Goal: Find contact information: Find contact information

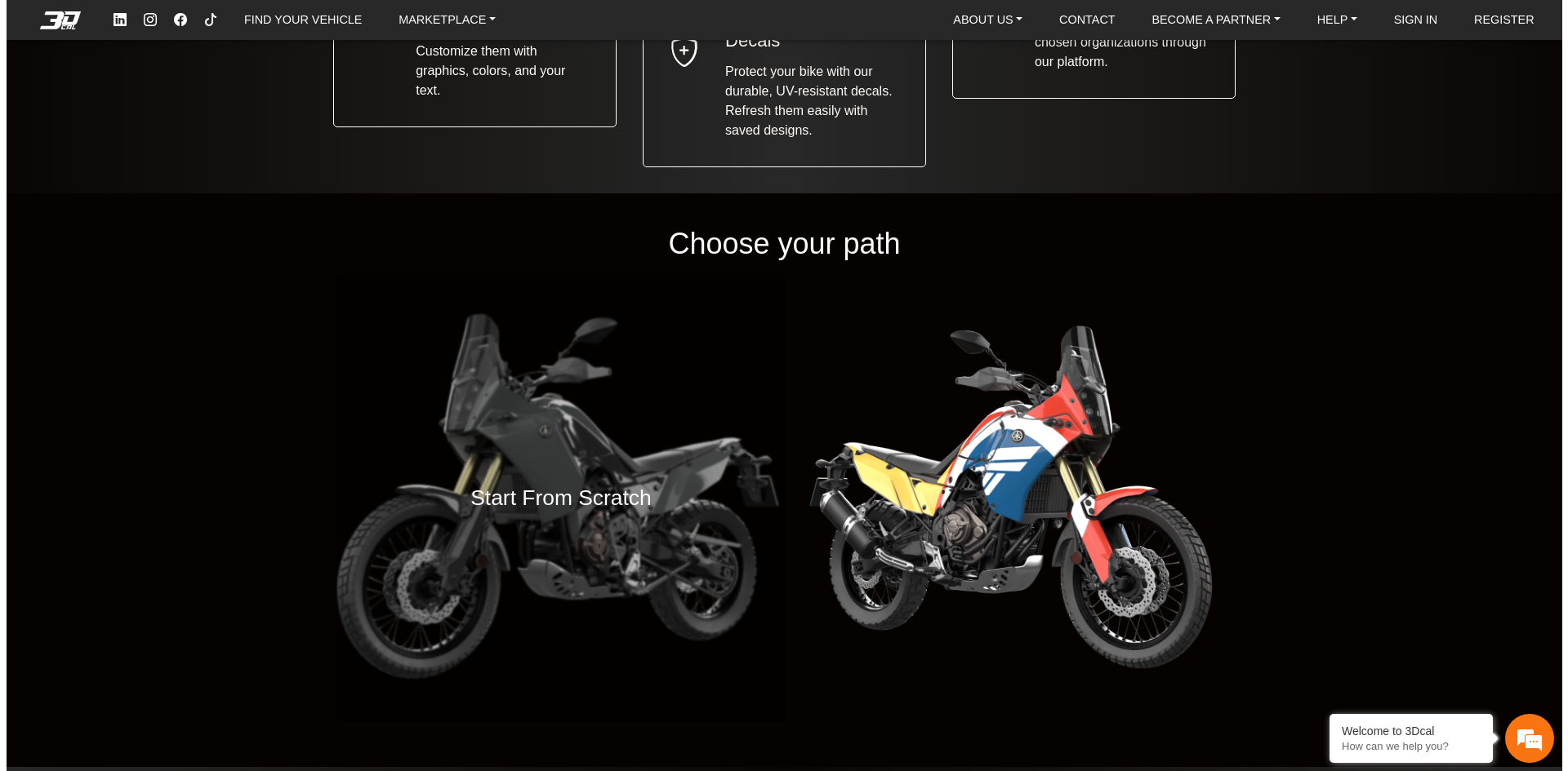
scroll to position [1958, 0]
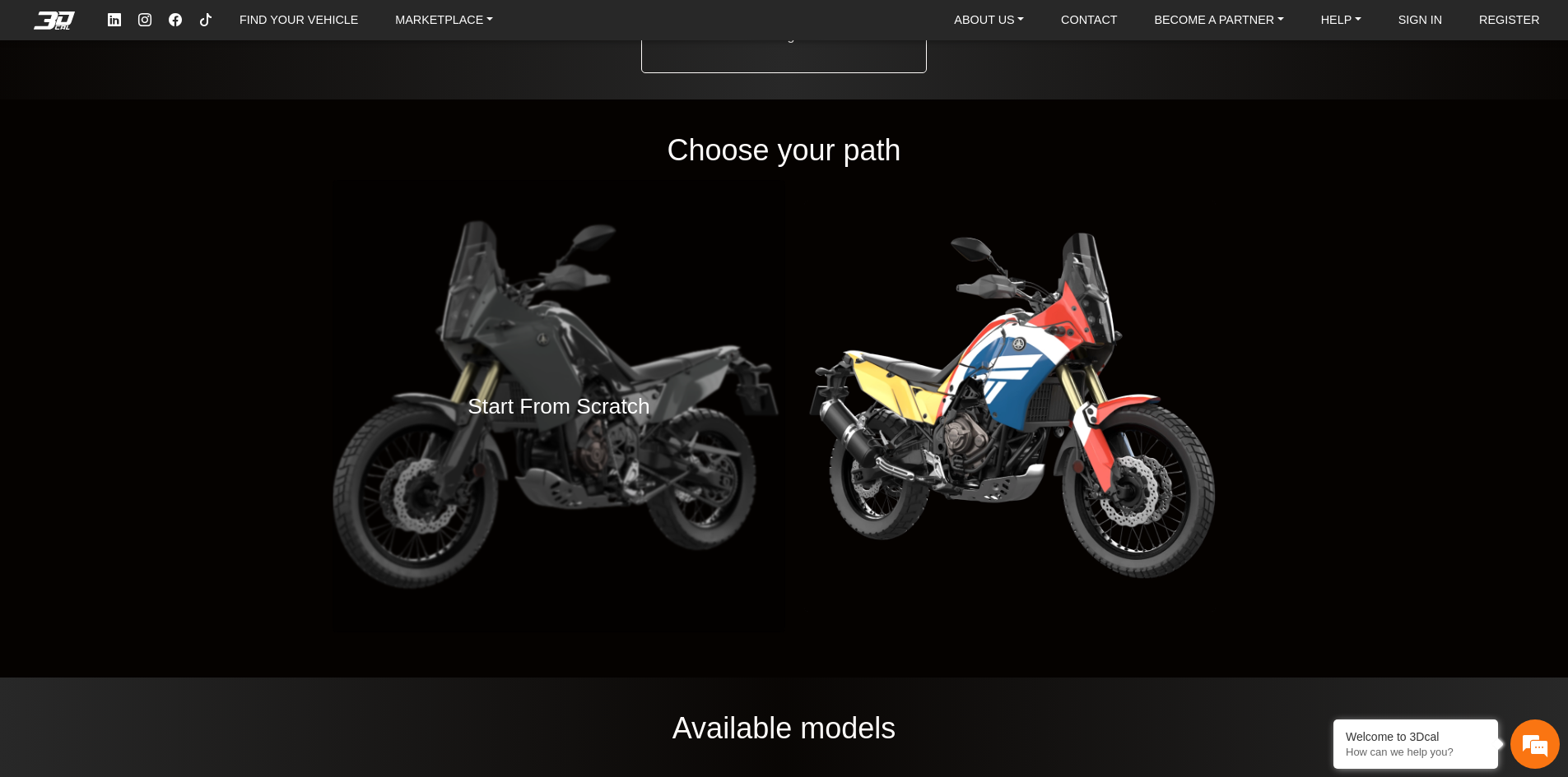
click at [551, 408] on h4 "Start From Scratch" at bounding box center [559, 407] width 183 height 36
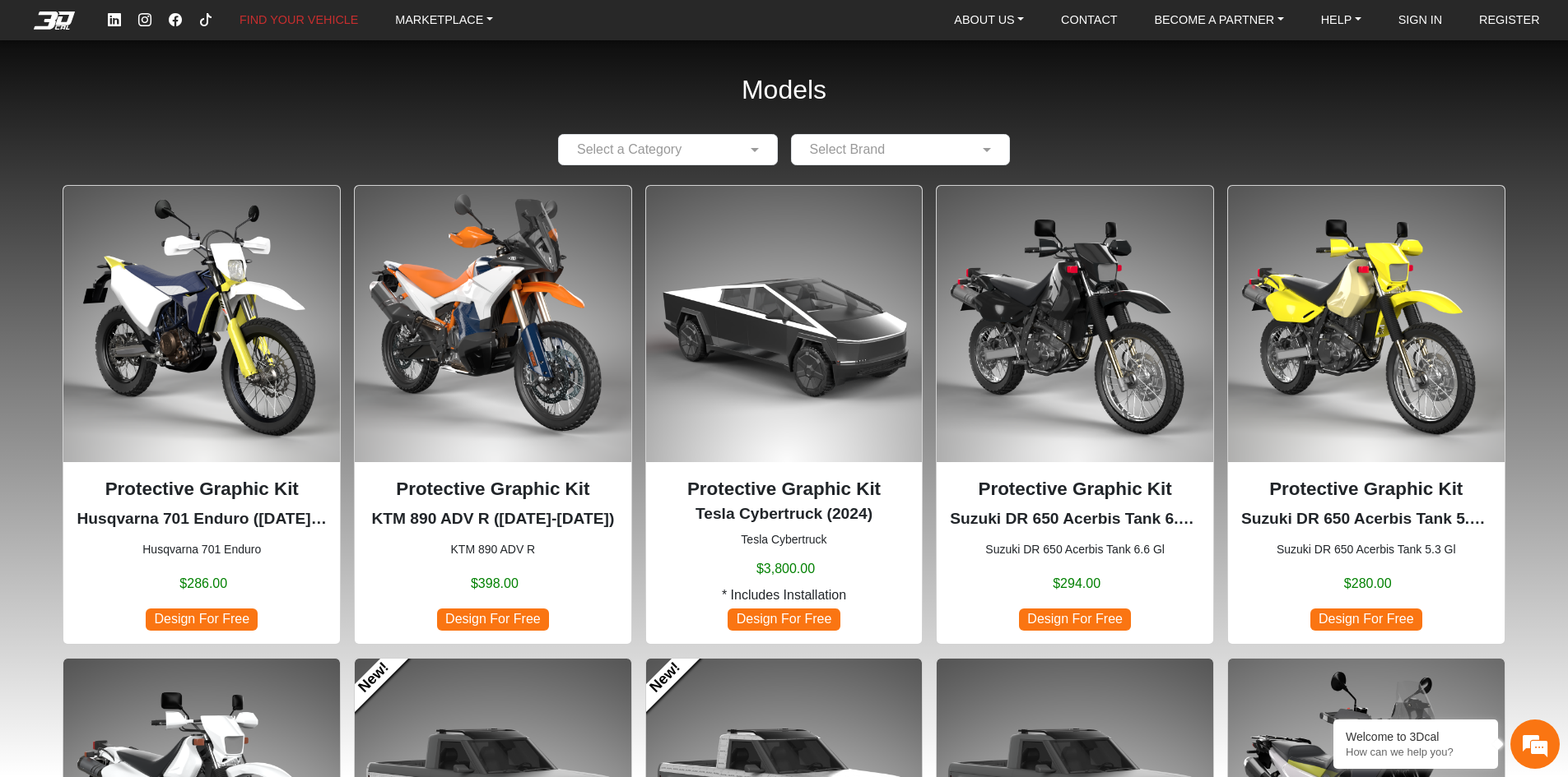
click at [831, 333] on img at bounding box center [784, 324] width 276 height 276
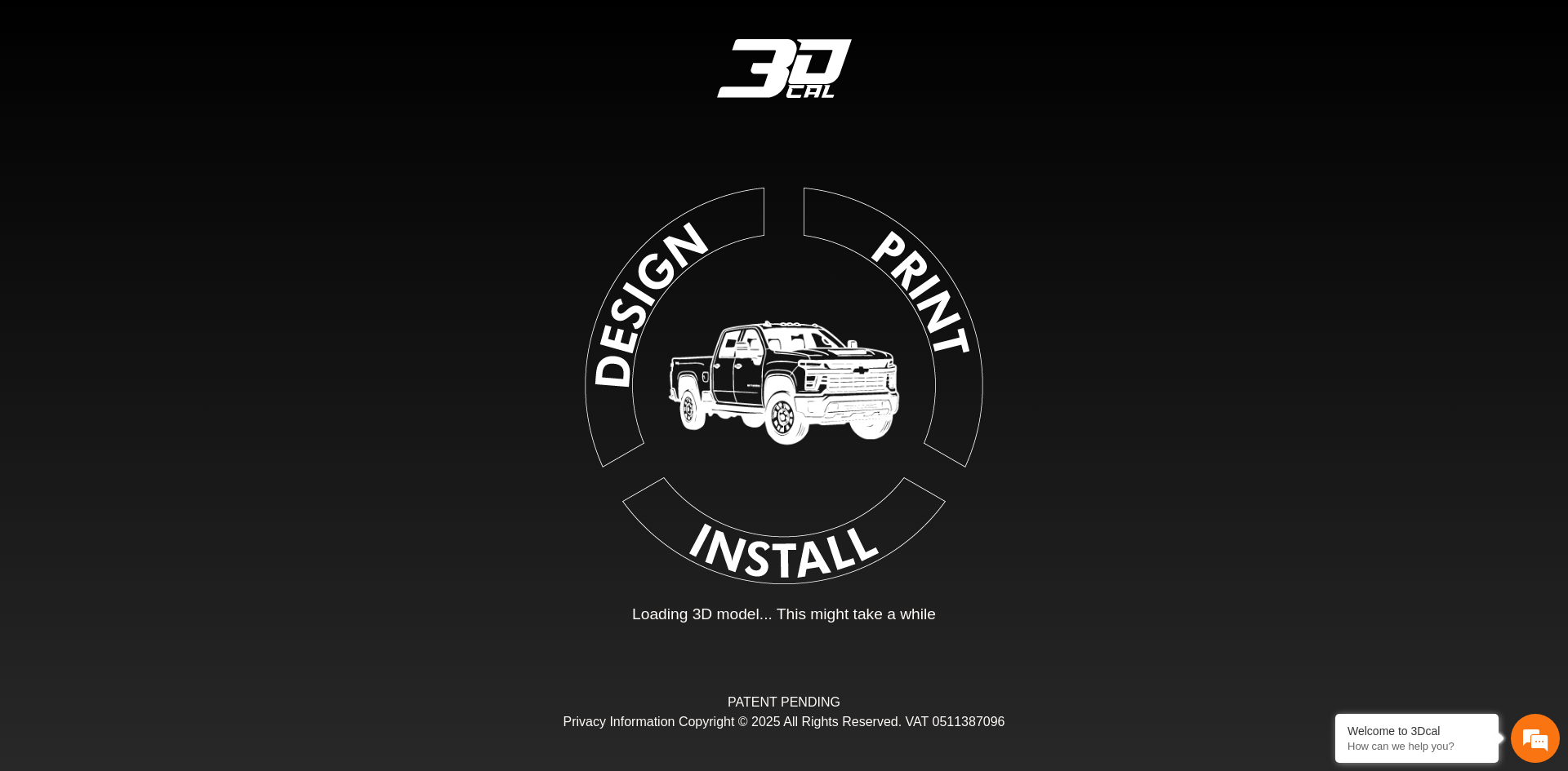
type input "*"
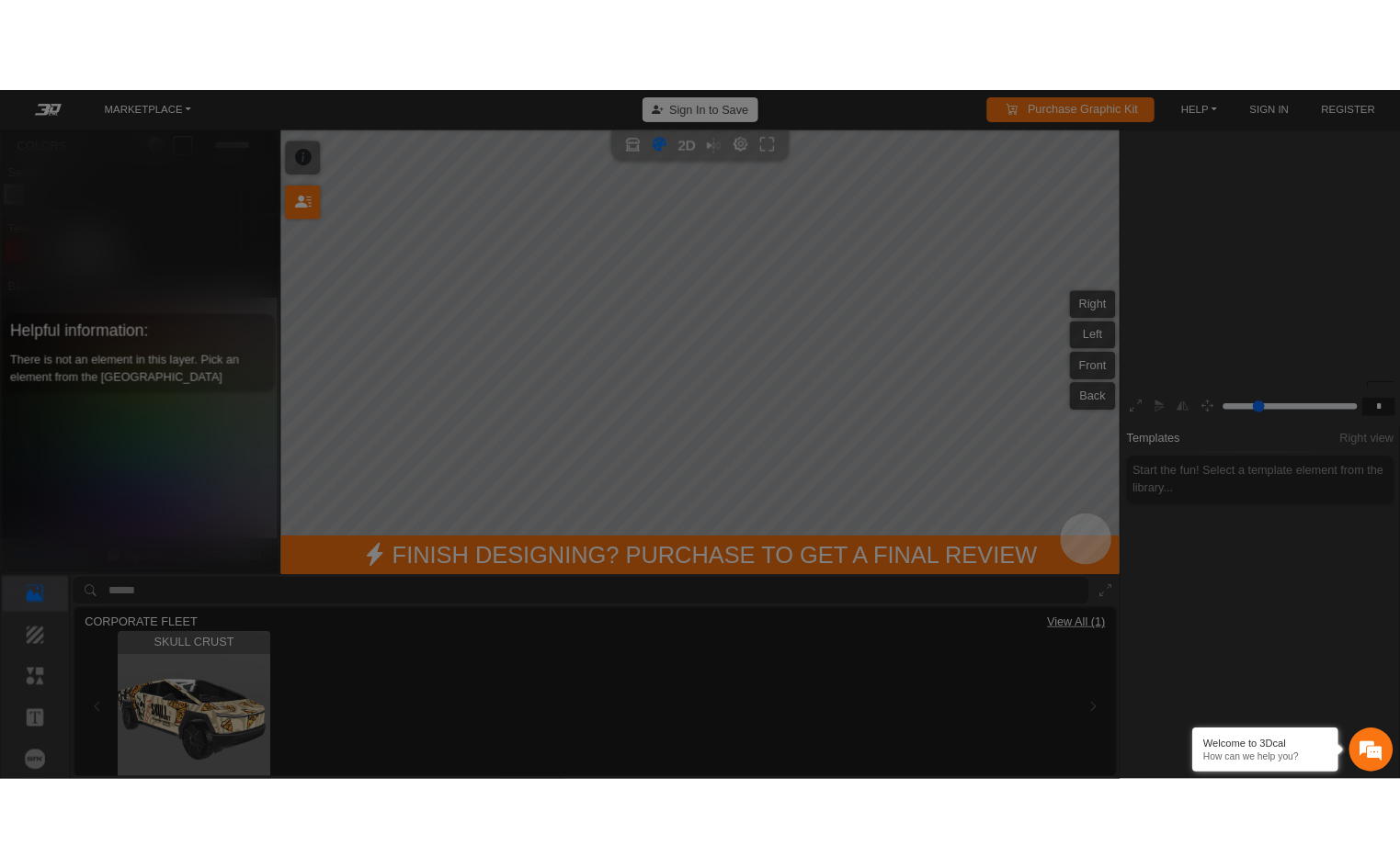
scroll to position [297, 284]
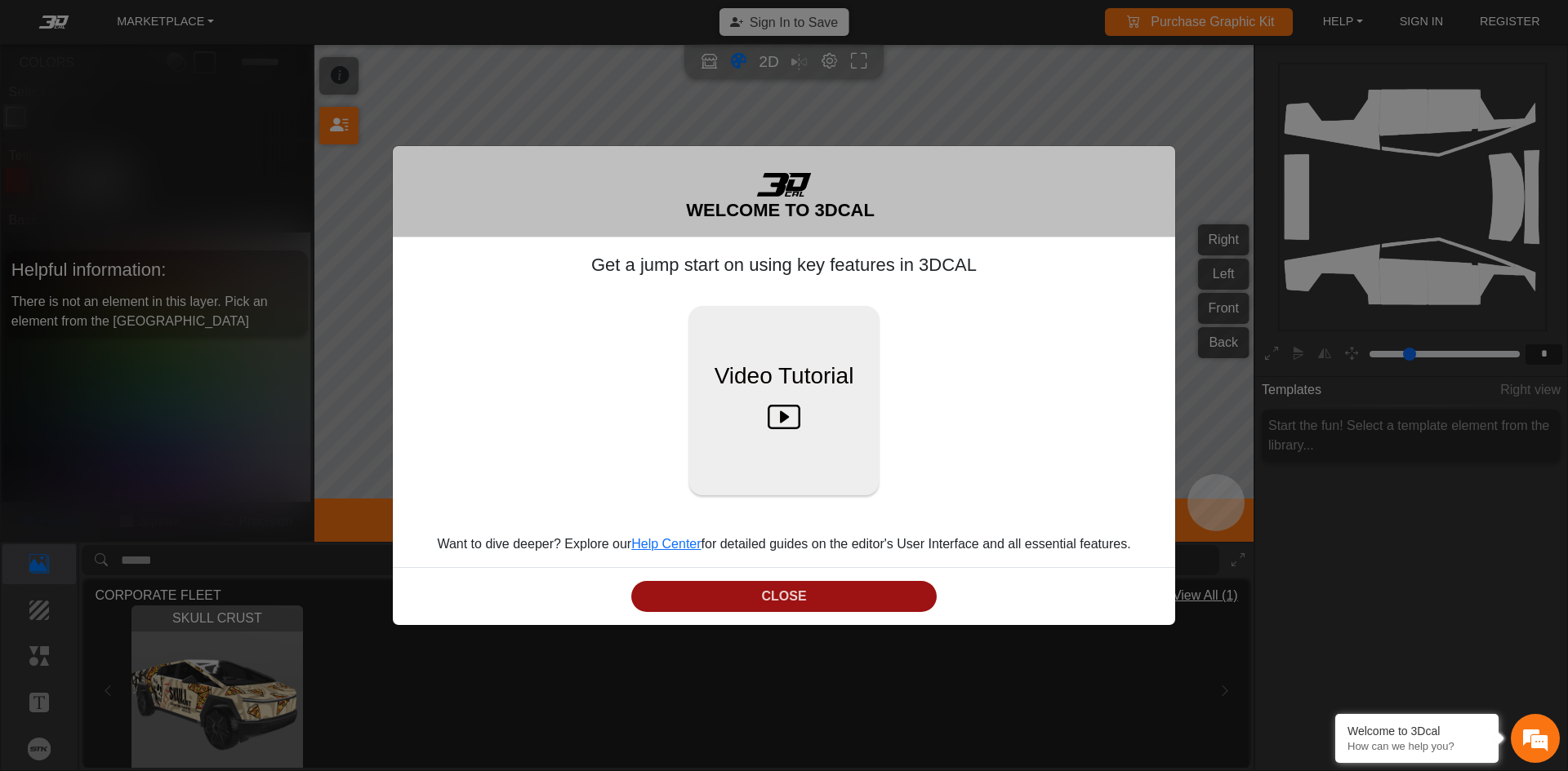
click at [812, 595] on button "CLOSE" at bounding box center [784, 597] width 306 height 31
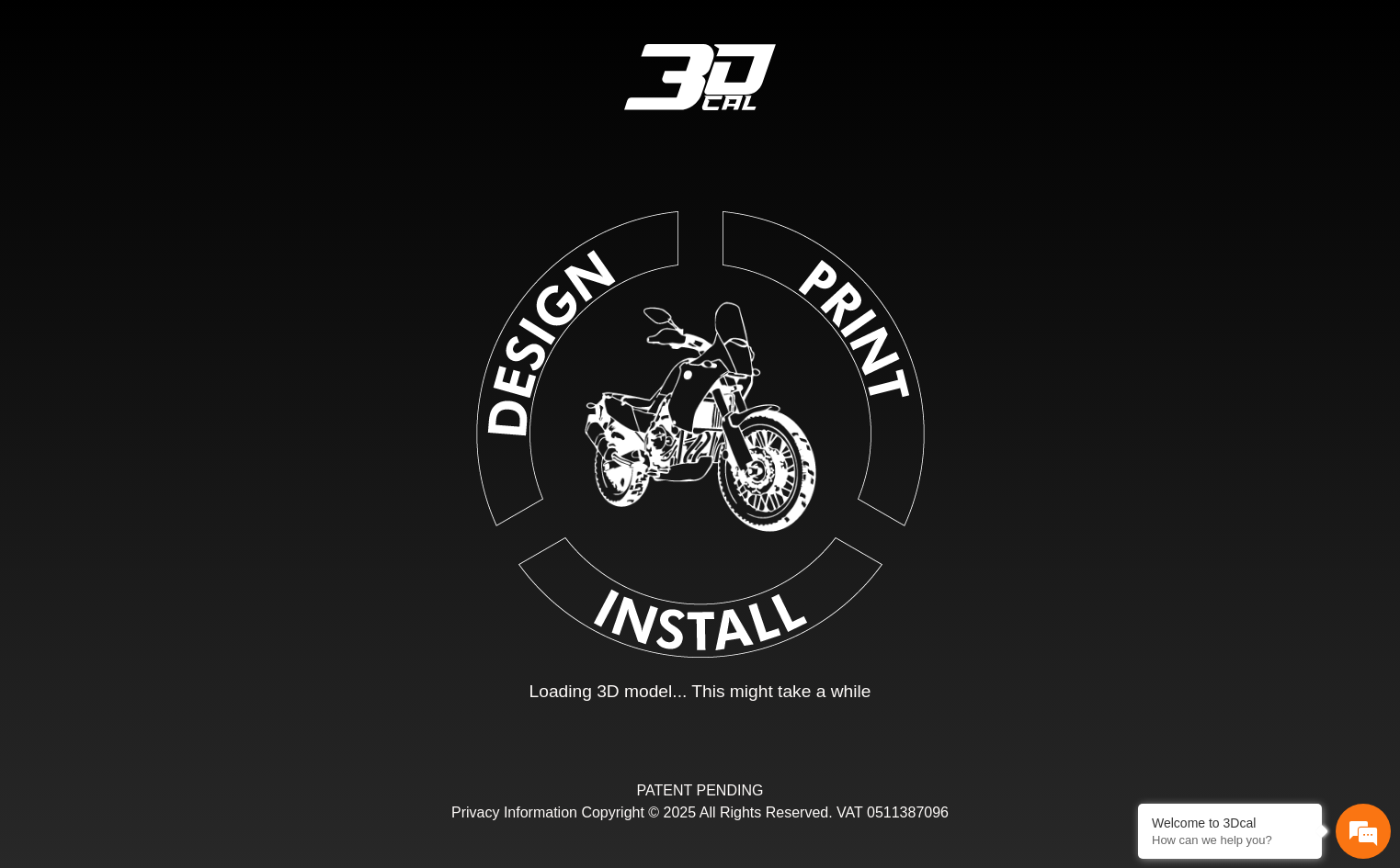
type input "*"
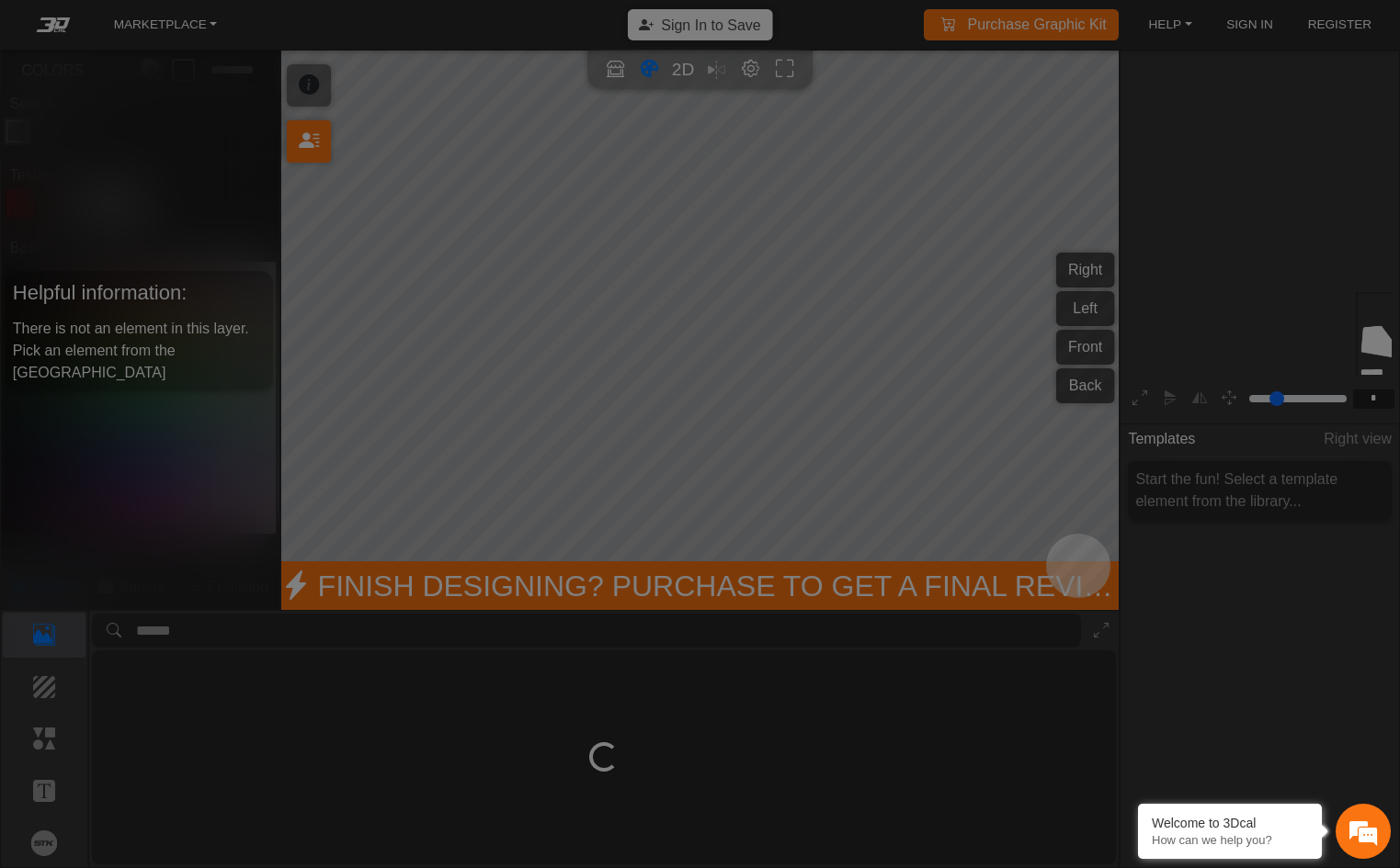
scroll to position [184, 206]
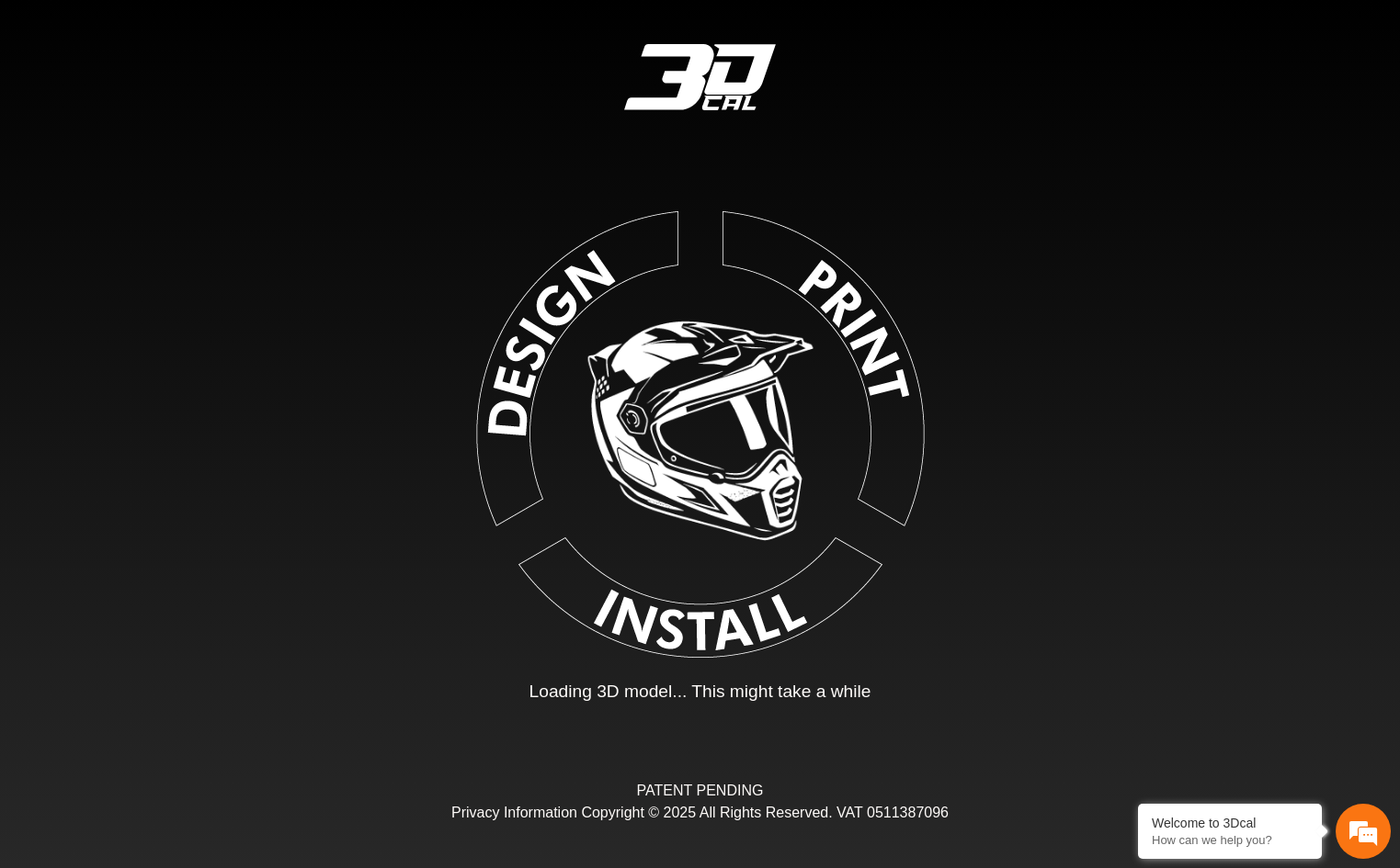
type input "*"
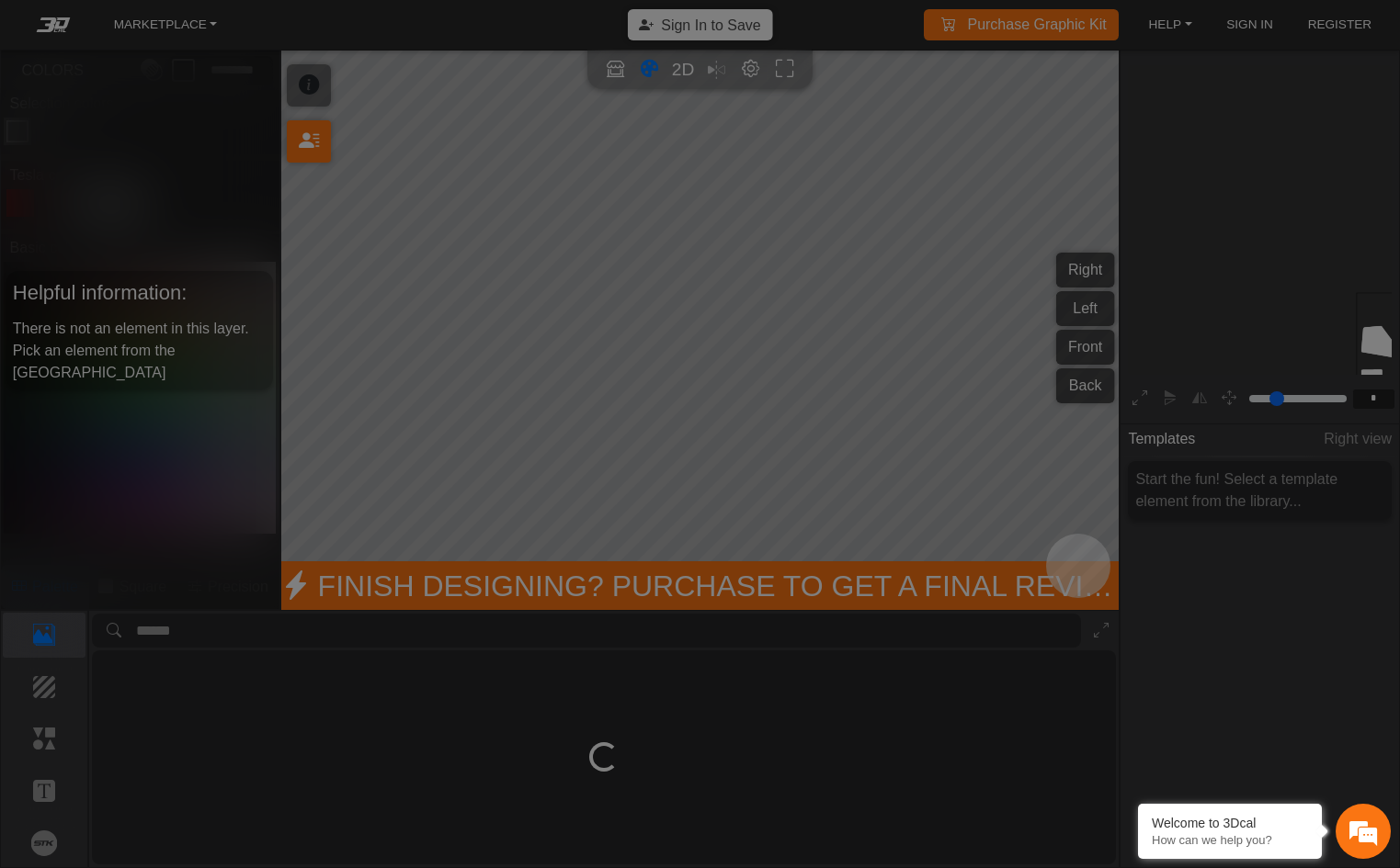
scroll to position [184, 206]
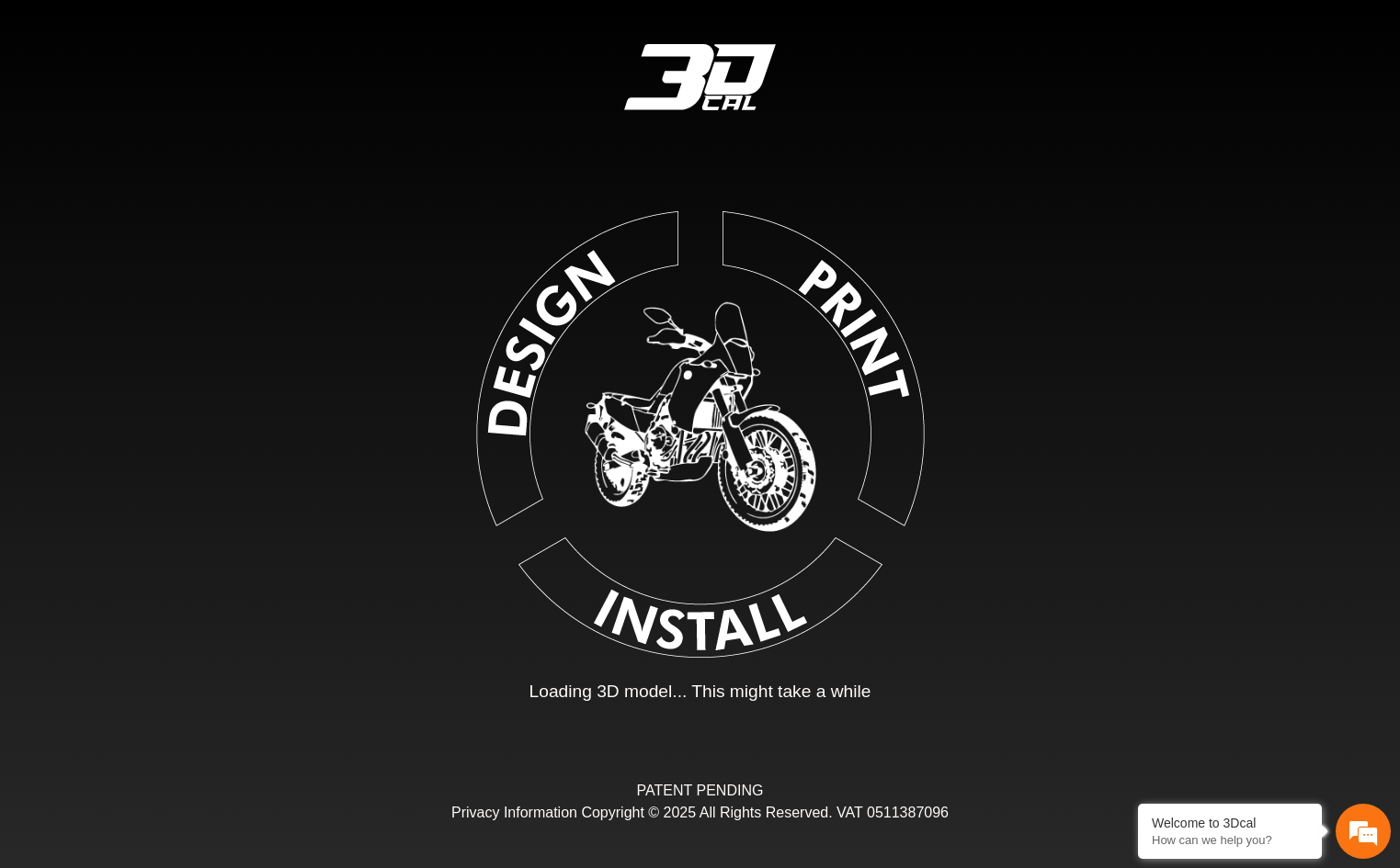
type input "*"
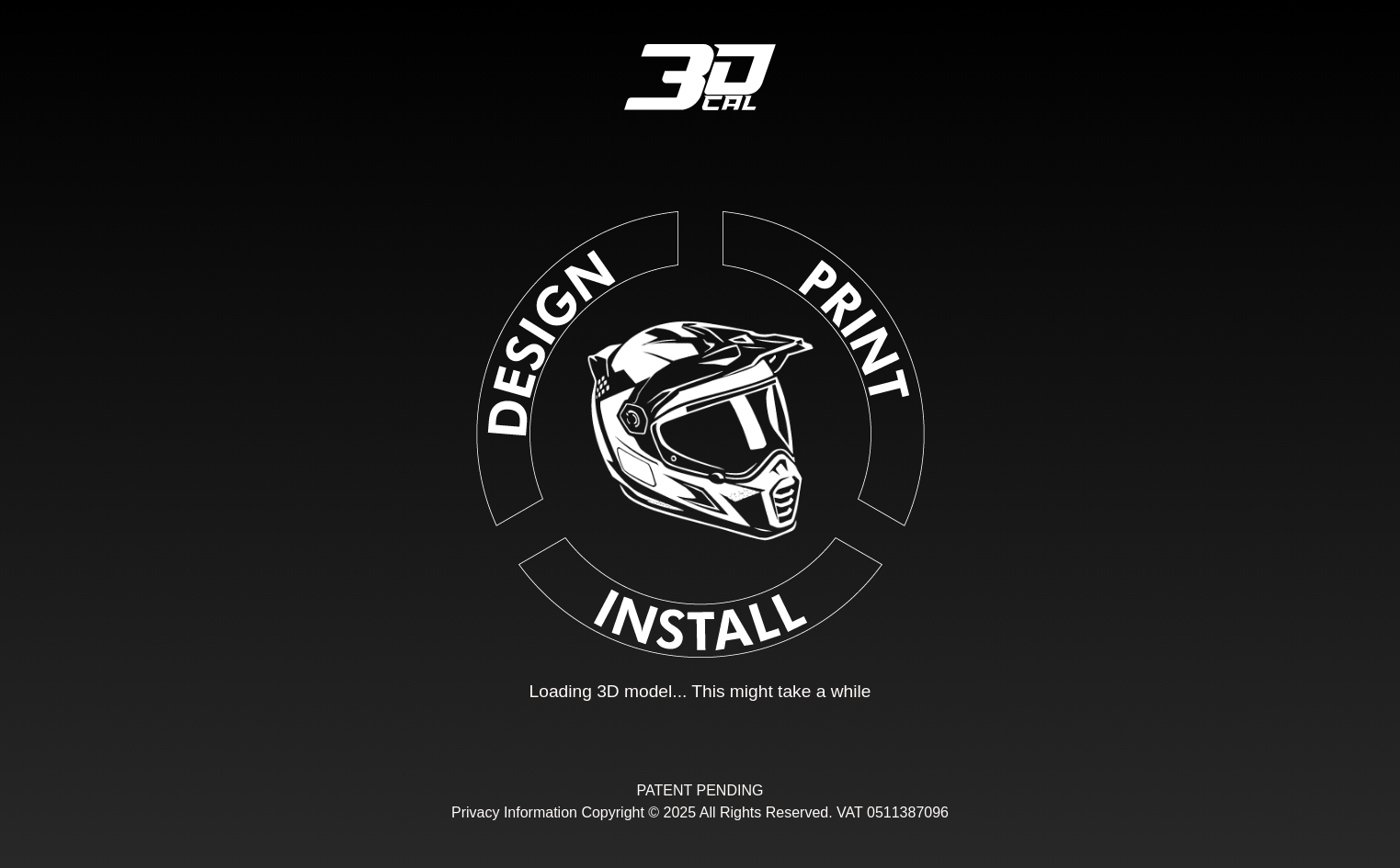
drag, startPoint x: 559, startPoint y: 686, endPoint x: 991, endPoint y: 669, distance: 432.3
click at [991, 669] on div "Loading... Loading 3D model... This might take a while PATENT PENDING Privacy I…" at bounding box center [700, 434] width 1400 height 868
click at [946, 688] on div "Loading... Loading 3D model... This might take a while" at bounding box center [700, 692] width 518 height 27
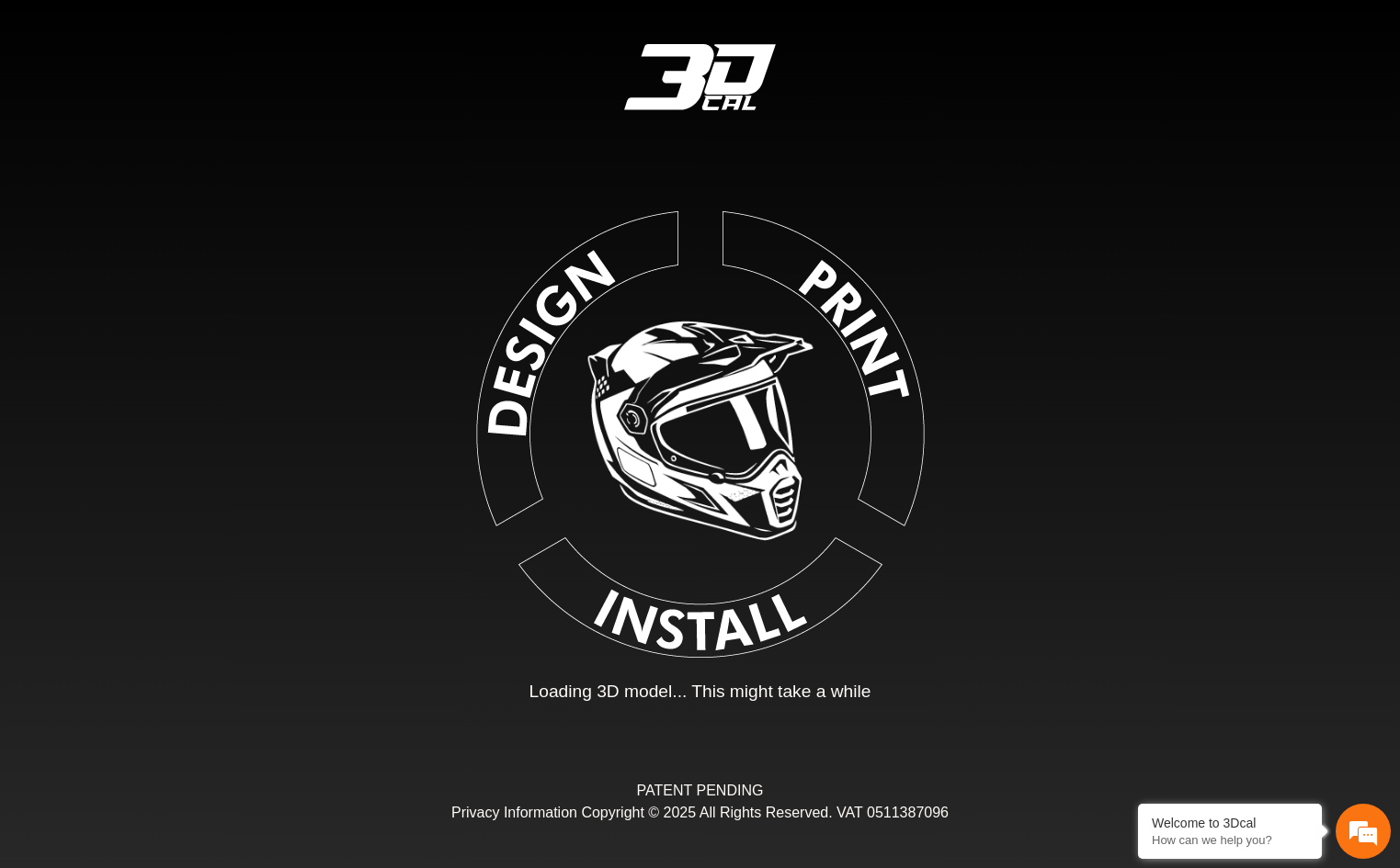
type input "*"
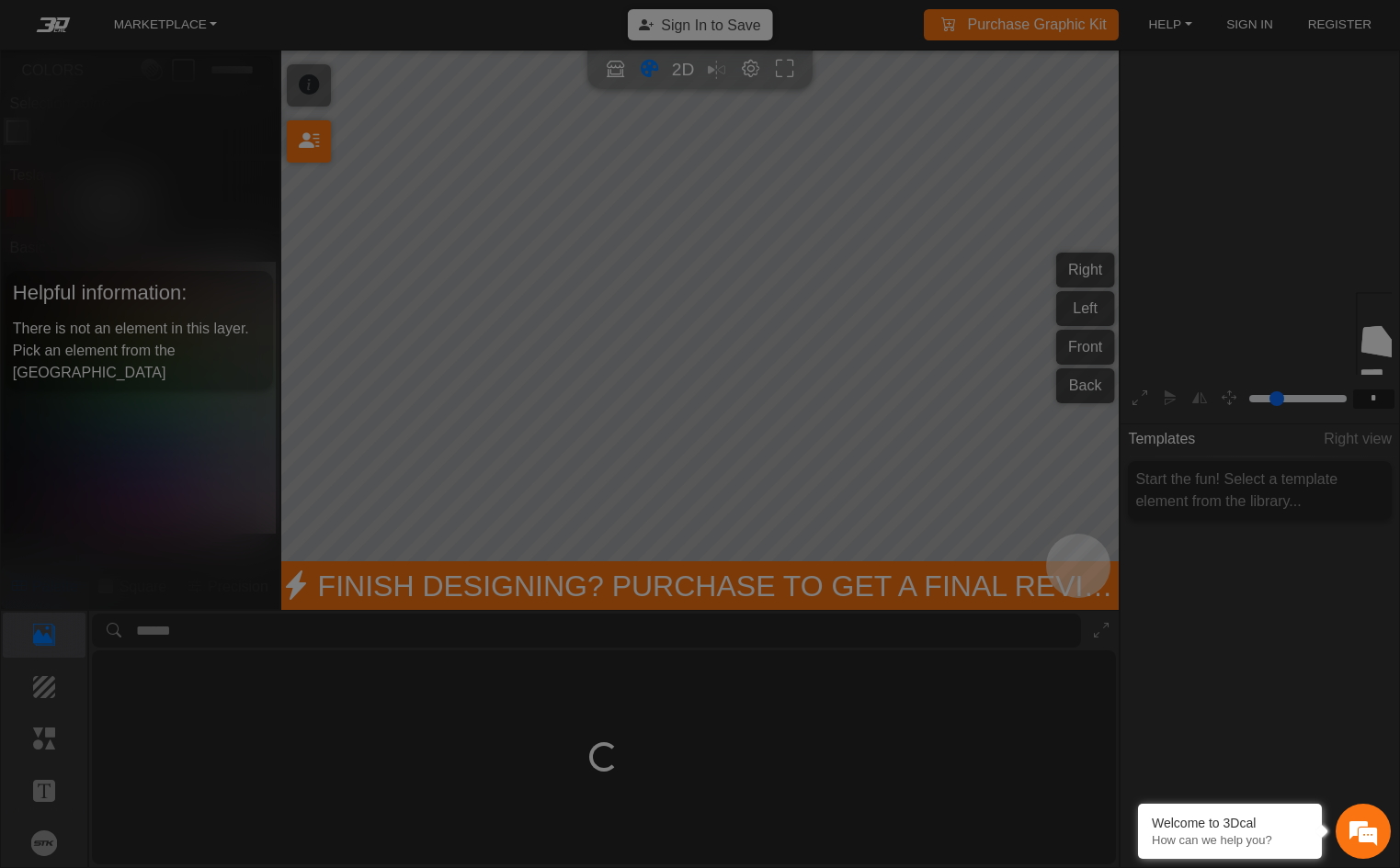
click at [915, 134] on div at bounding box center [700, 434] width 1400 height 868
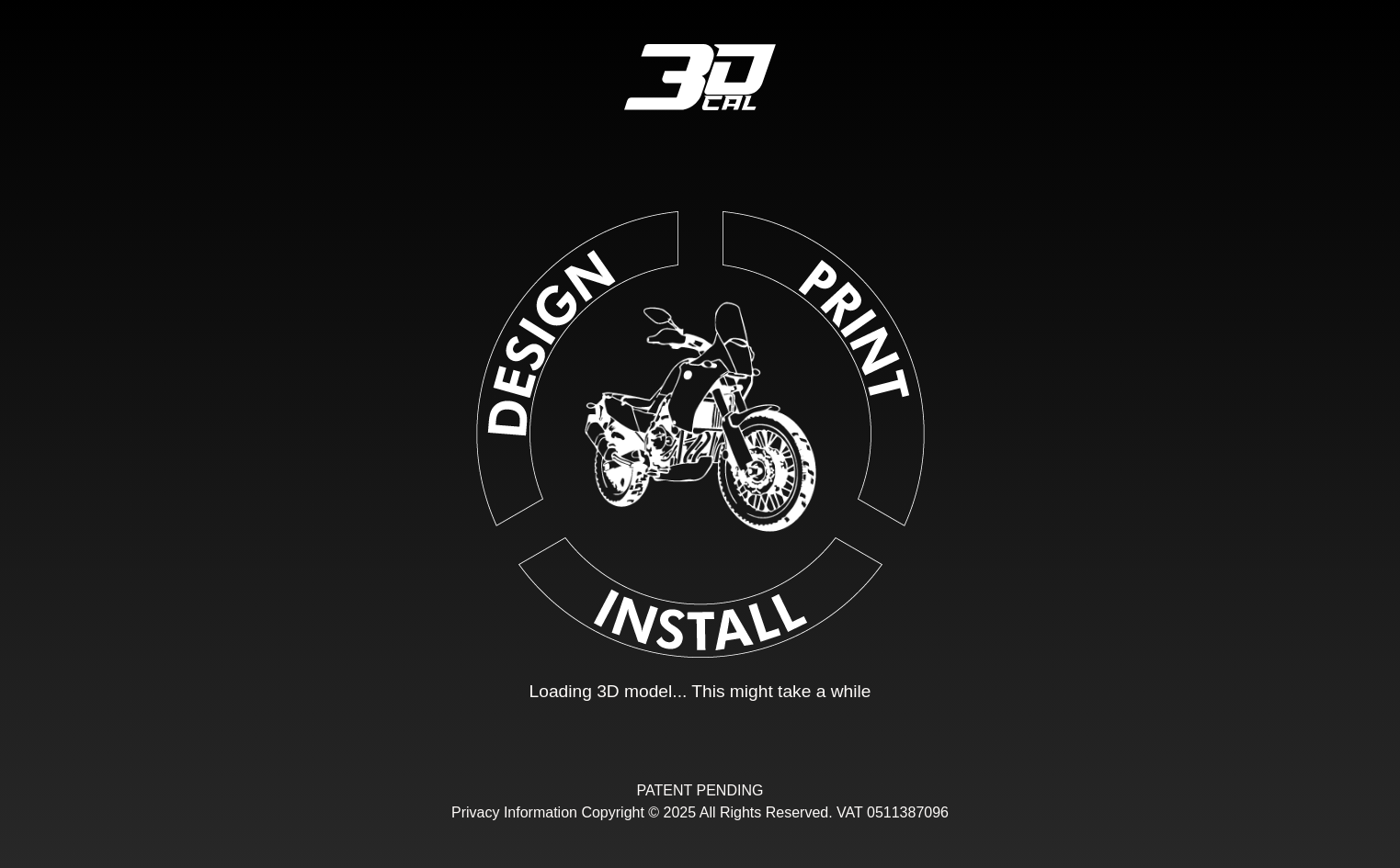
type input "*"
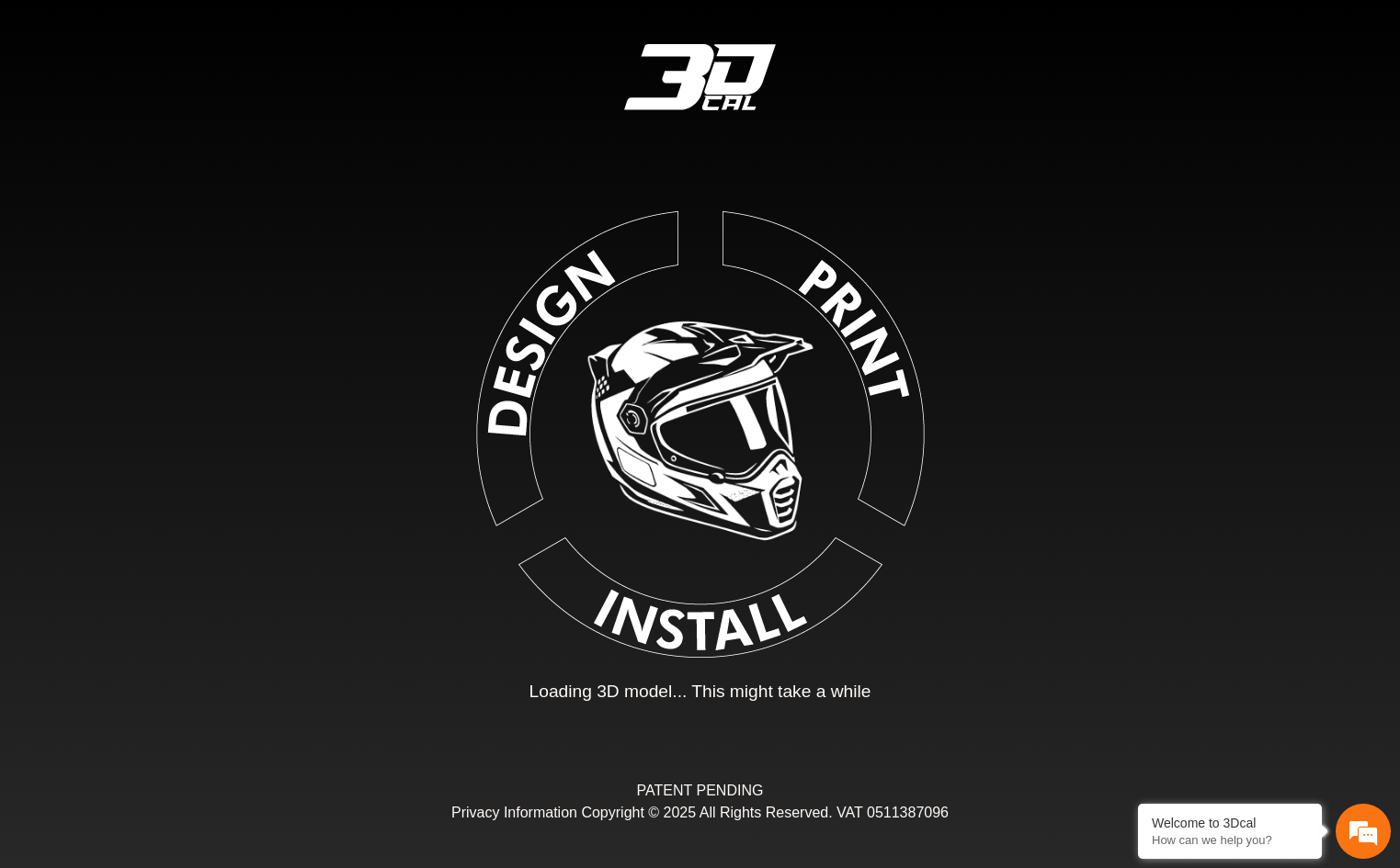
type input "*"
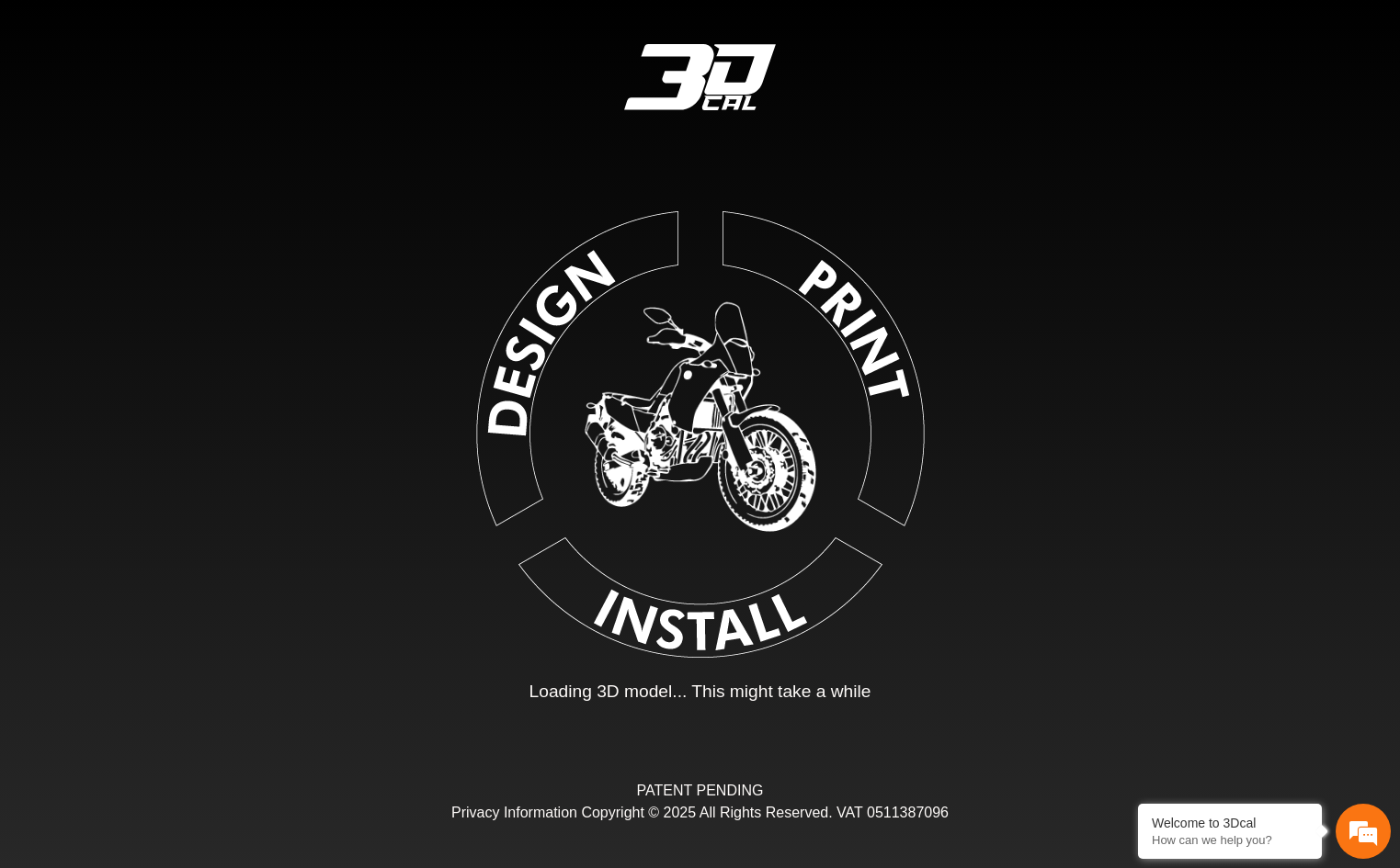
type input "*"
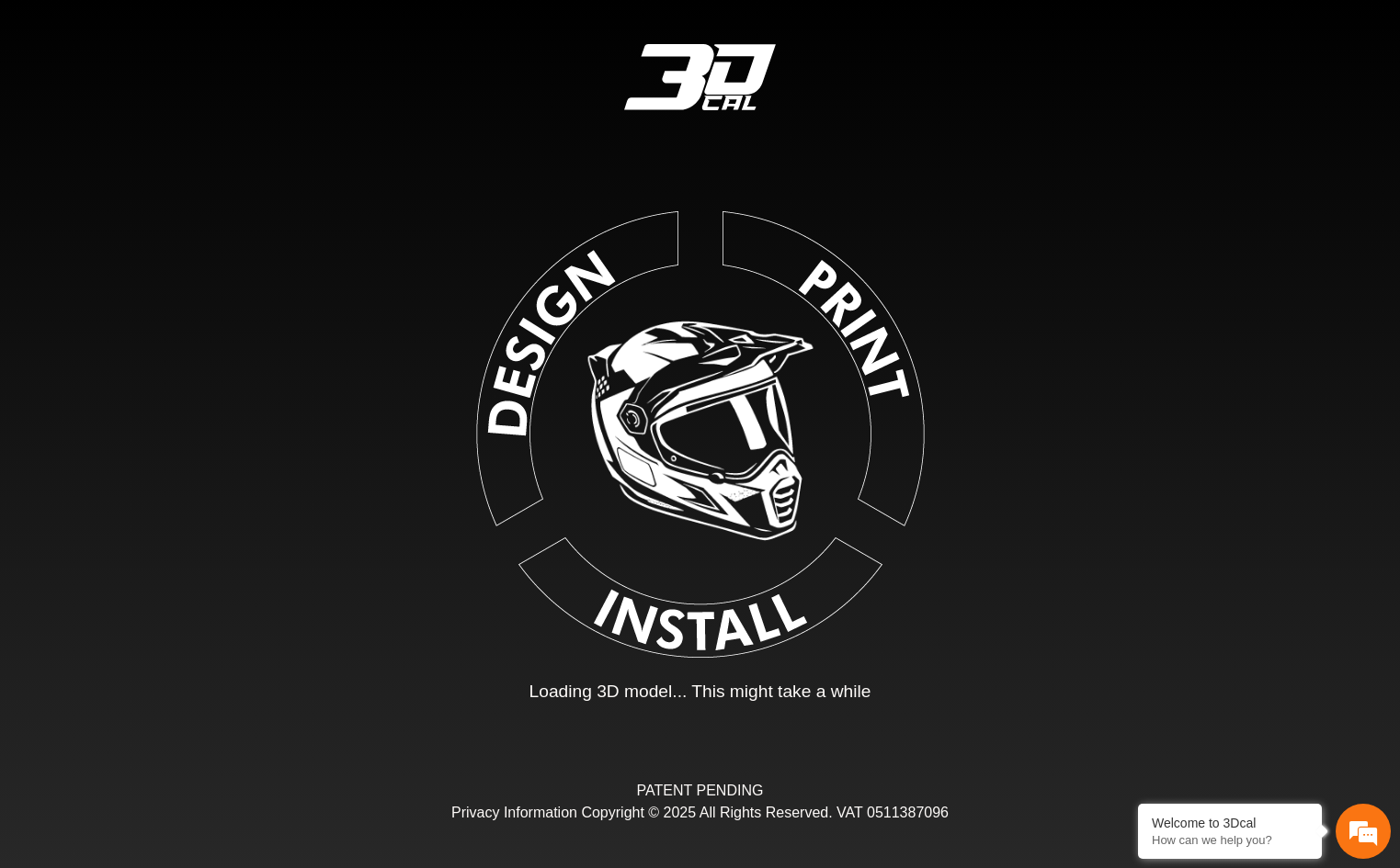
type input "*"
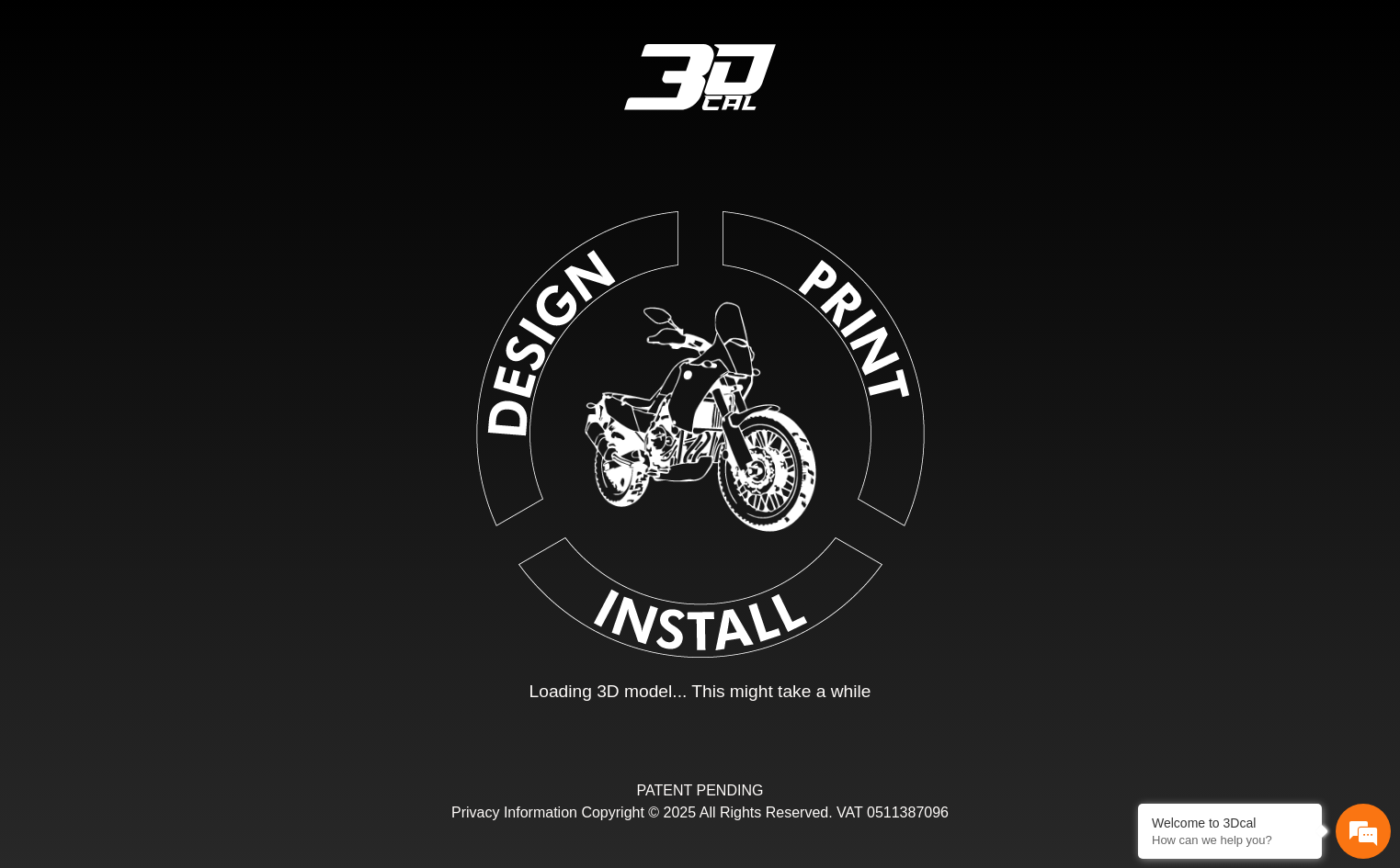
type input "*"
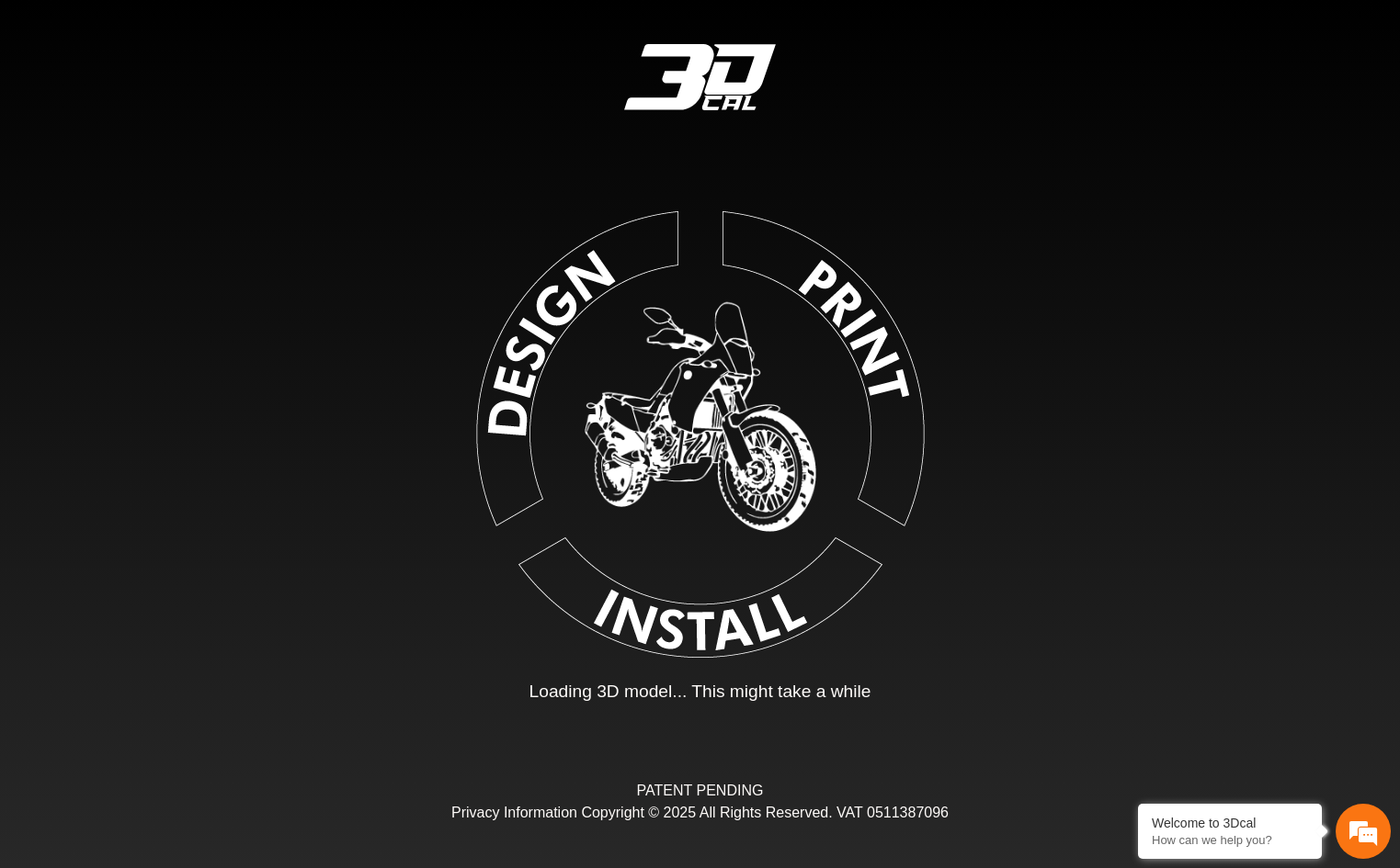
type input "*"
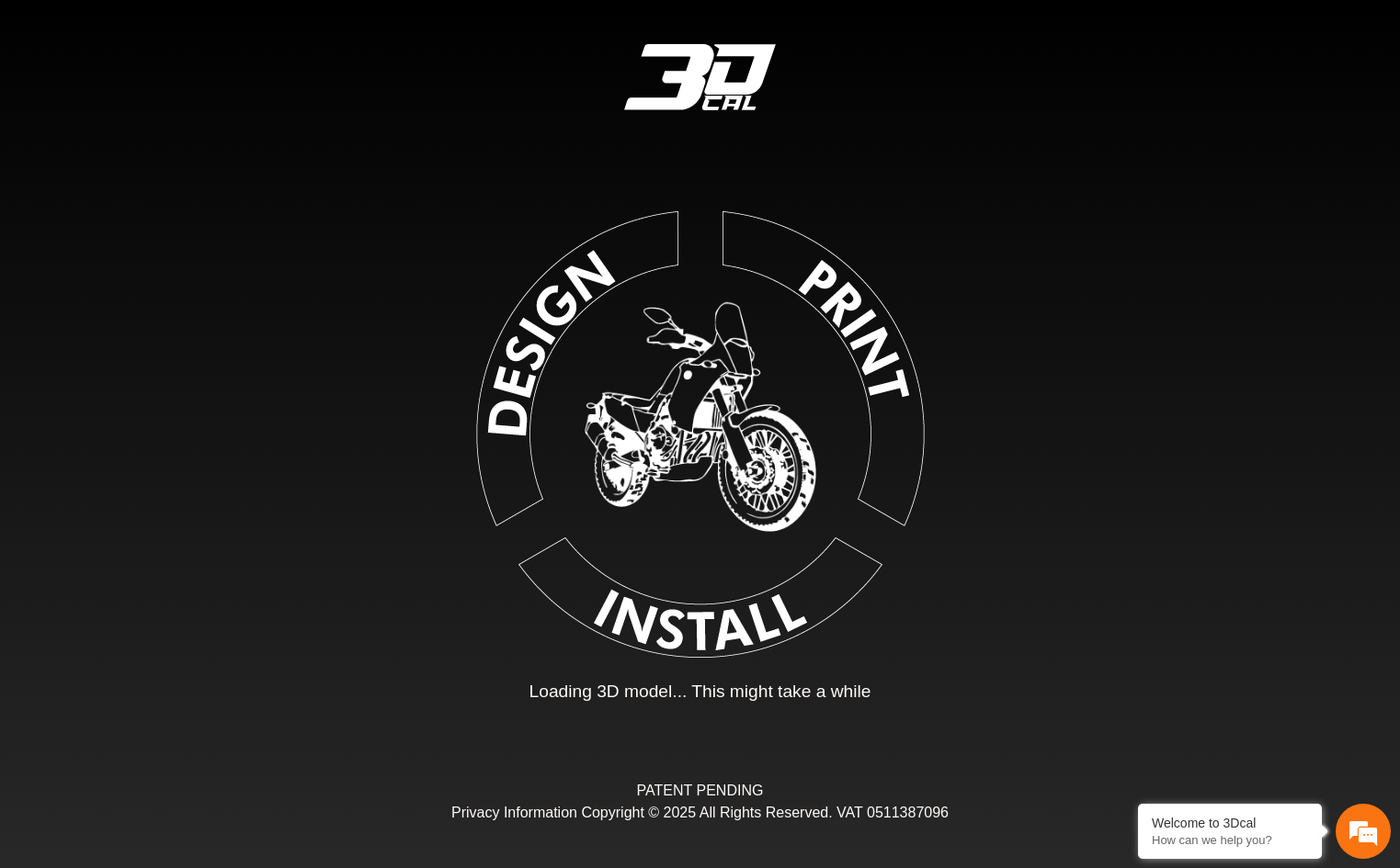
type input "*"
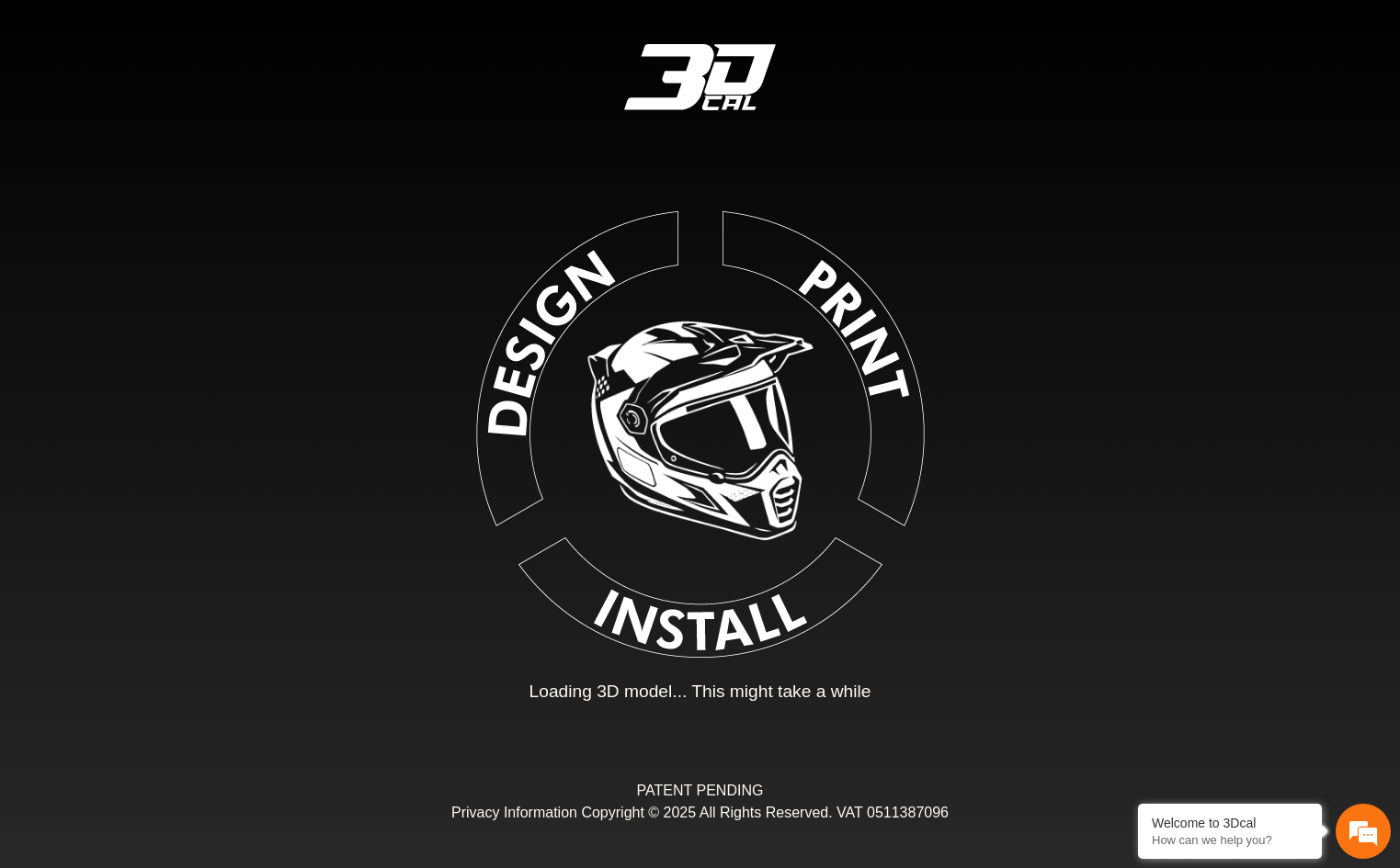
type input "*"
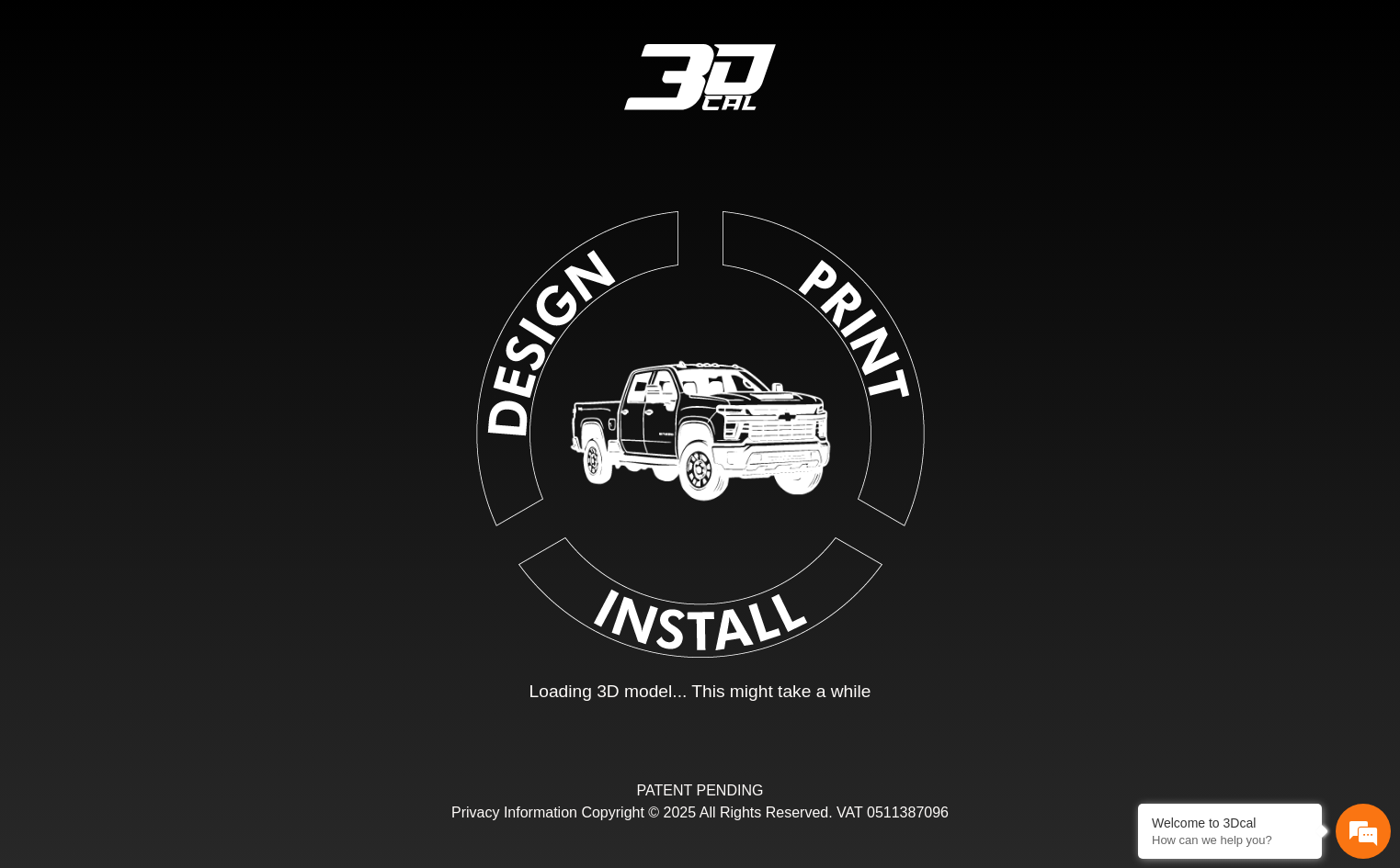
type input "*"
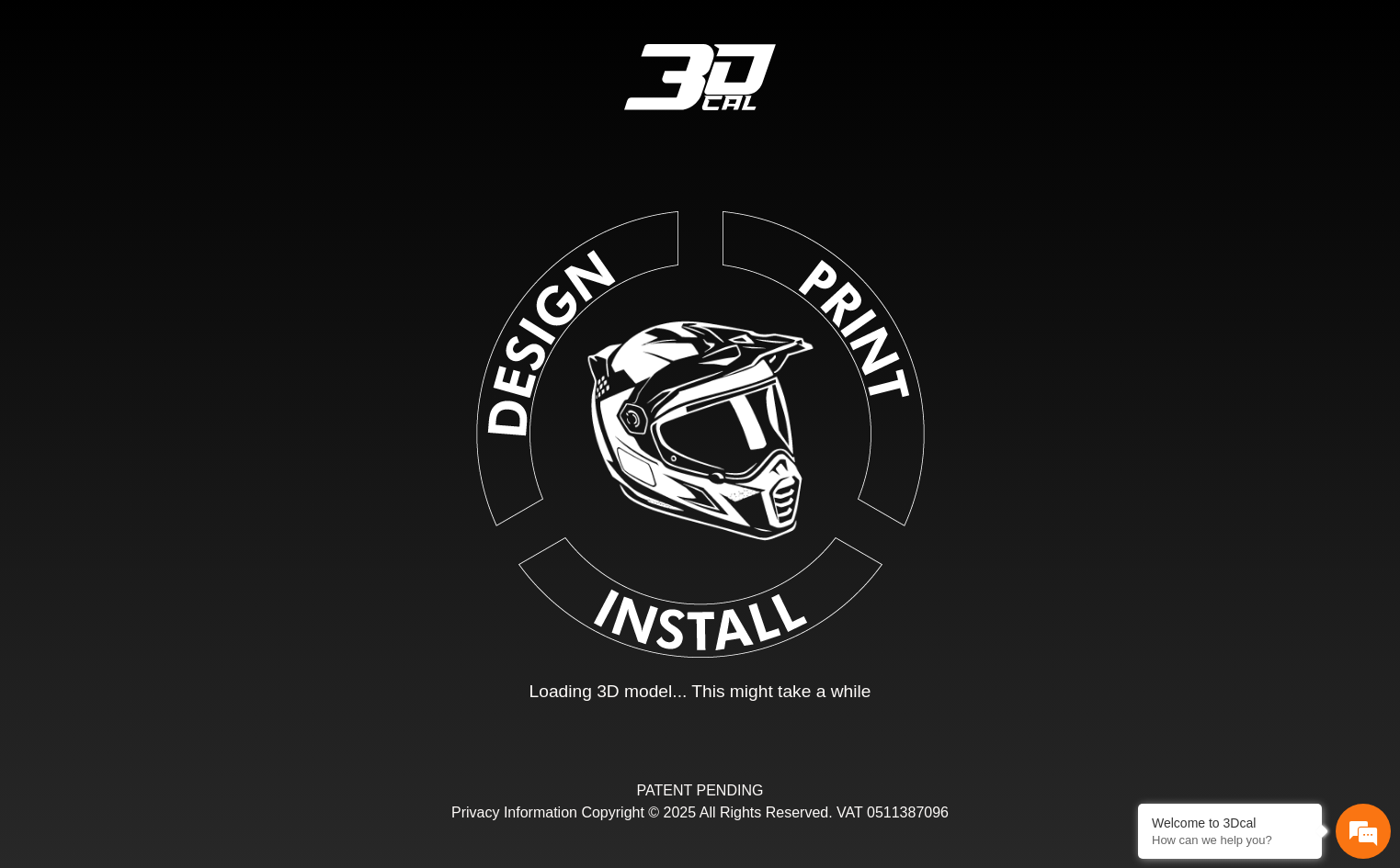
type input "*"
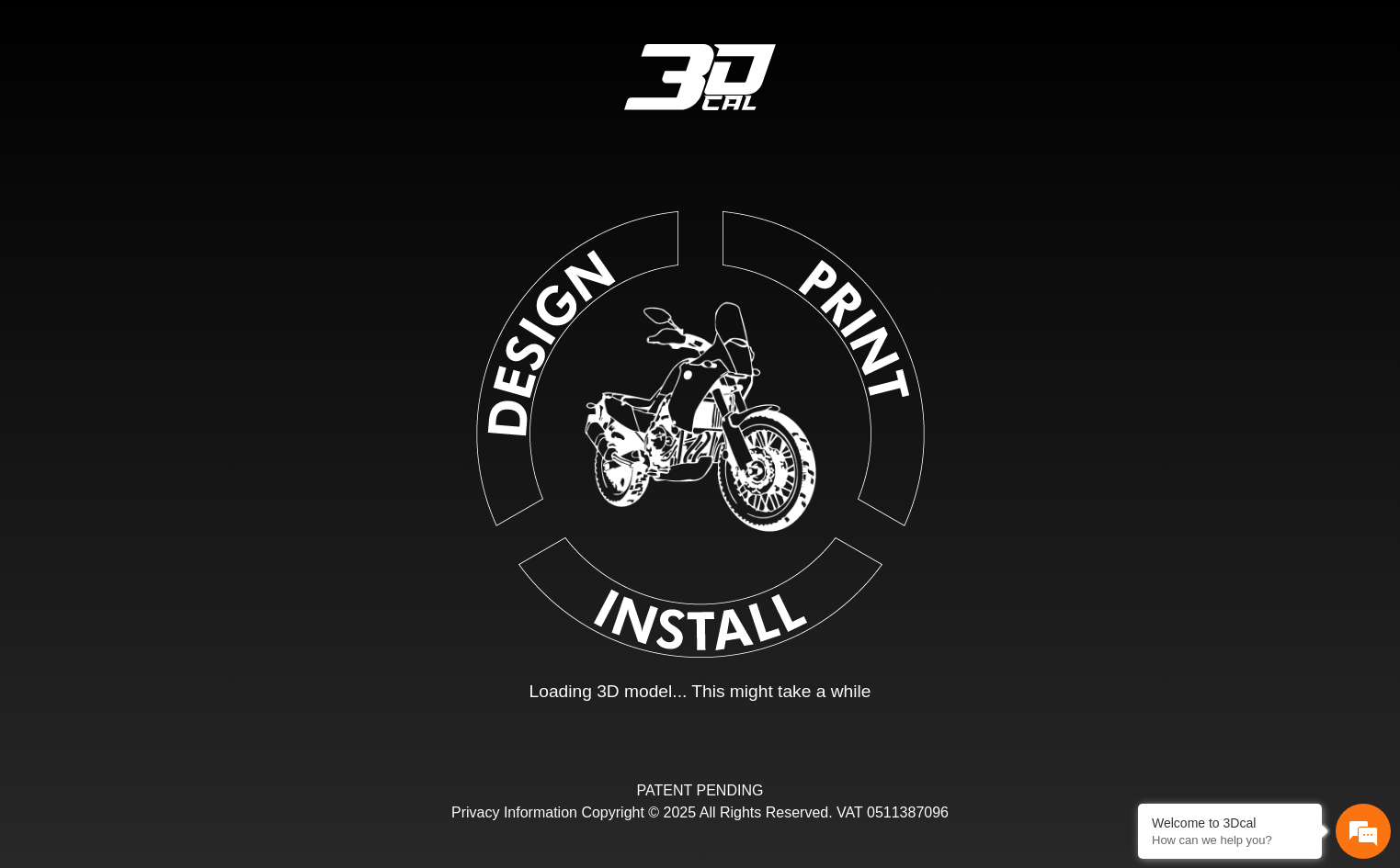
type input "*"
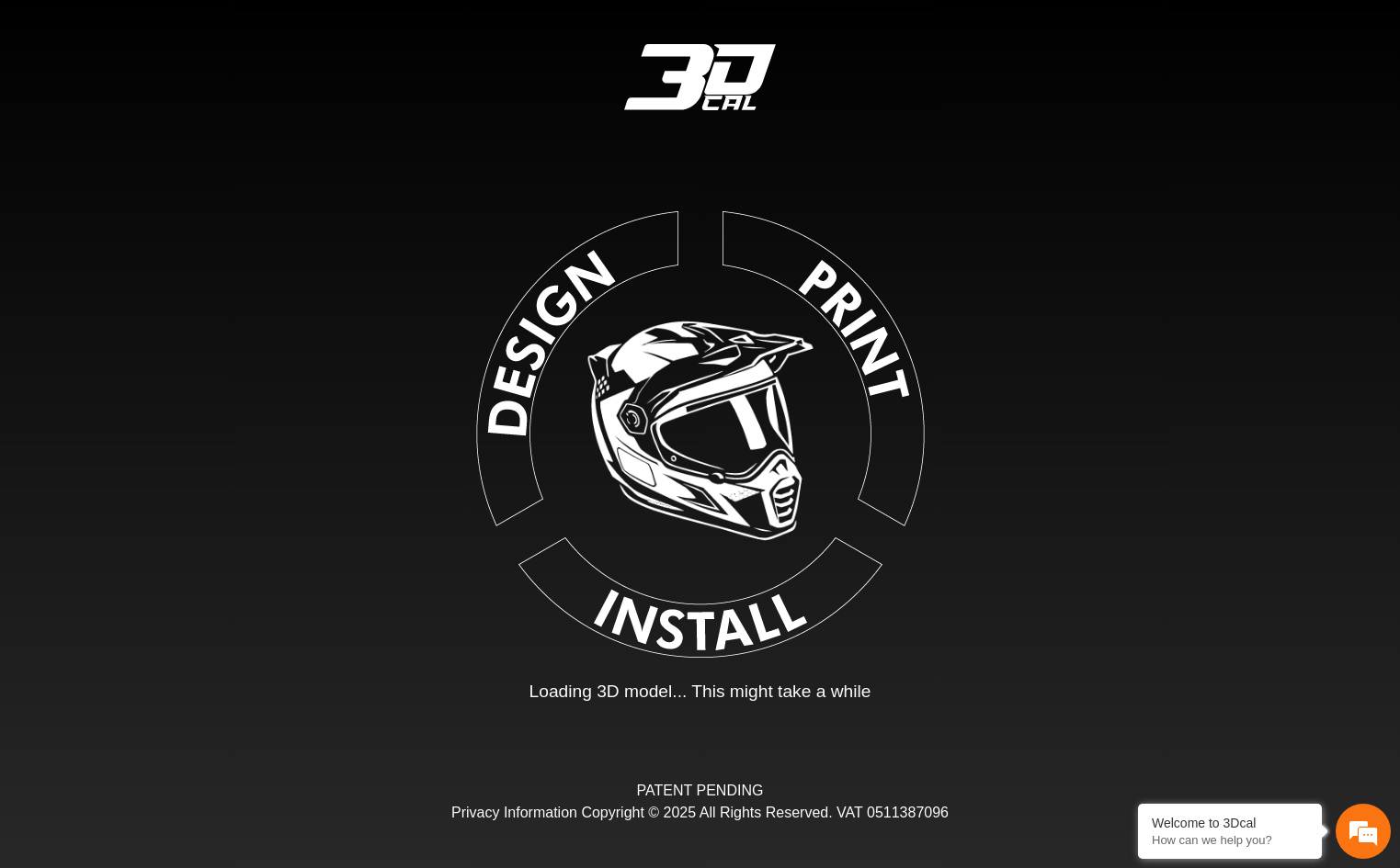
type input "*"
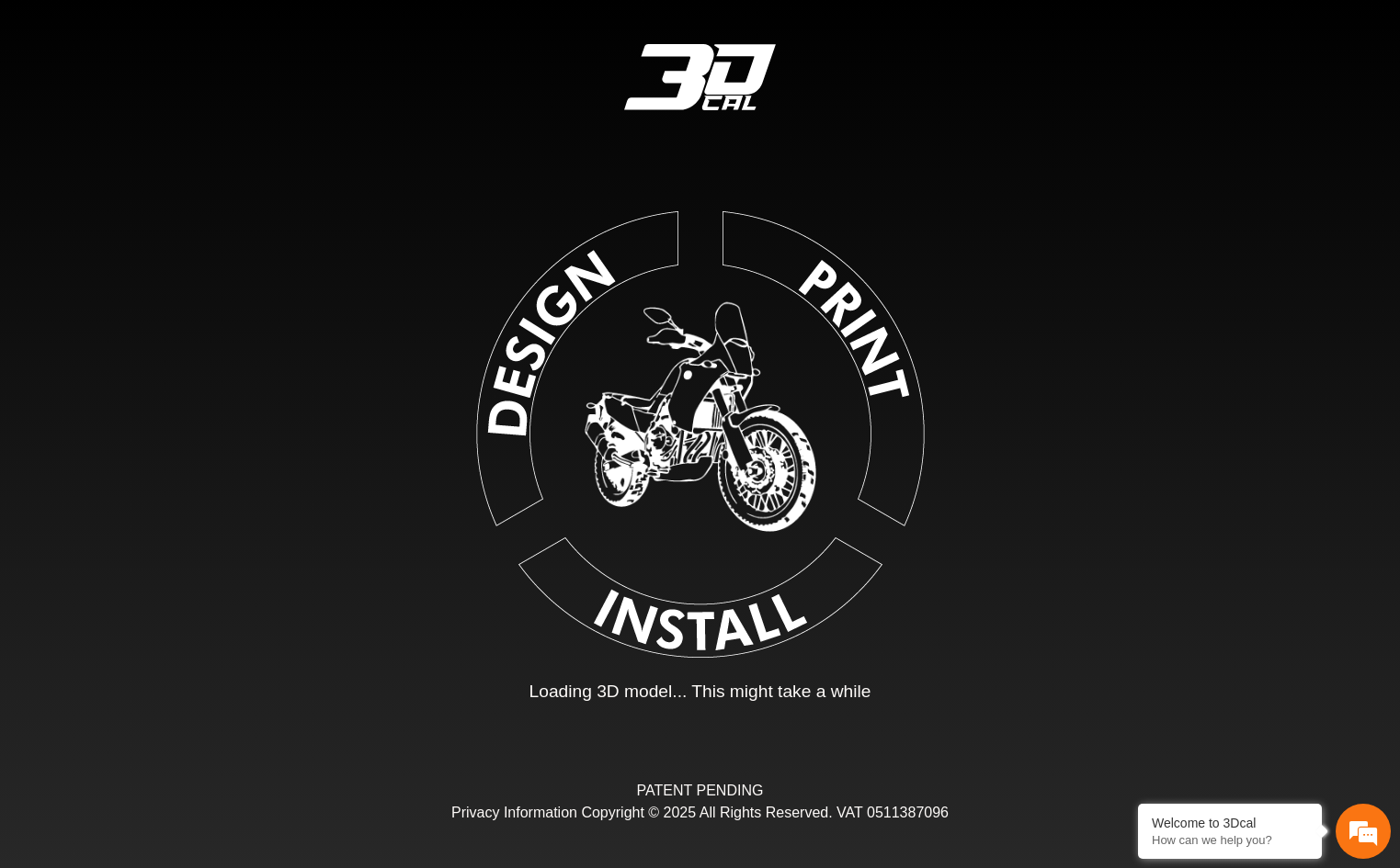
type input "*"
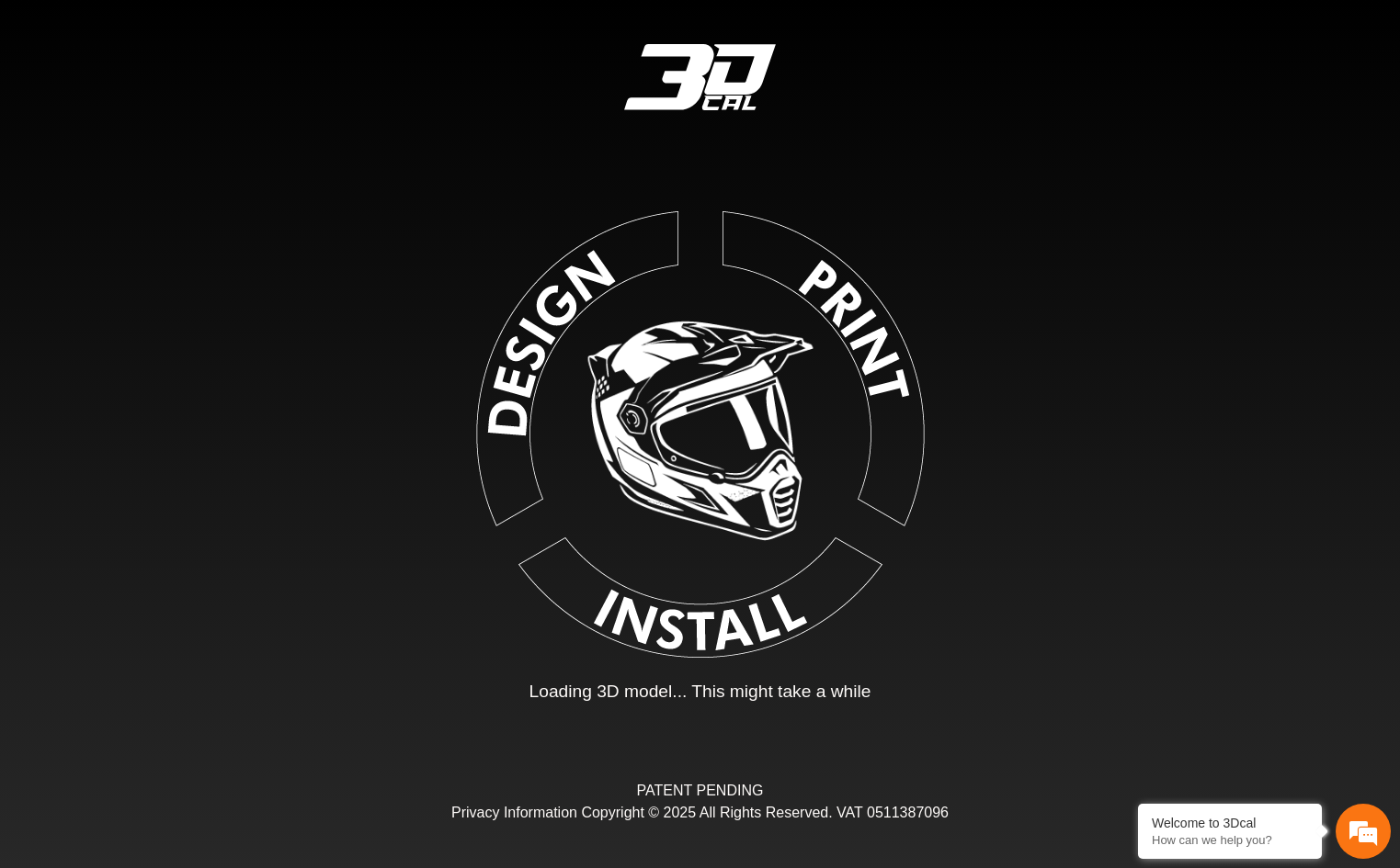
type input "*"
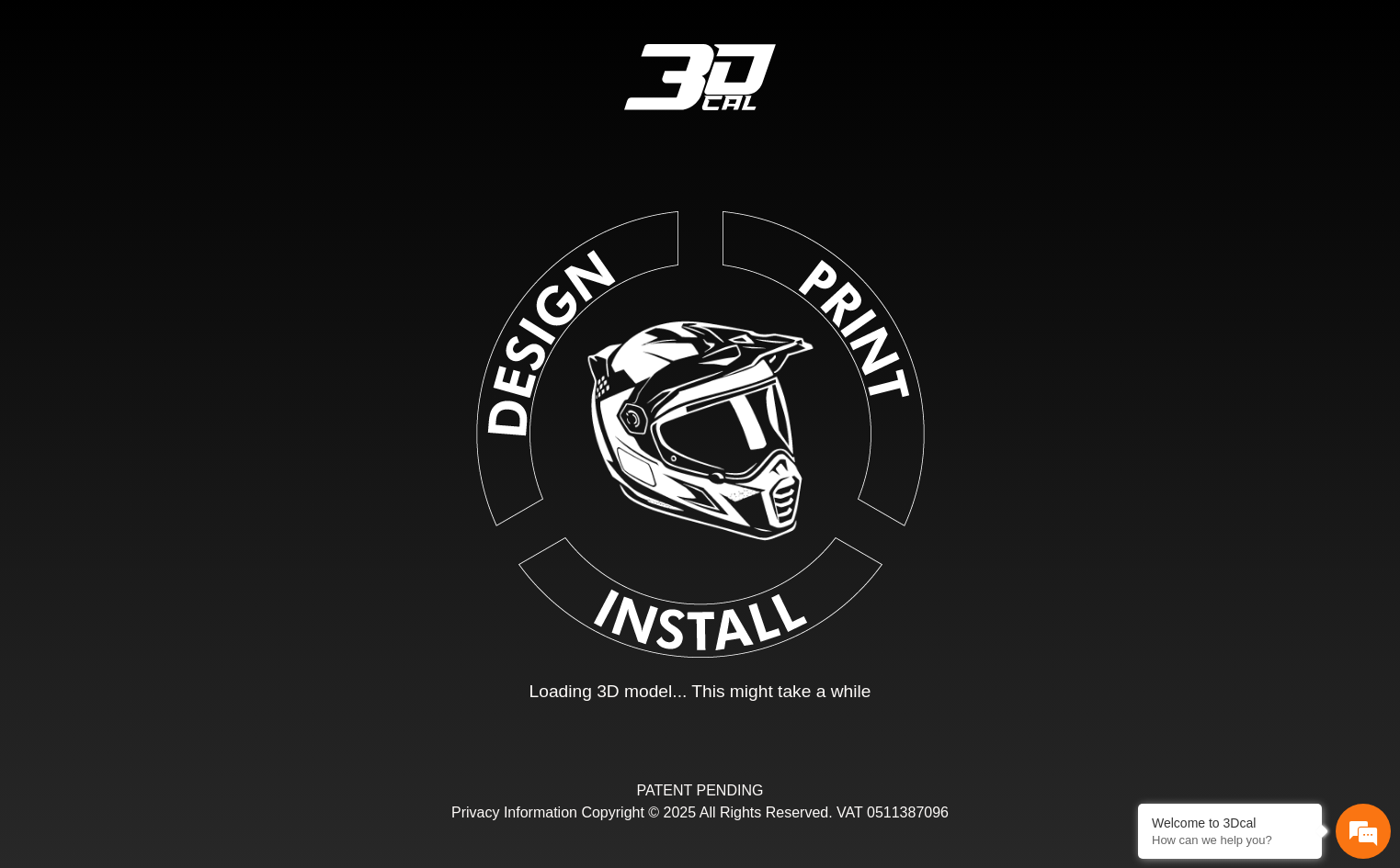
type input "*"
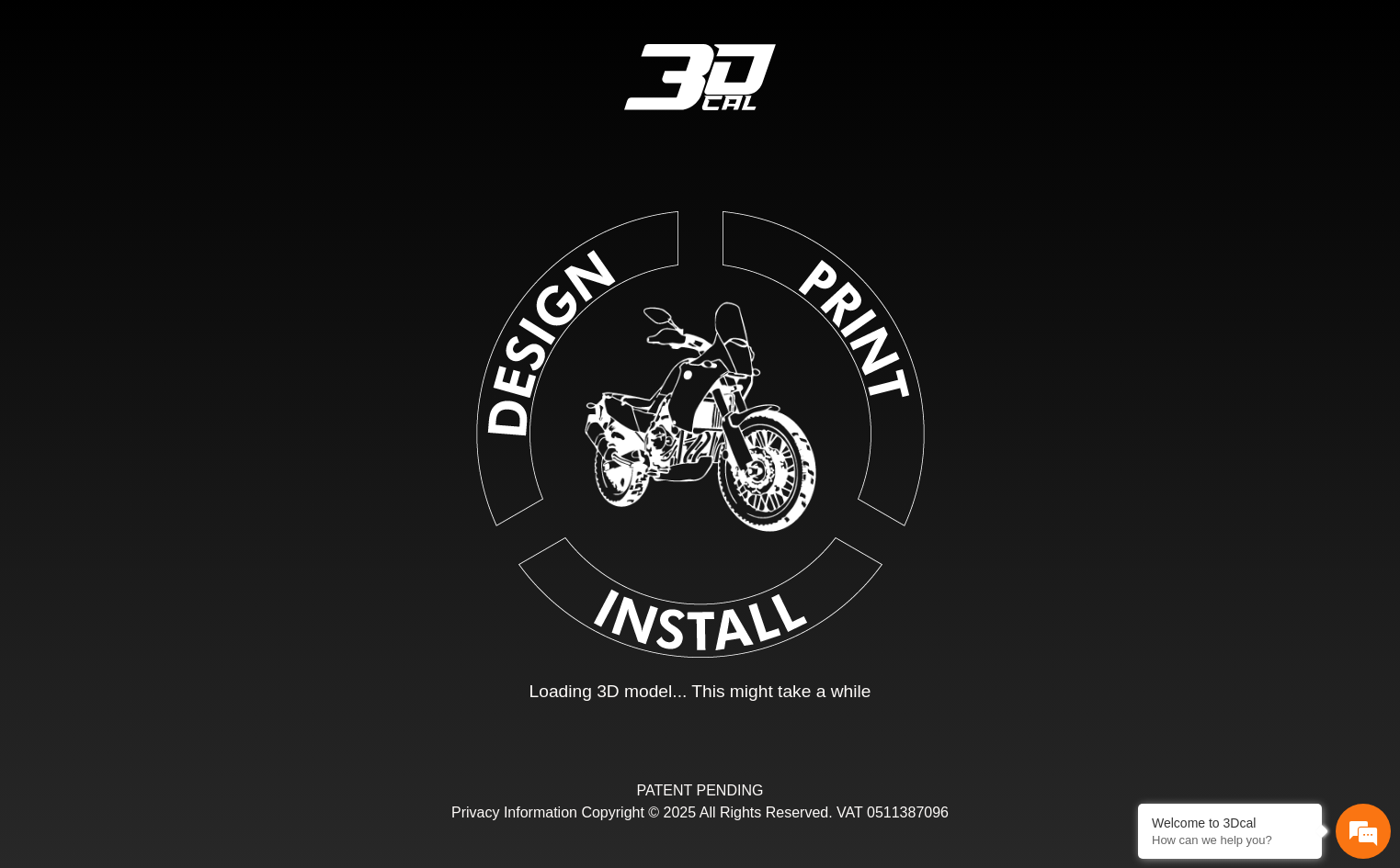
type input "*"
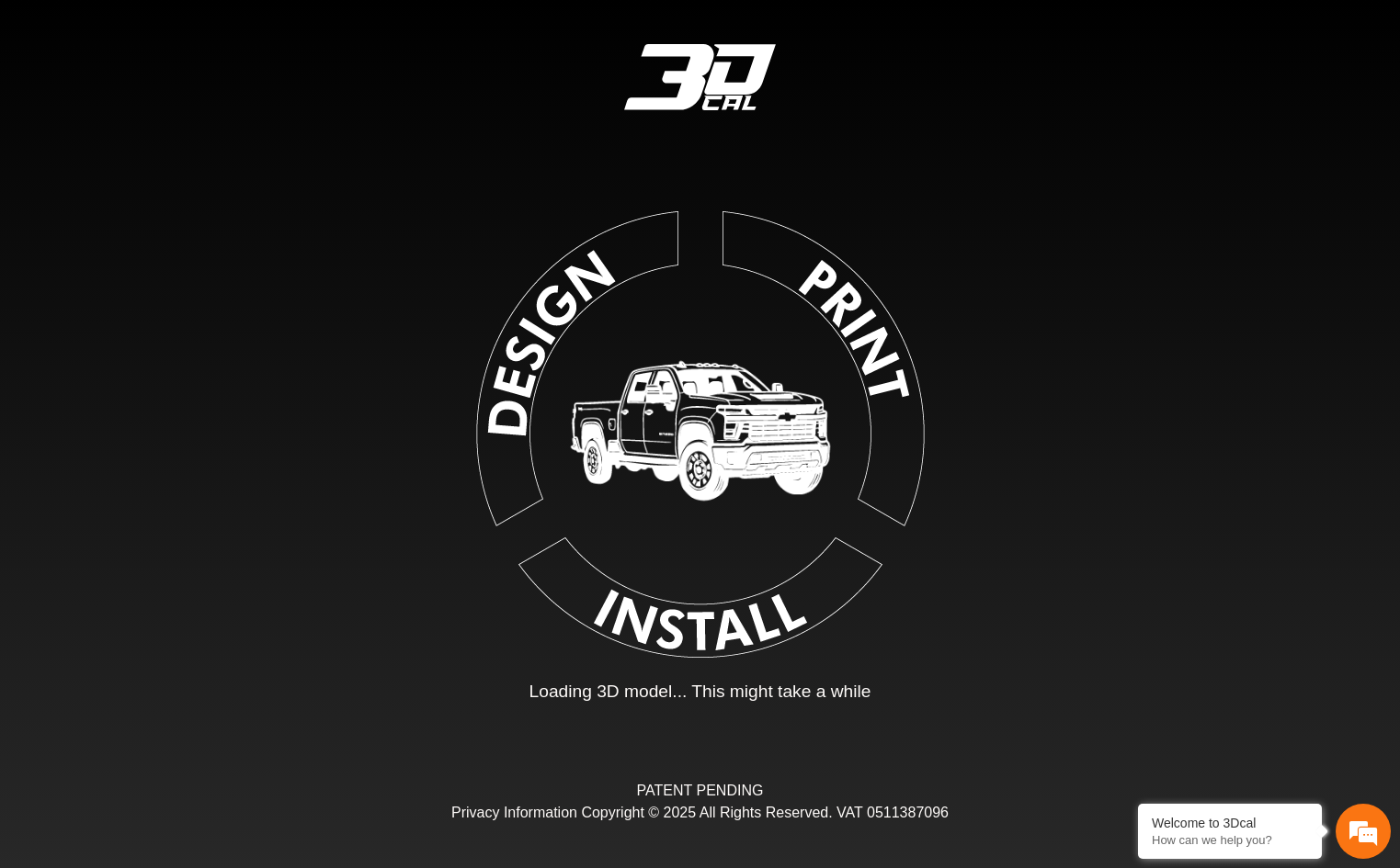
type input "*"
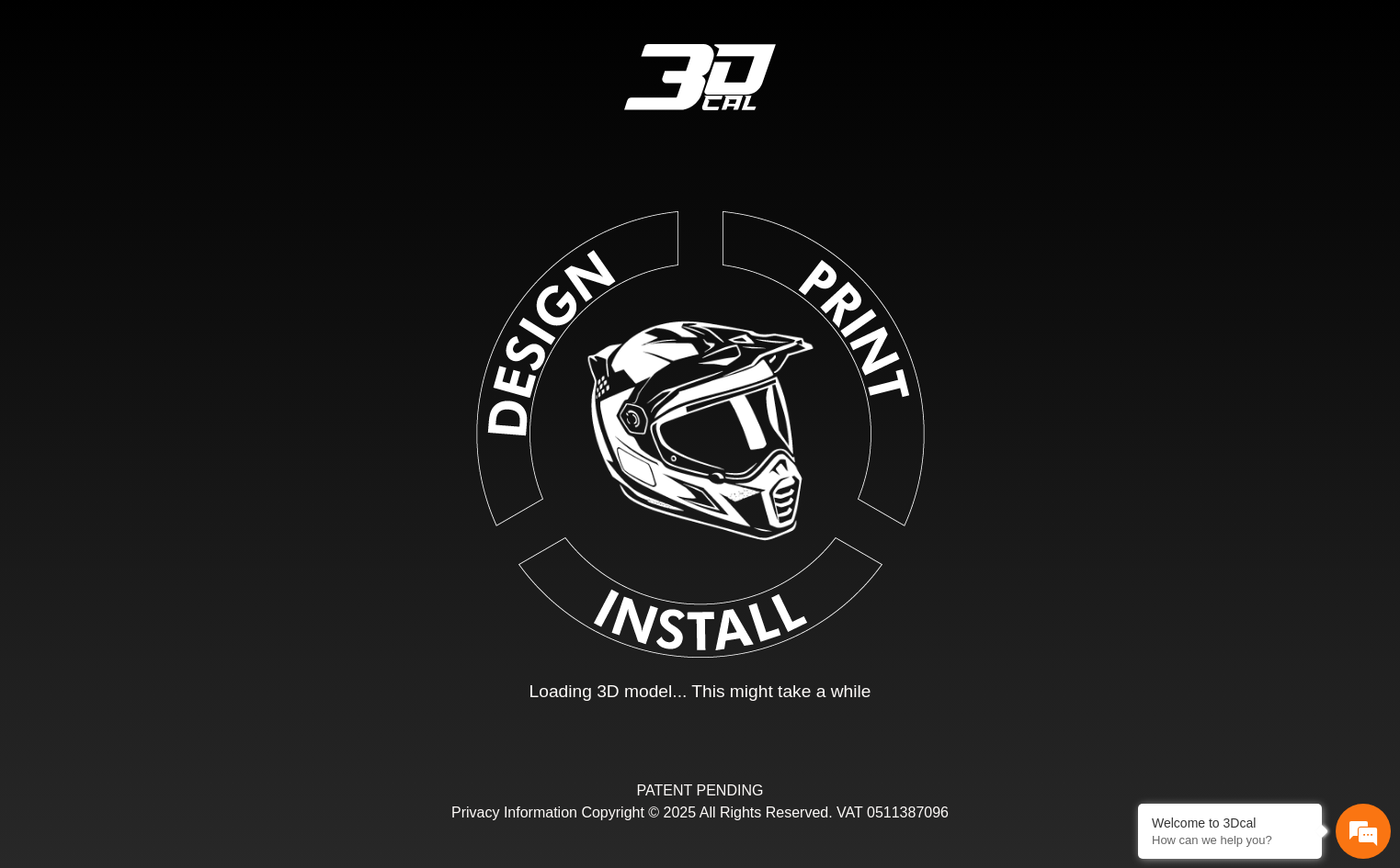
type input "*"
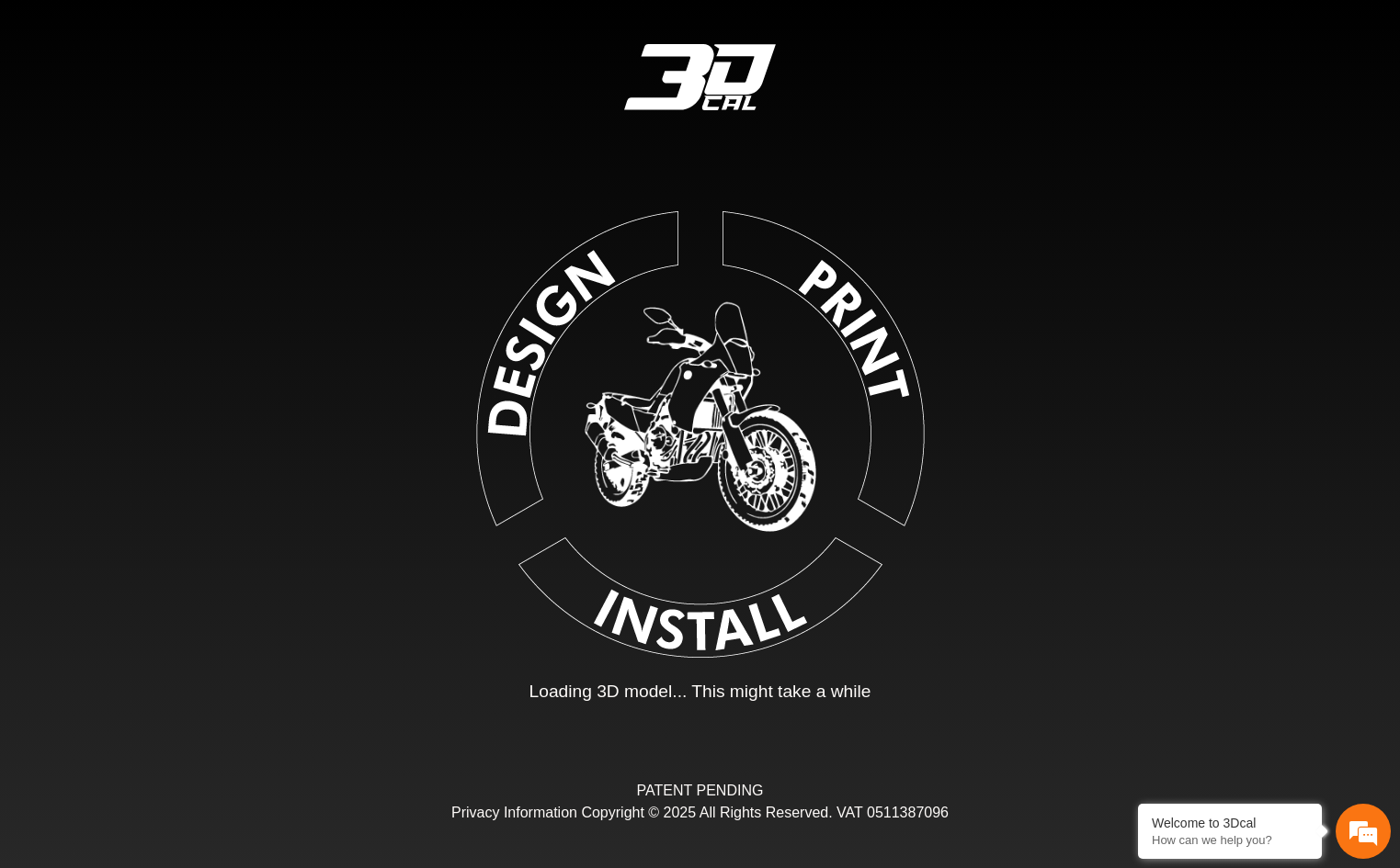
type input "*"
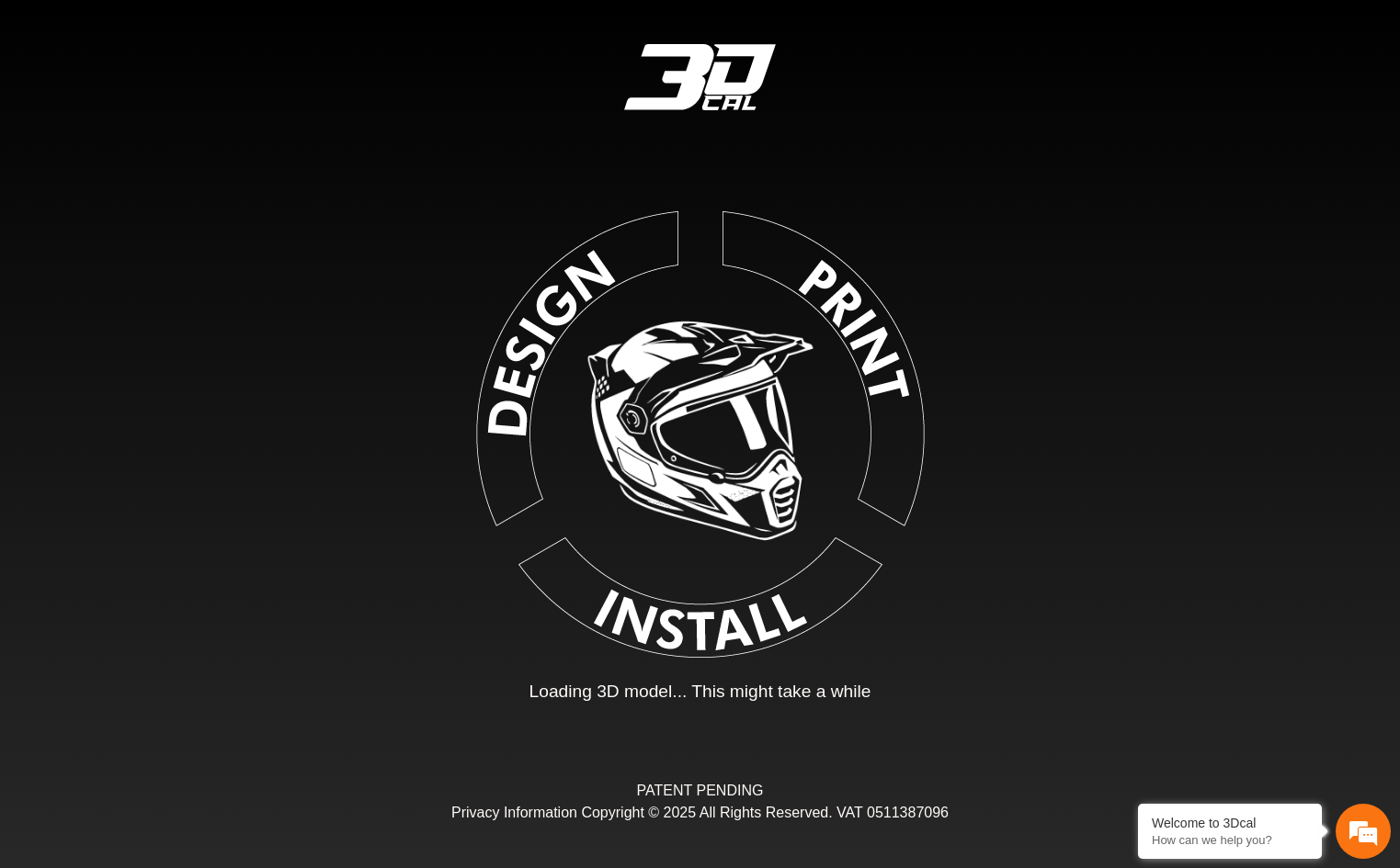
type input "*"
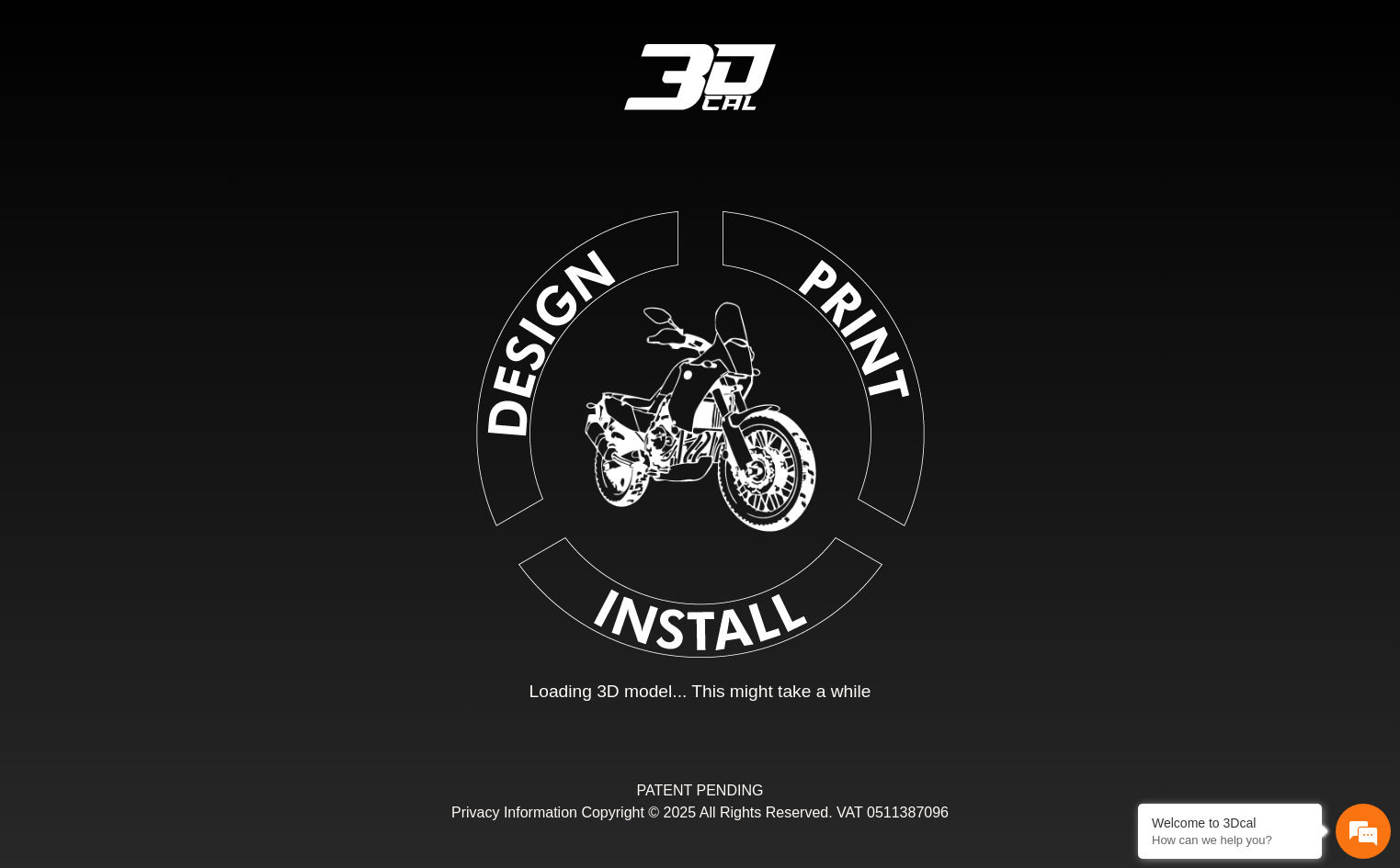
type input "*"
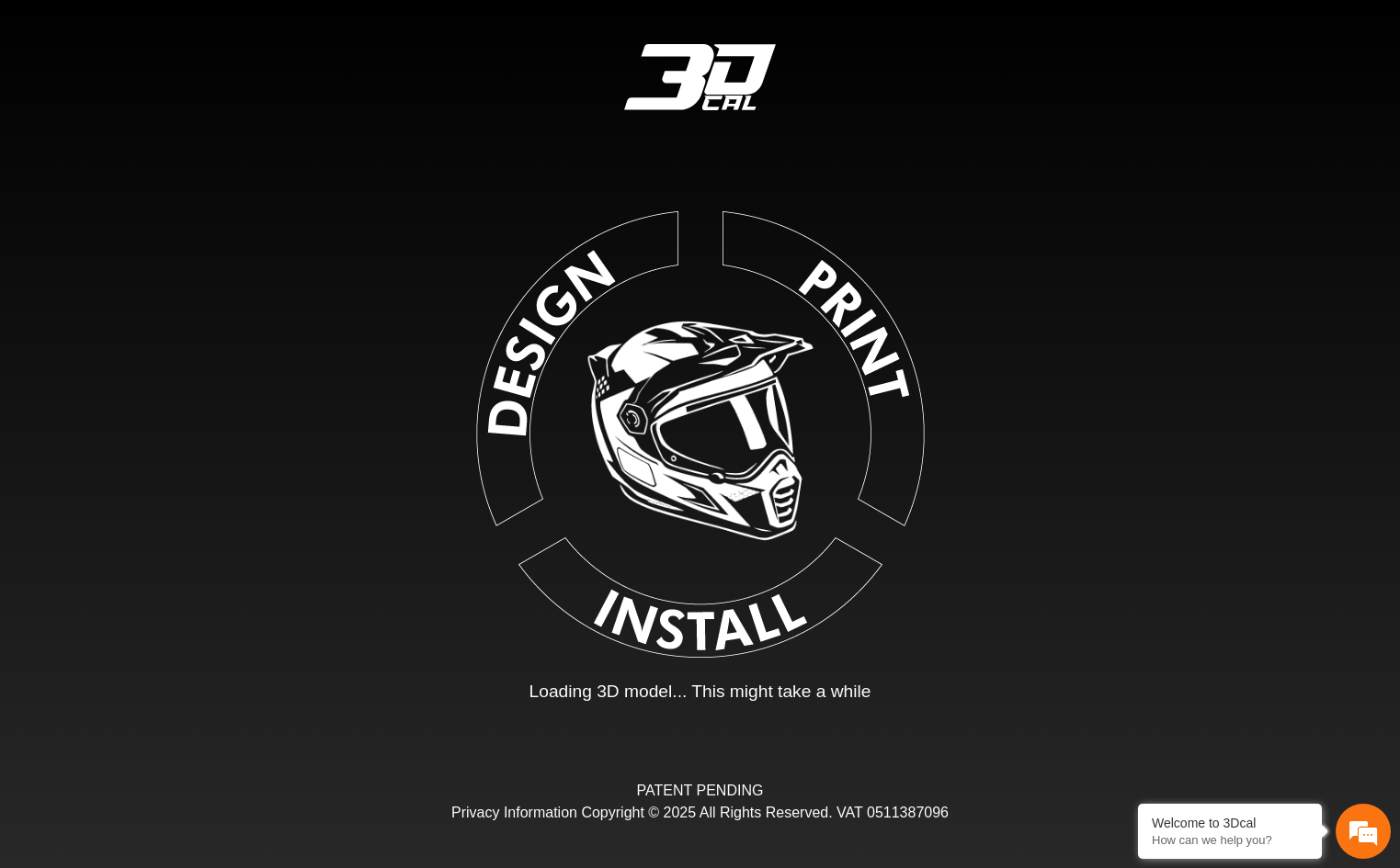
type input "*"
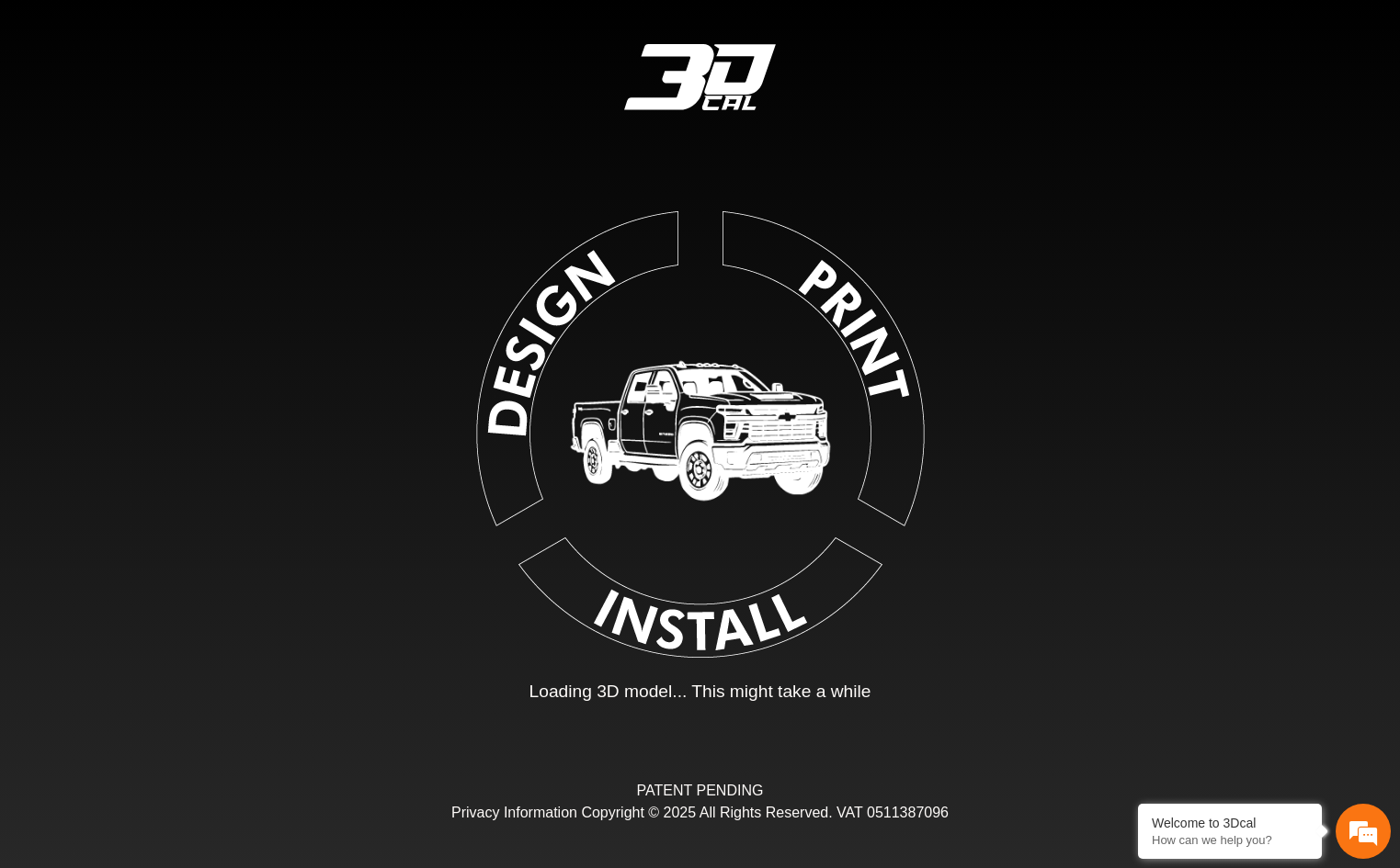
type input "*"
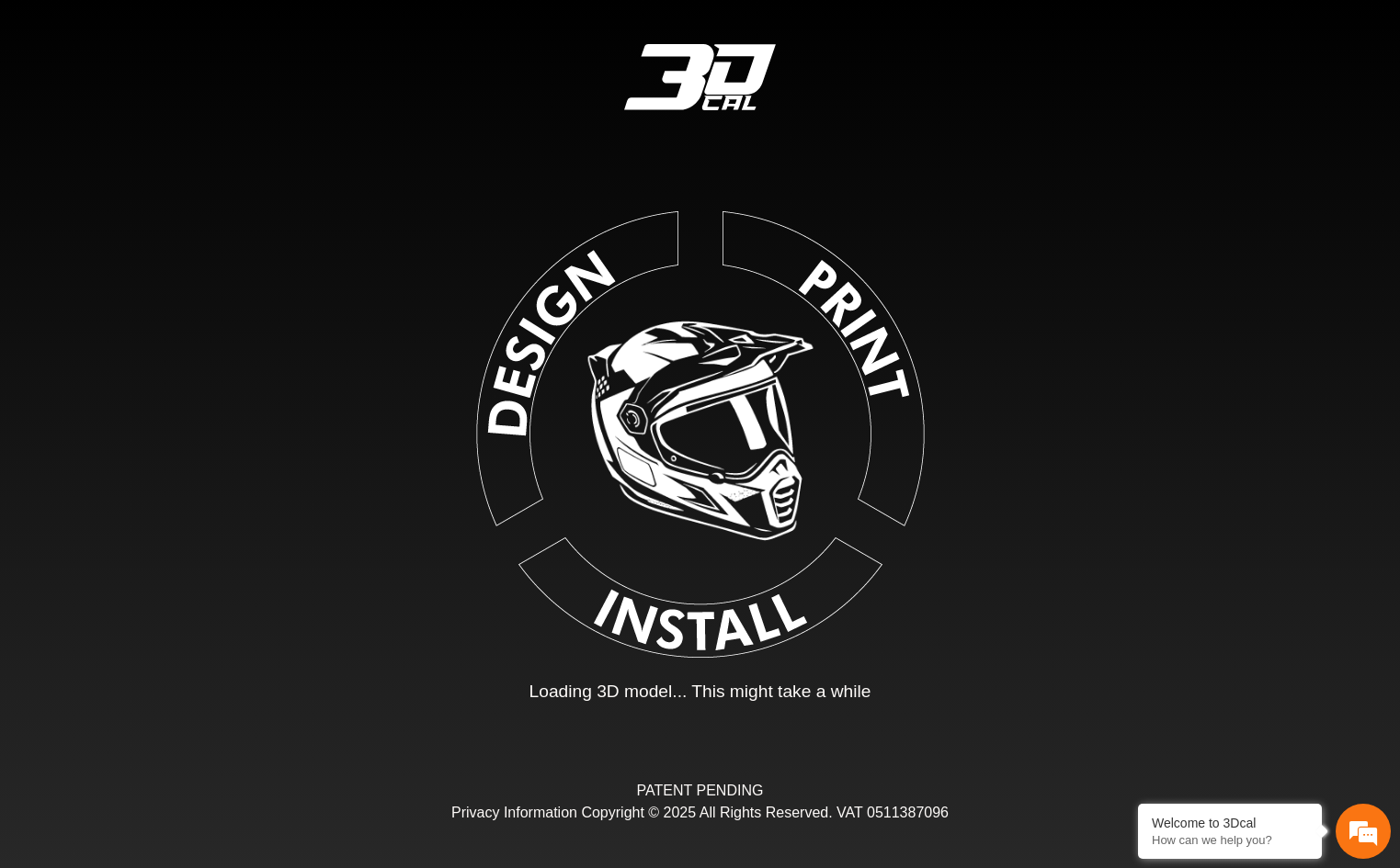
type input "*"
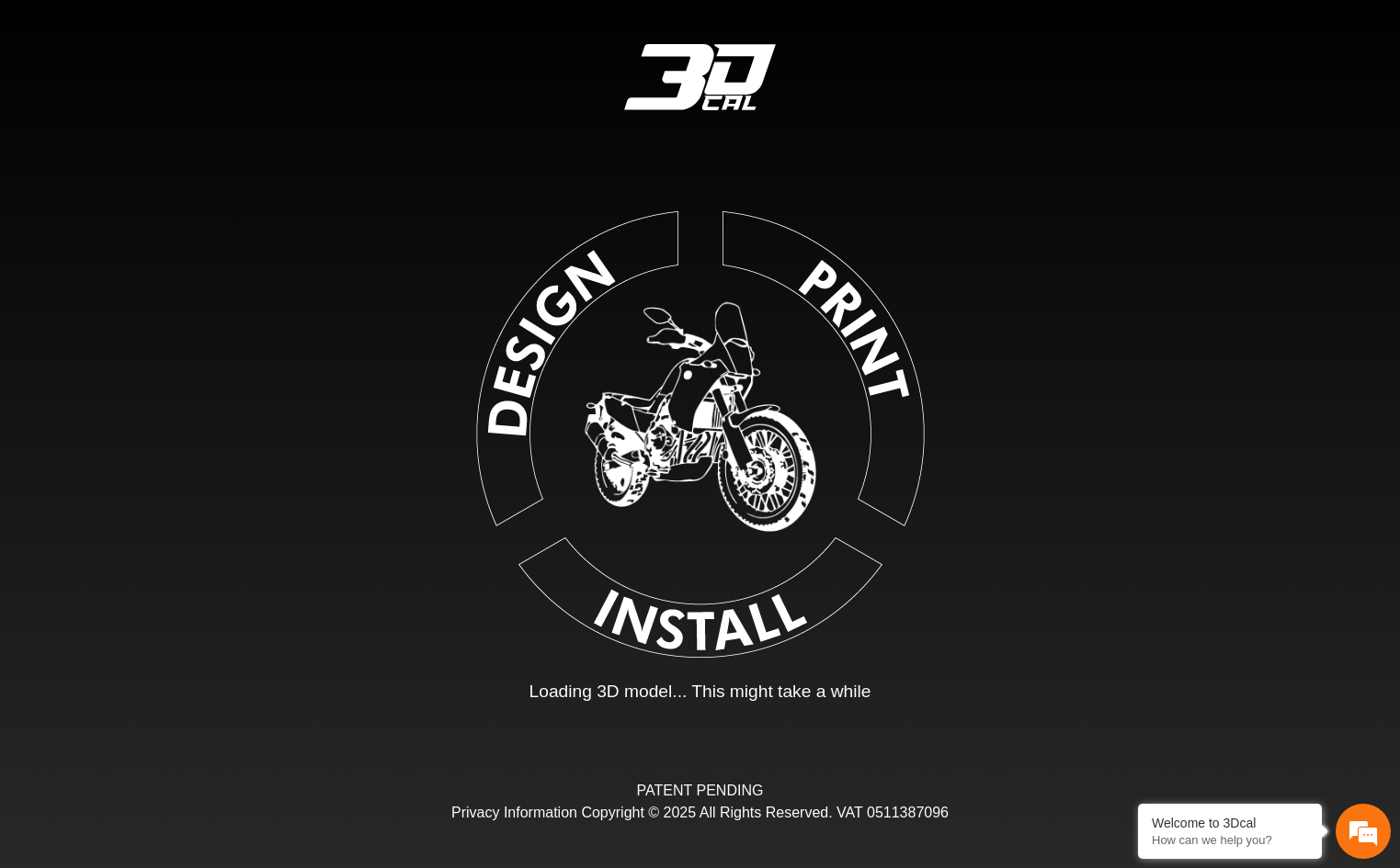
type input "*"
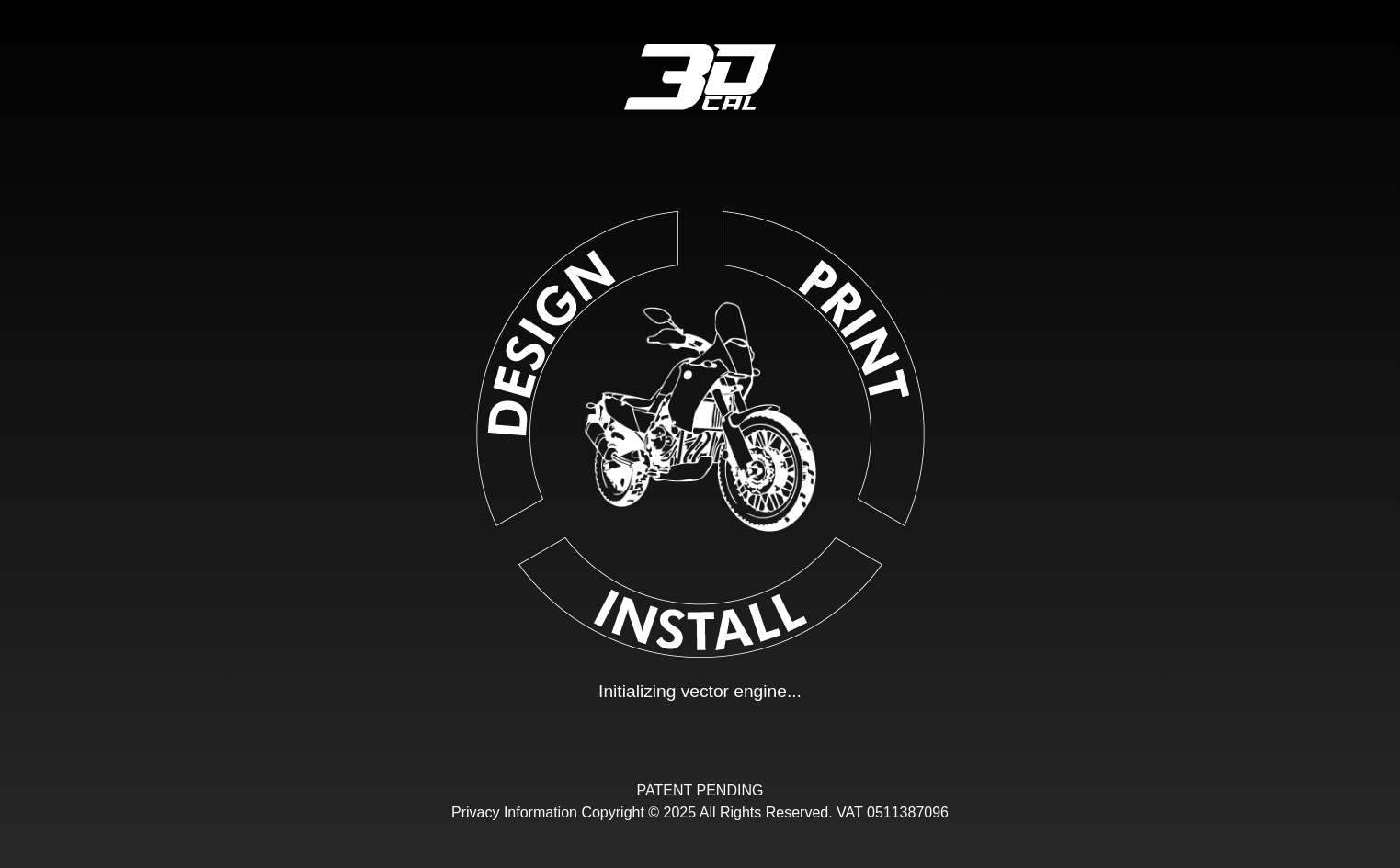
type input "*"
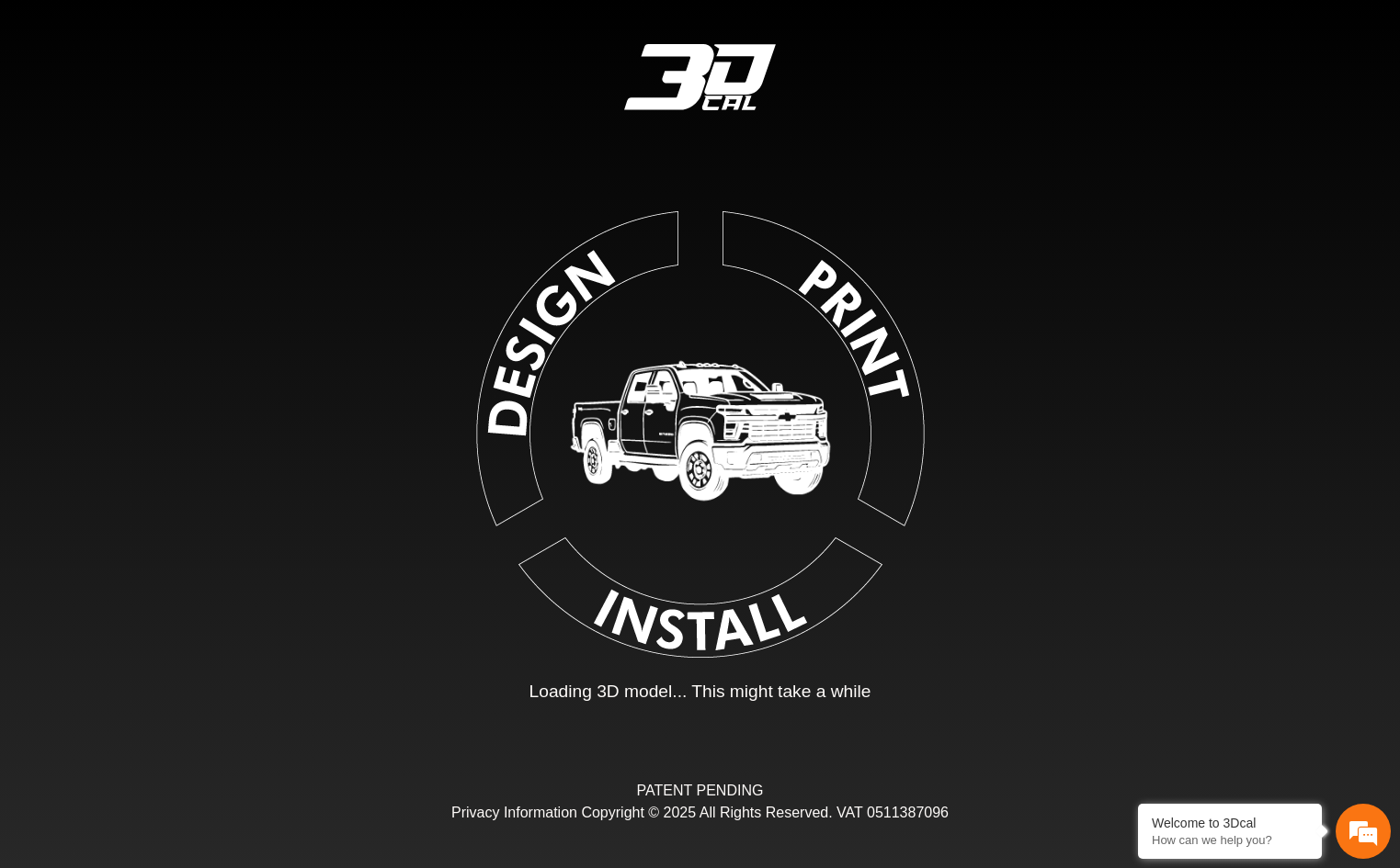
type input "*"
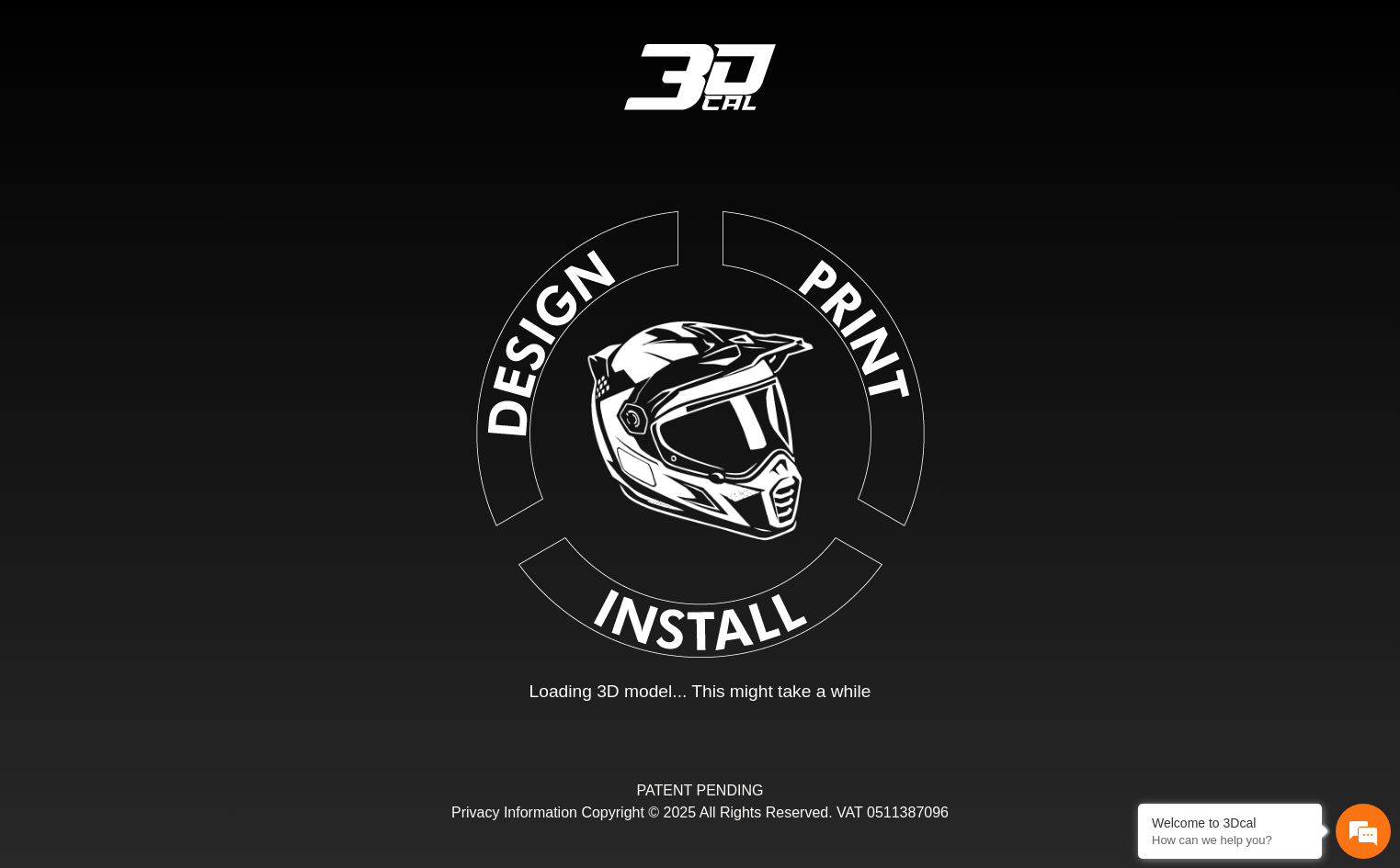
type input "*"
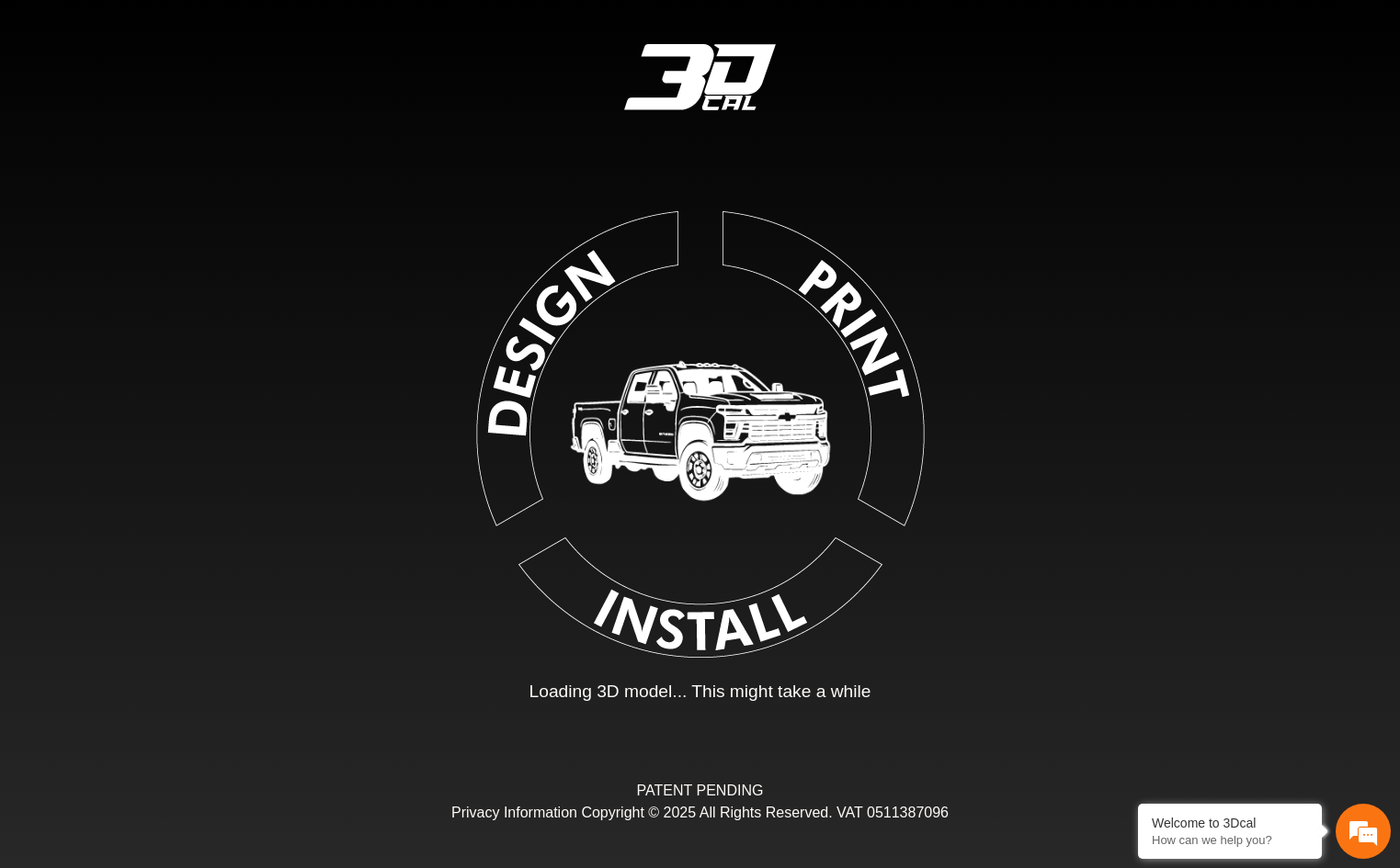
type input "*"
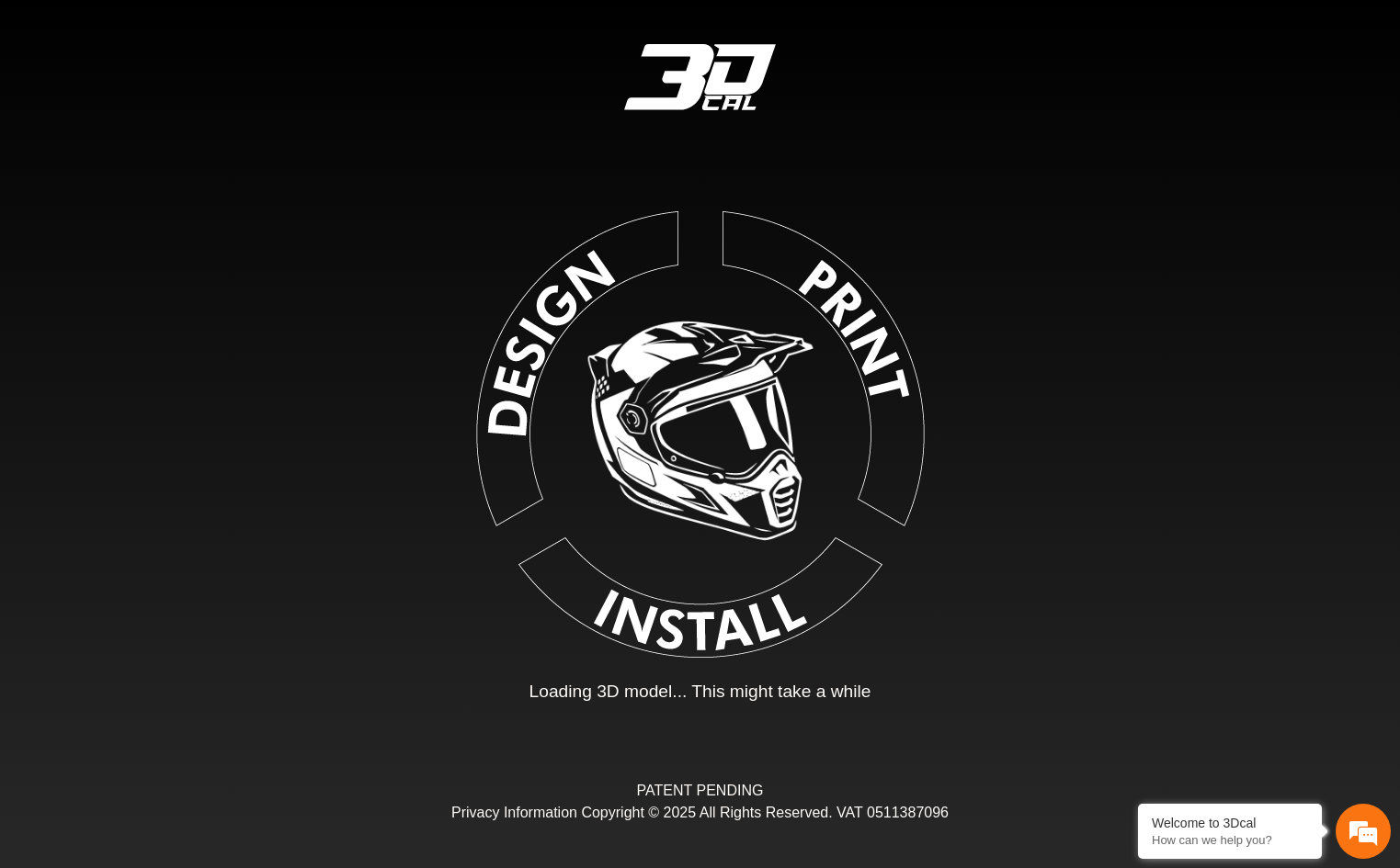
type input "*"
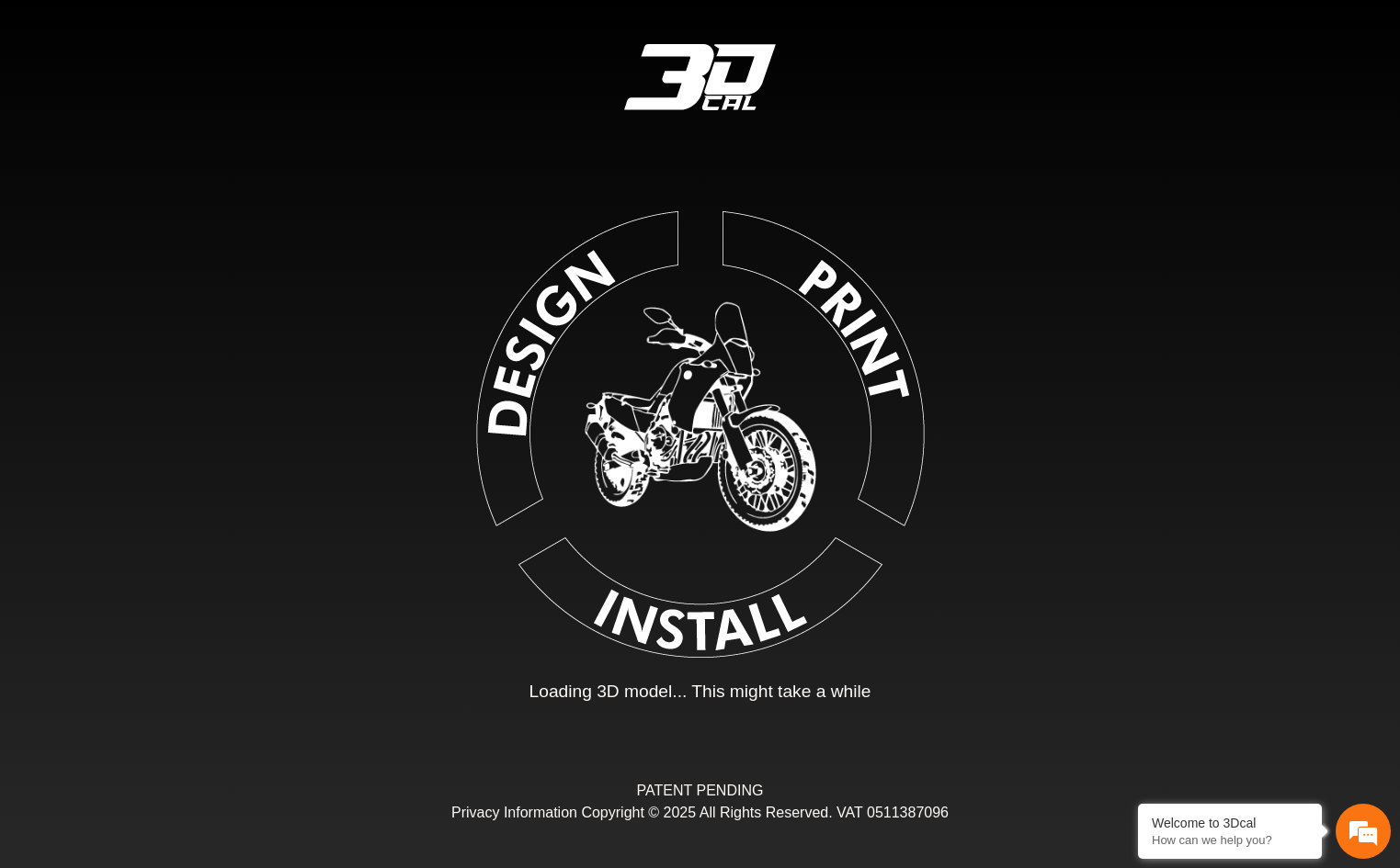
type input "*"
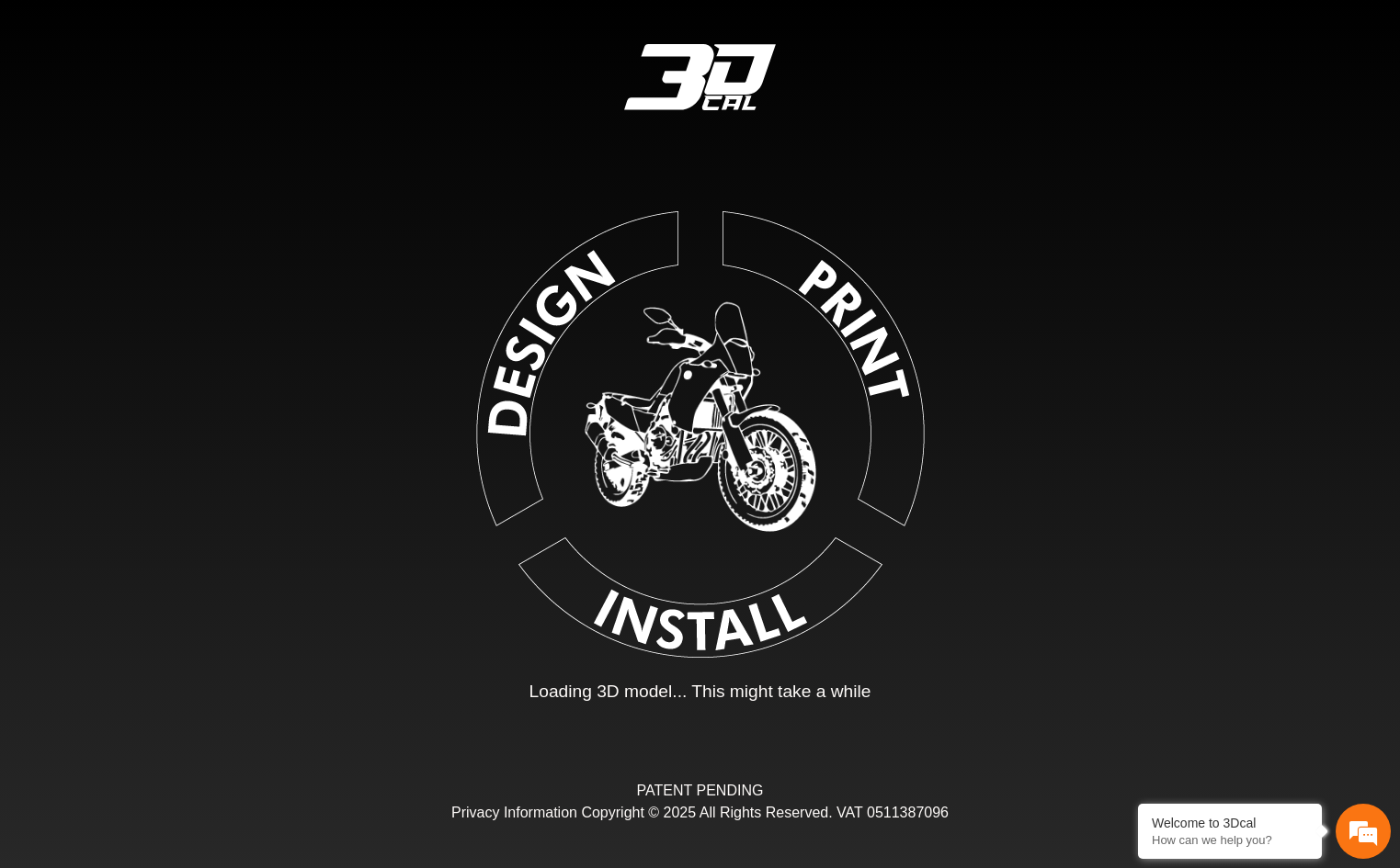
type input "*"
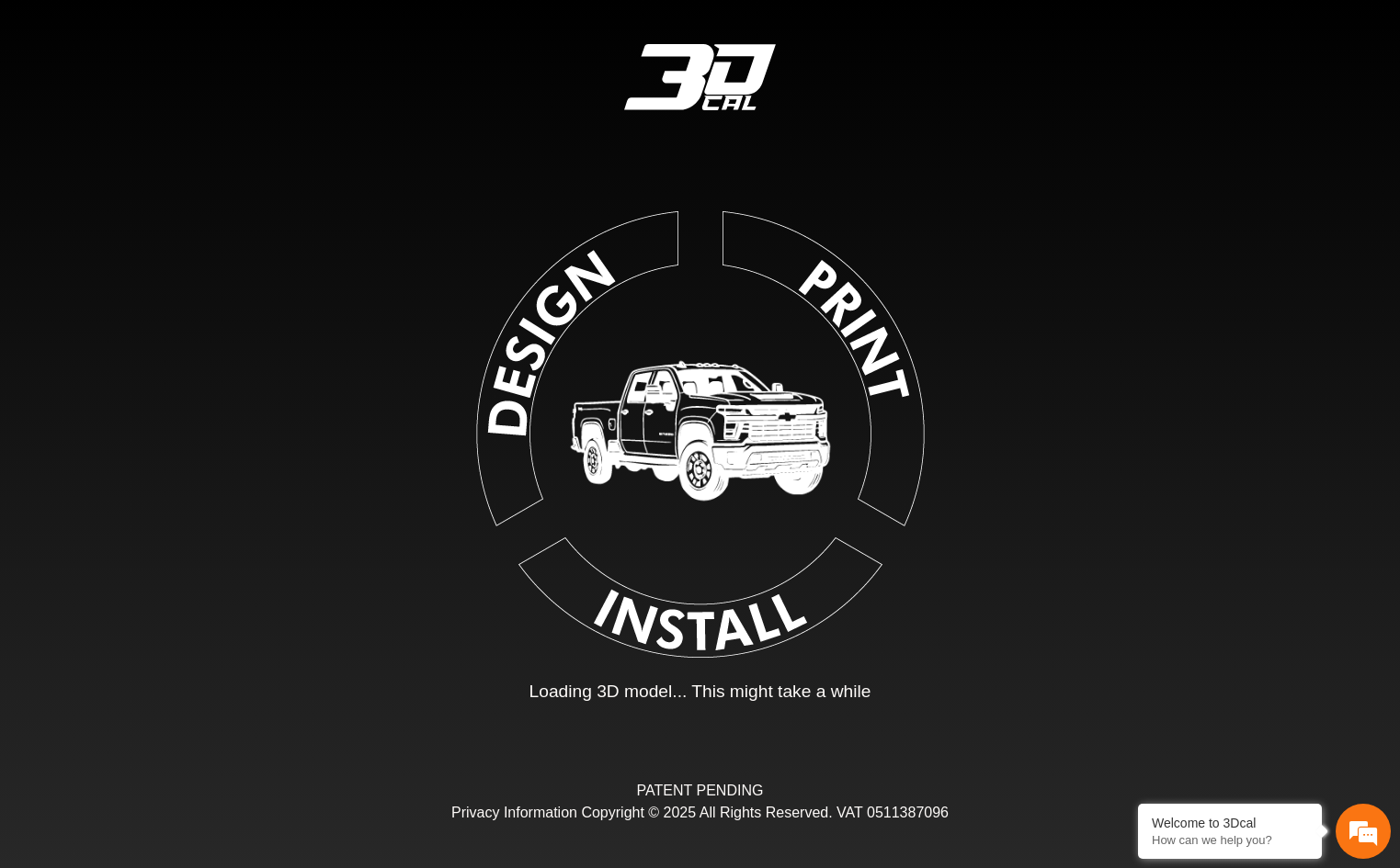
type input "*"
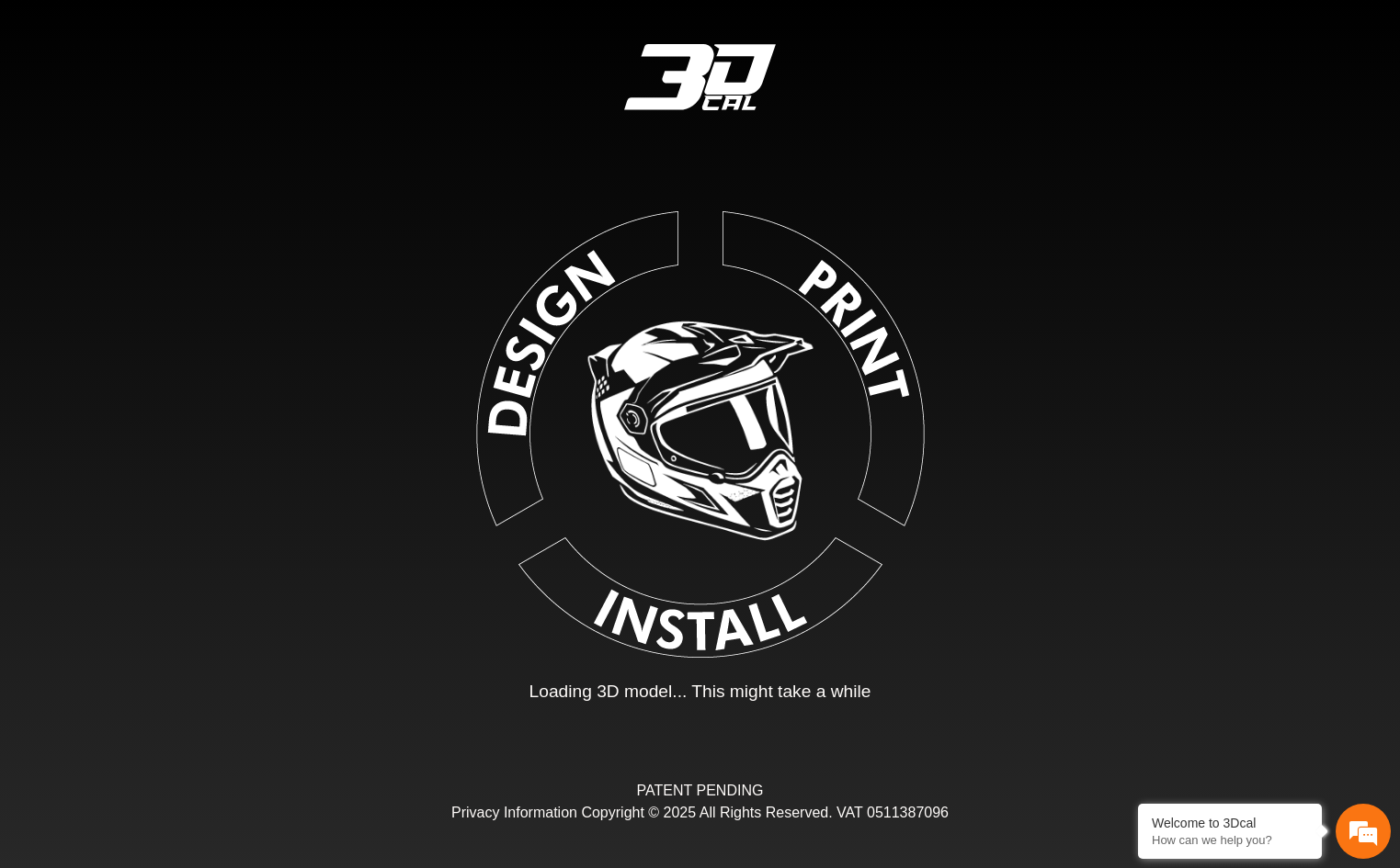
type input "*"
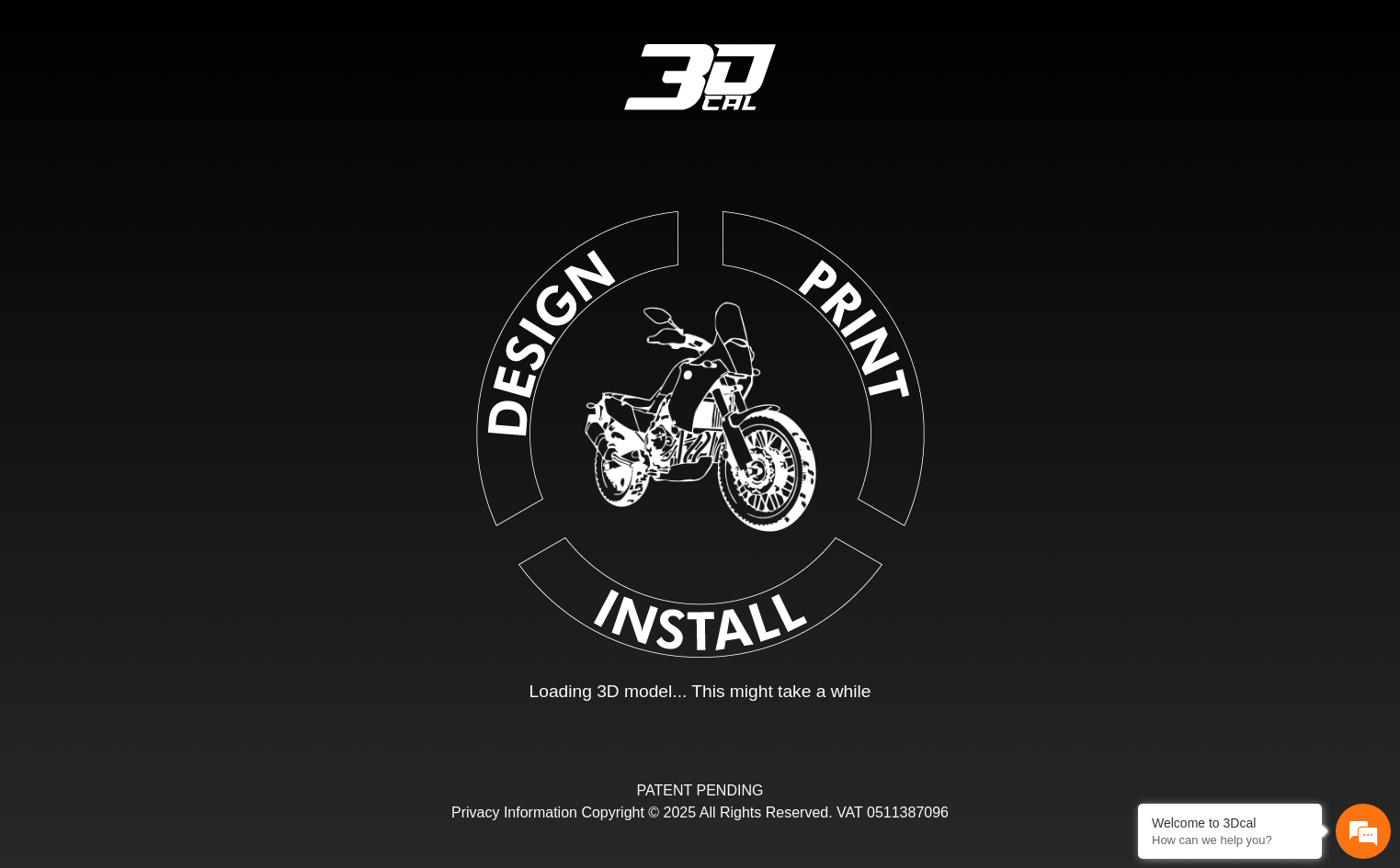
type input "*"
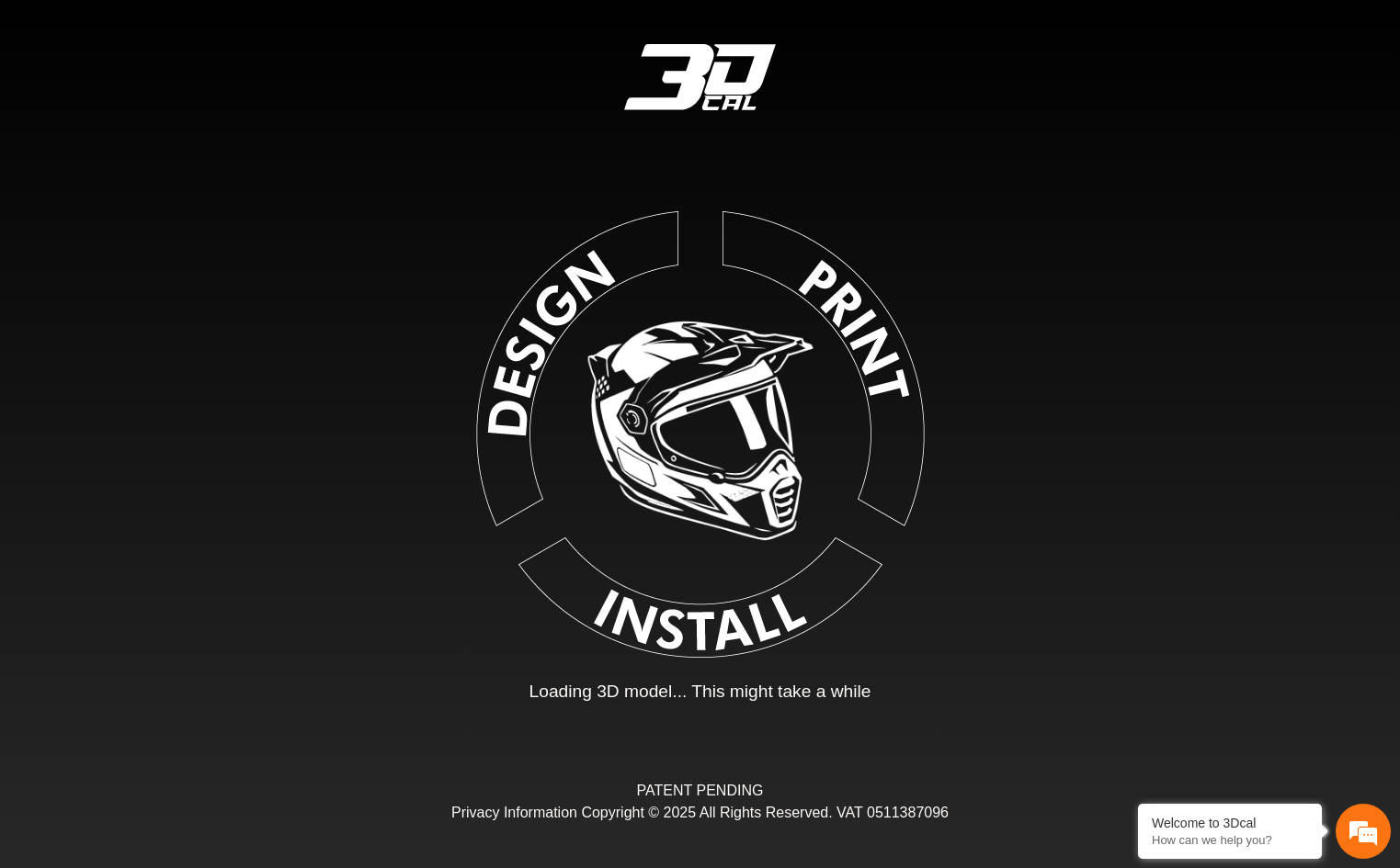
type input "*"
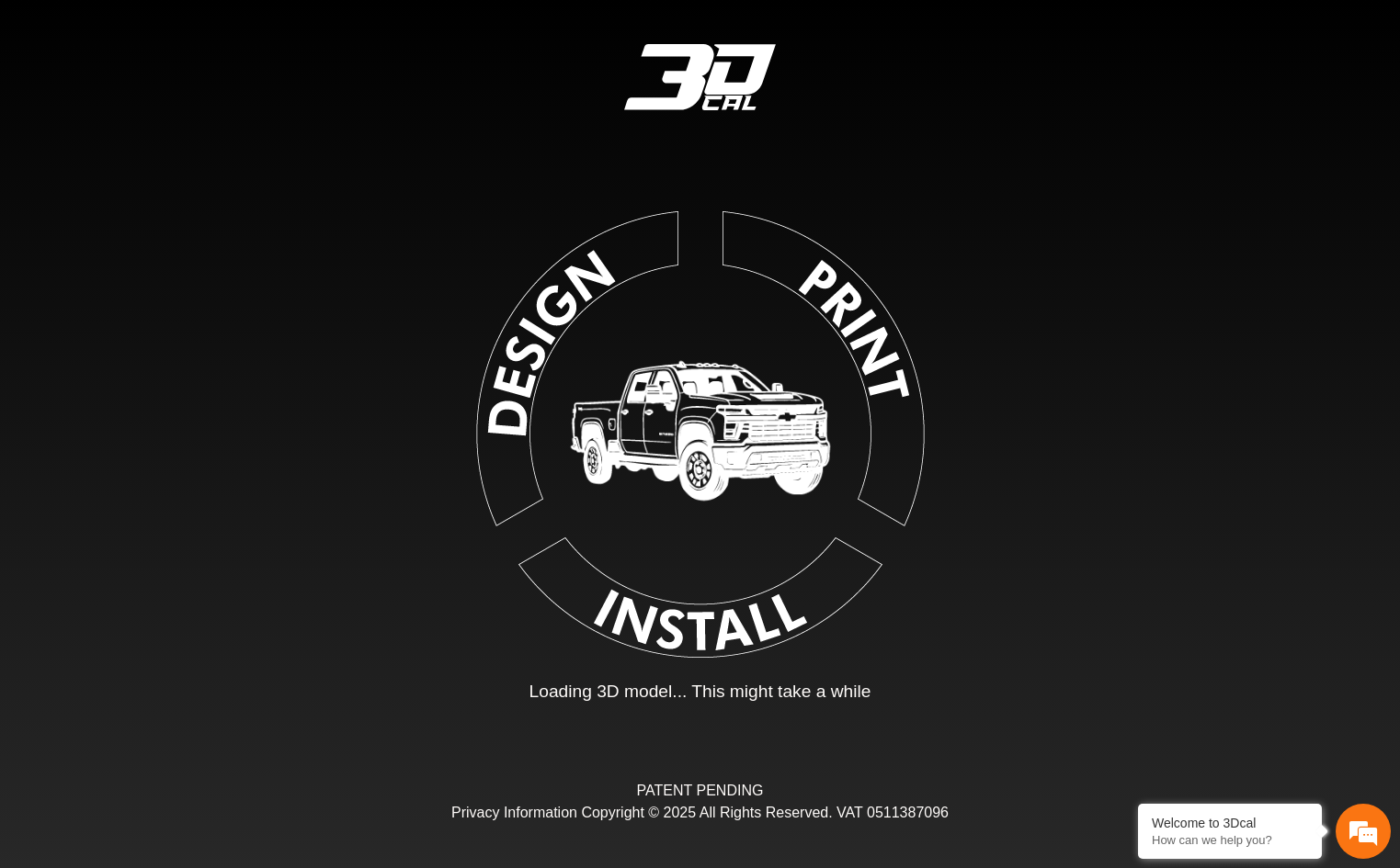
type input "*"
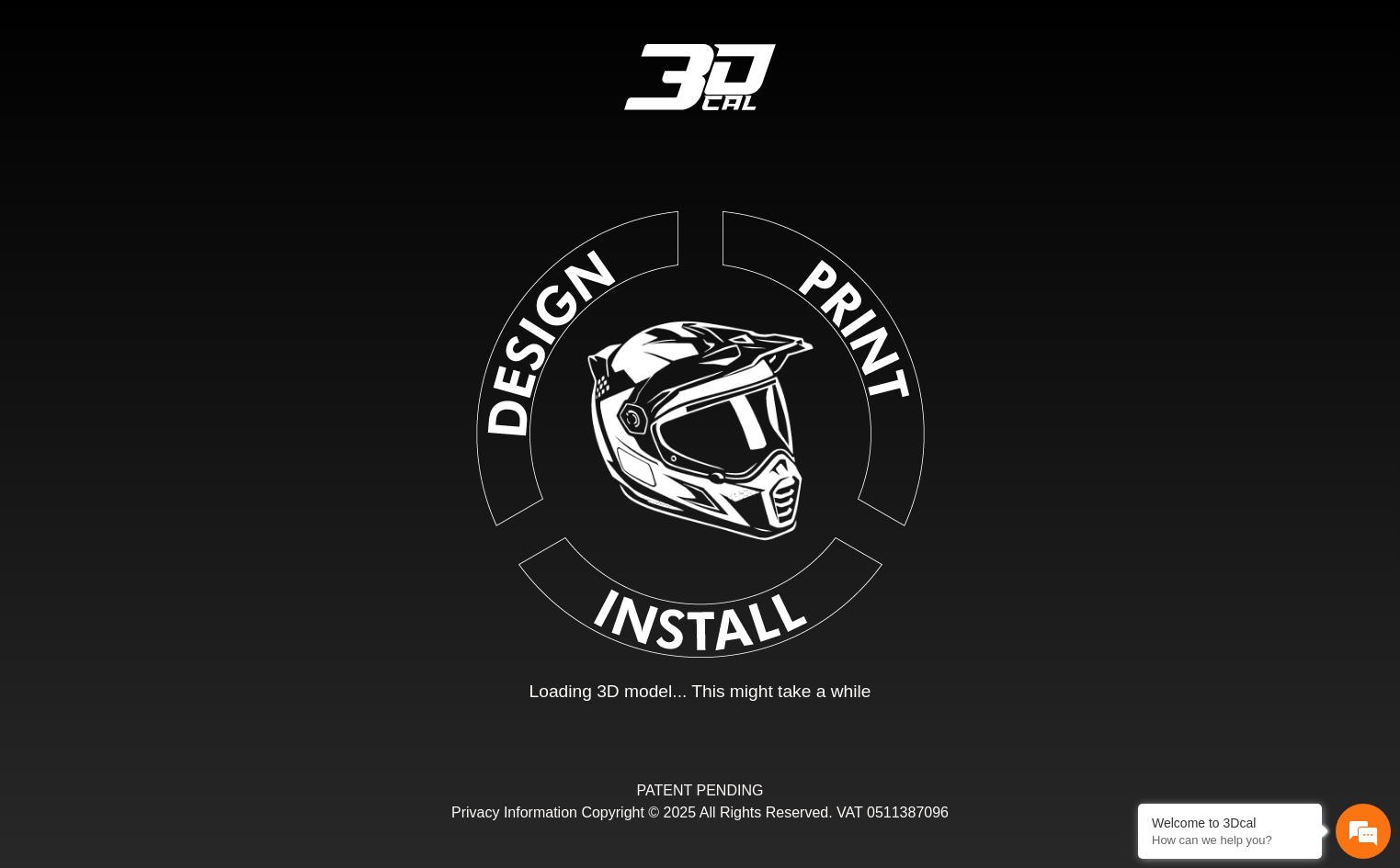
type input "*"
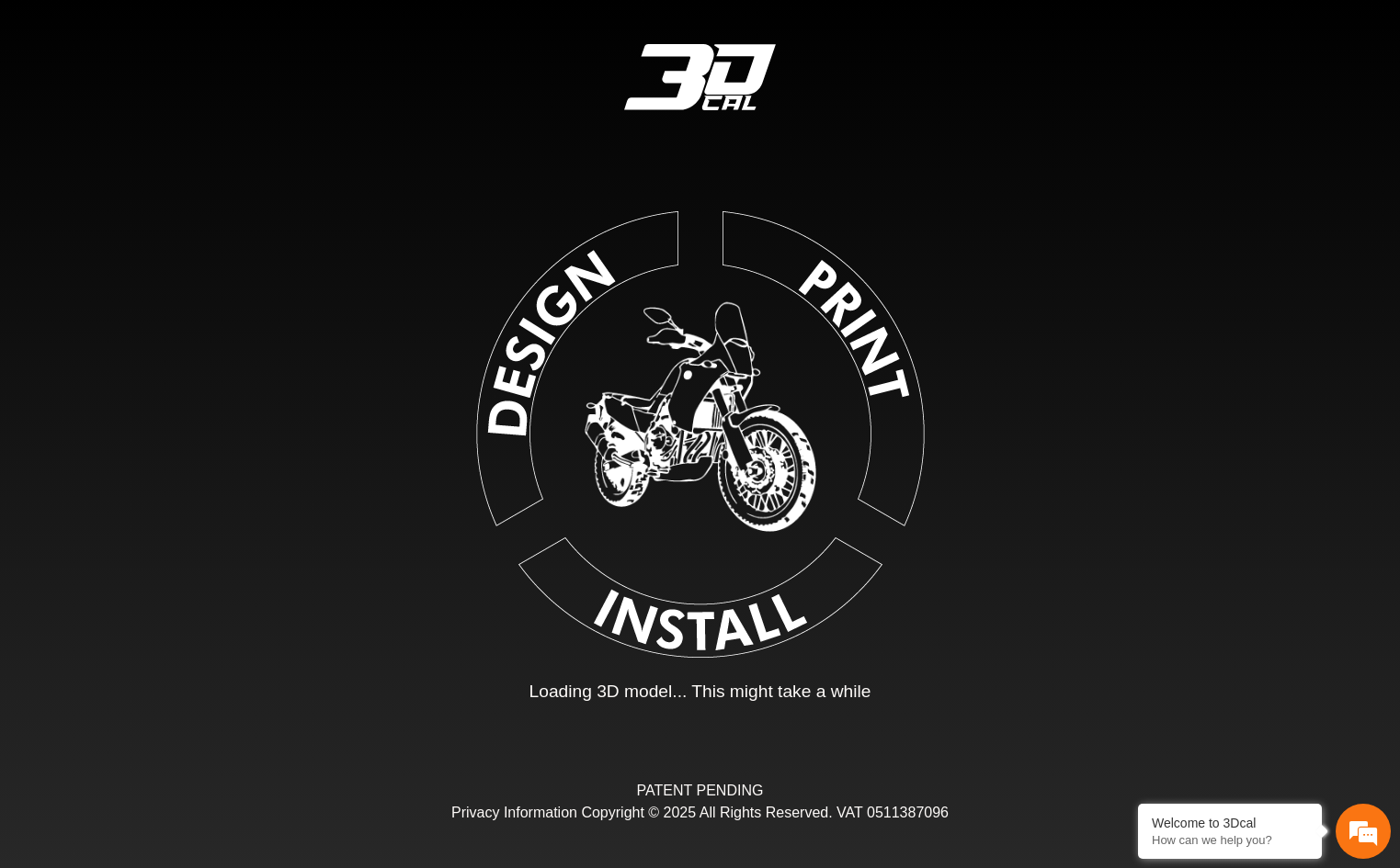
type input "*"
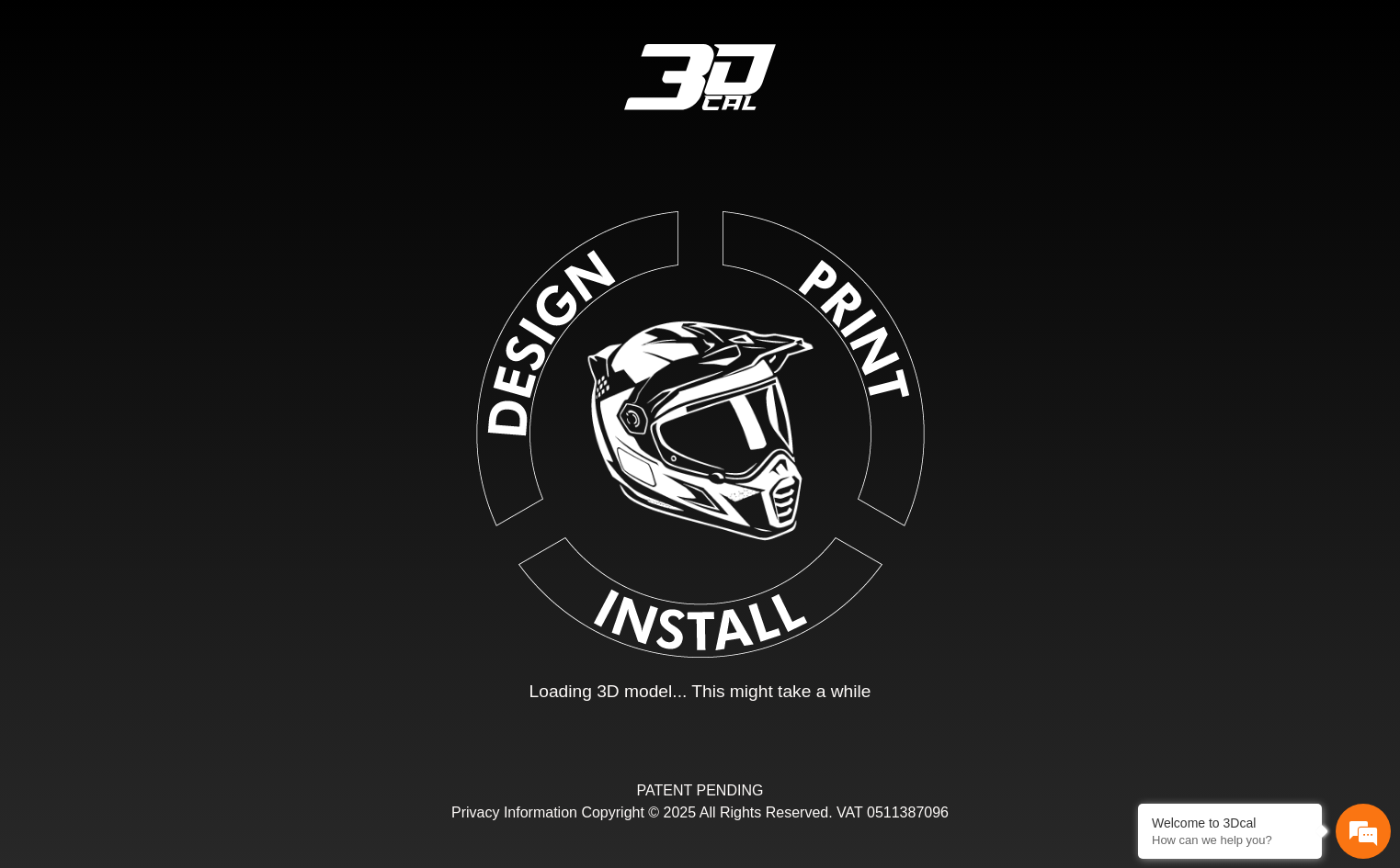
type input "*"
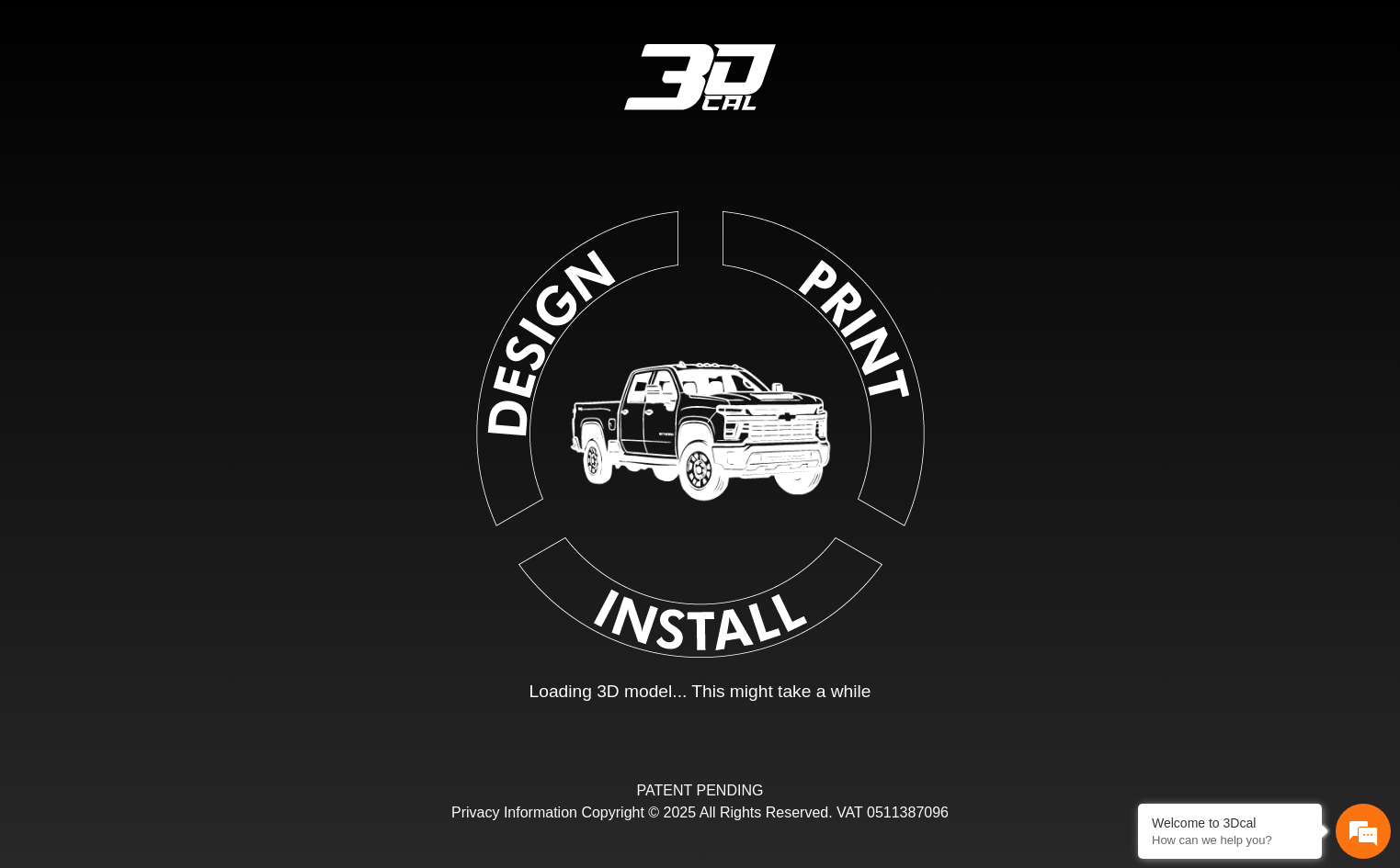
type input "*"
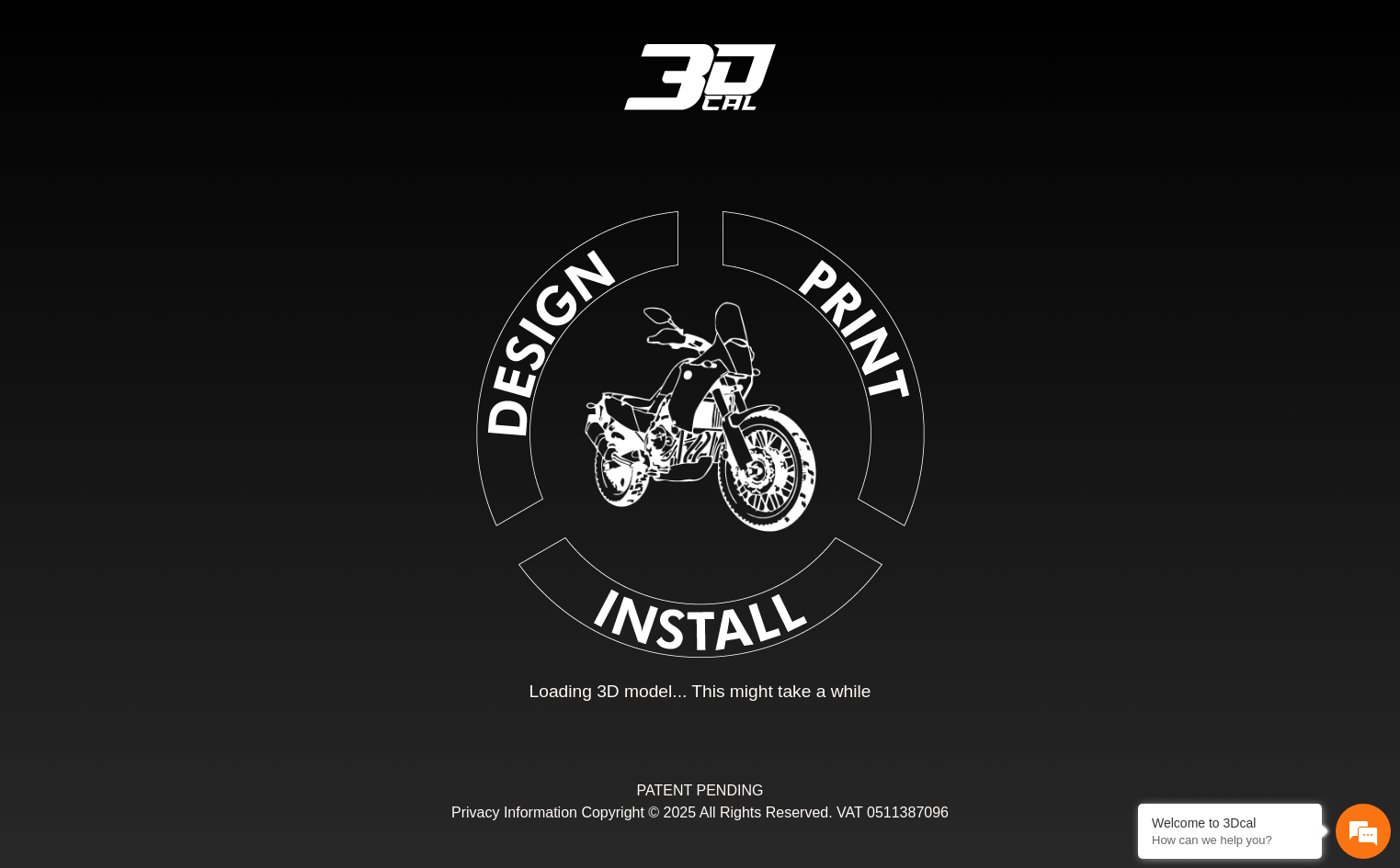
type input "*"
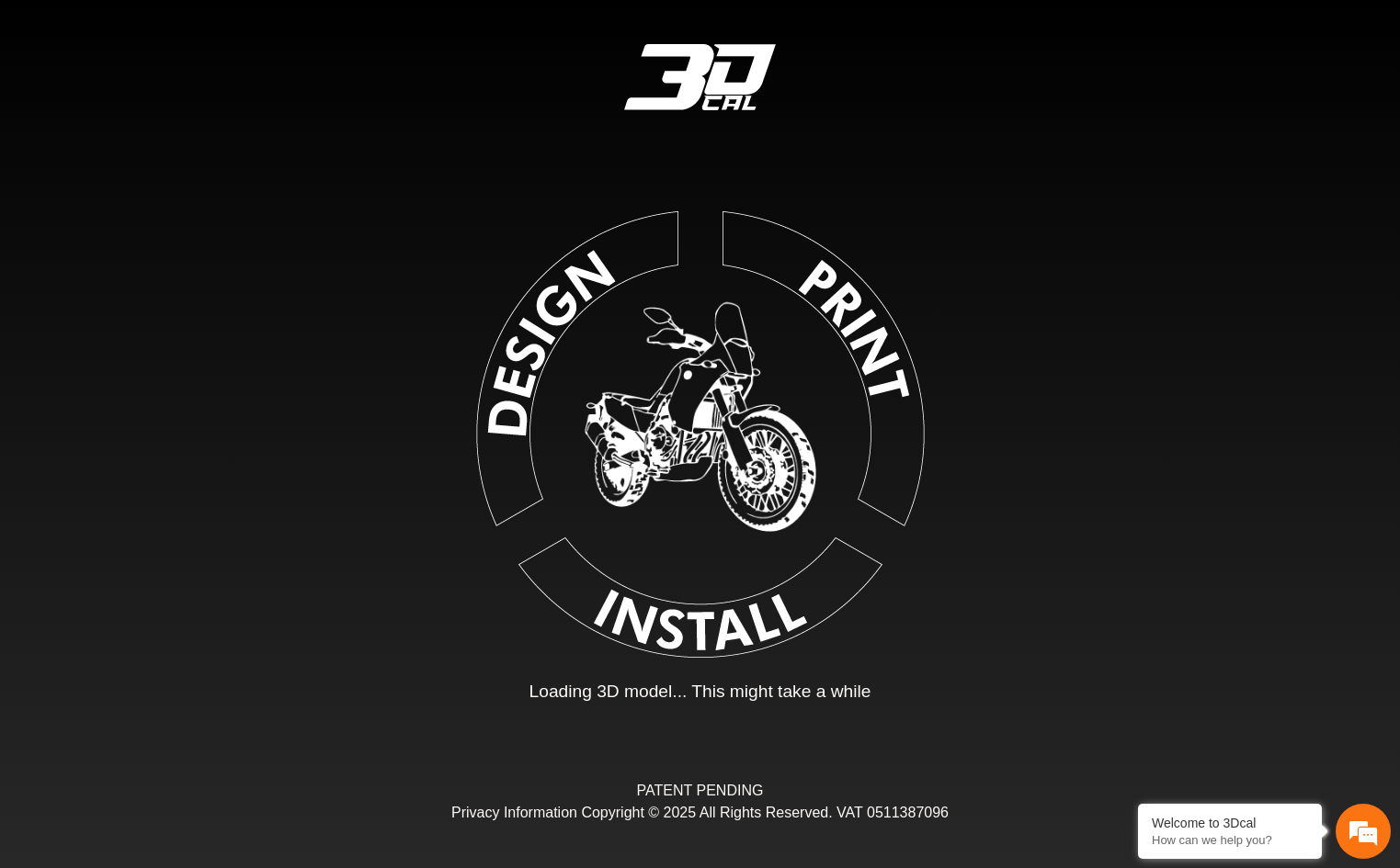
type input "*"
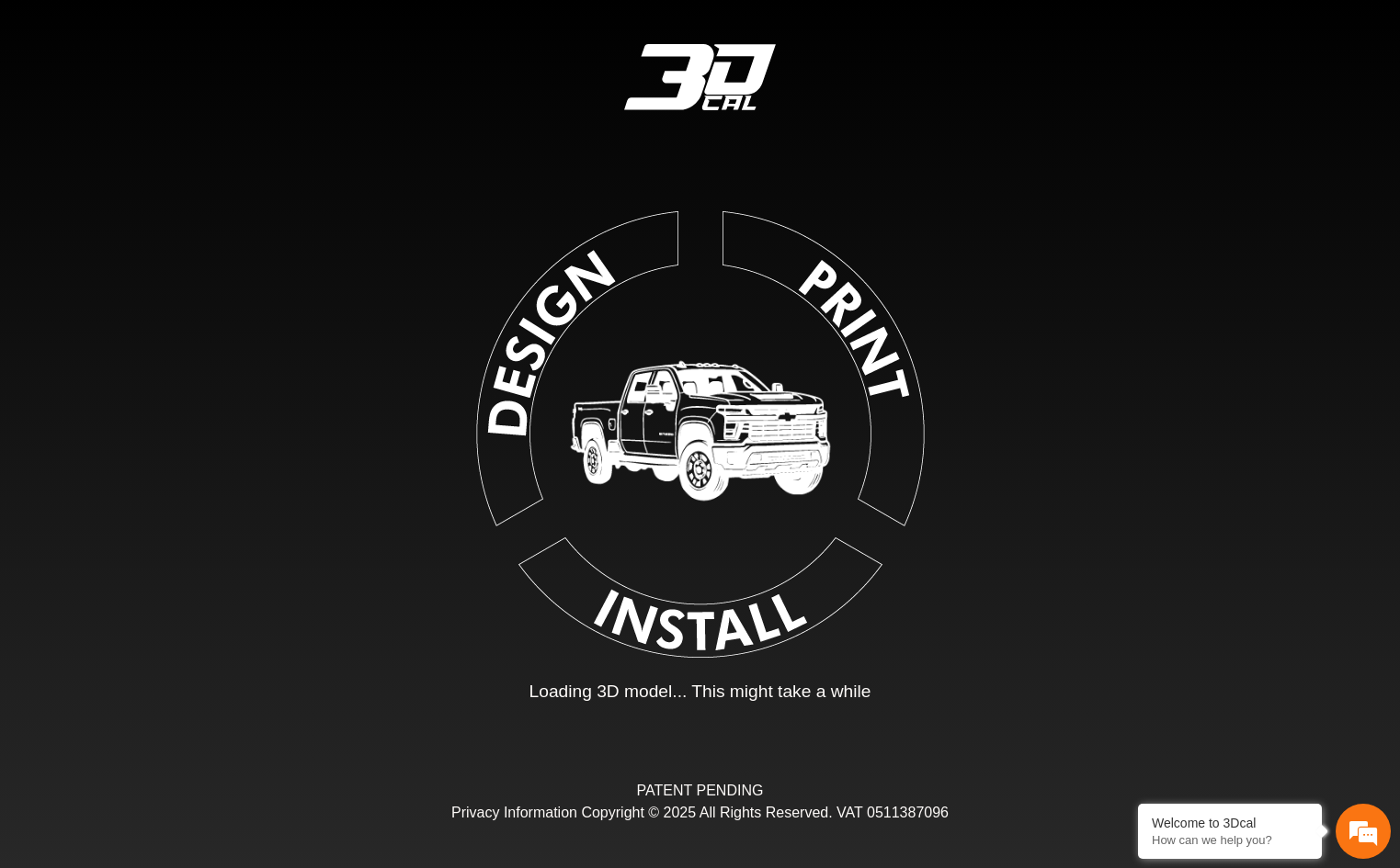
type input "*"
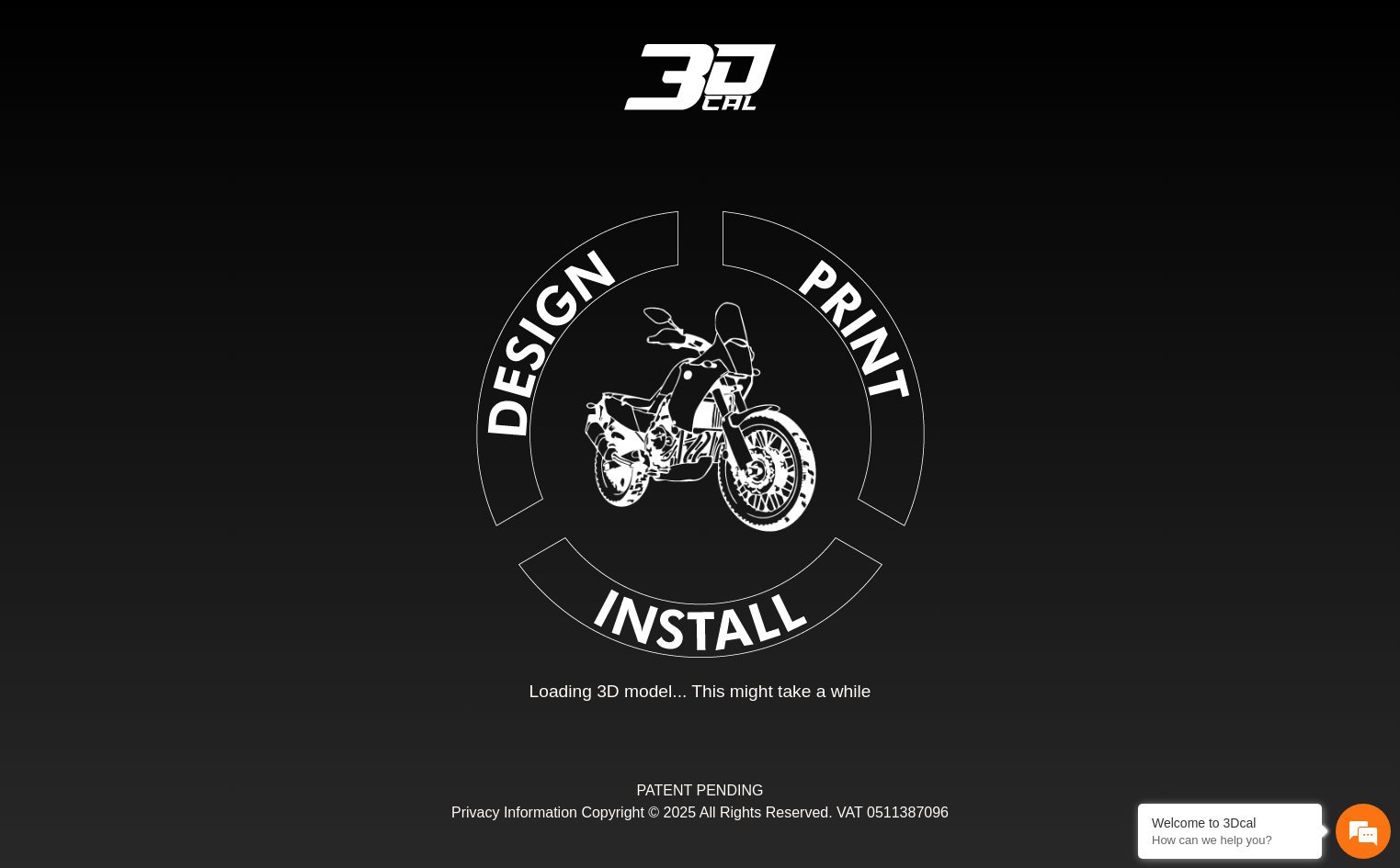
type input "*"
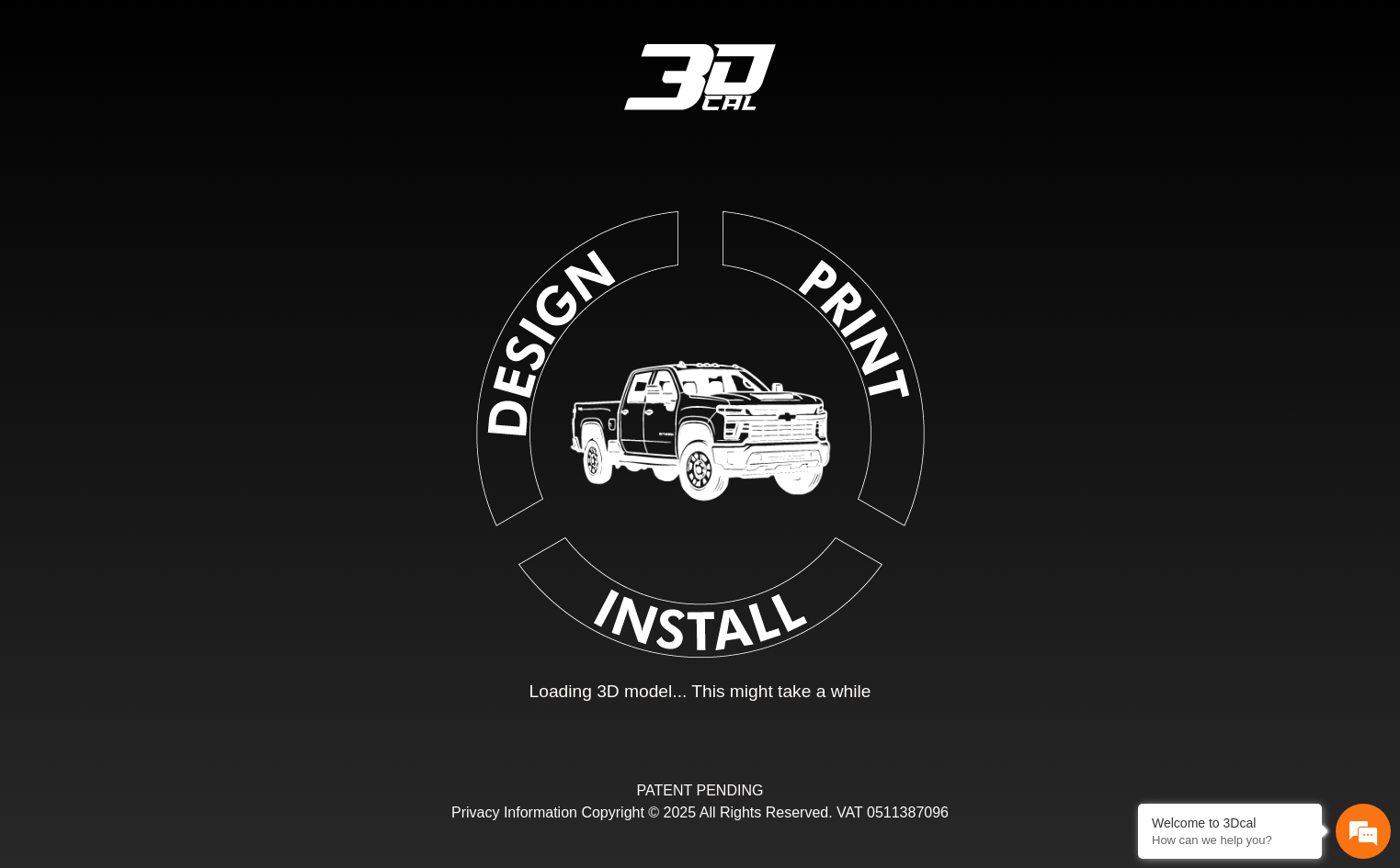
type input "*"
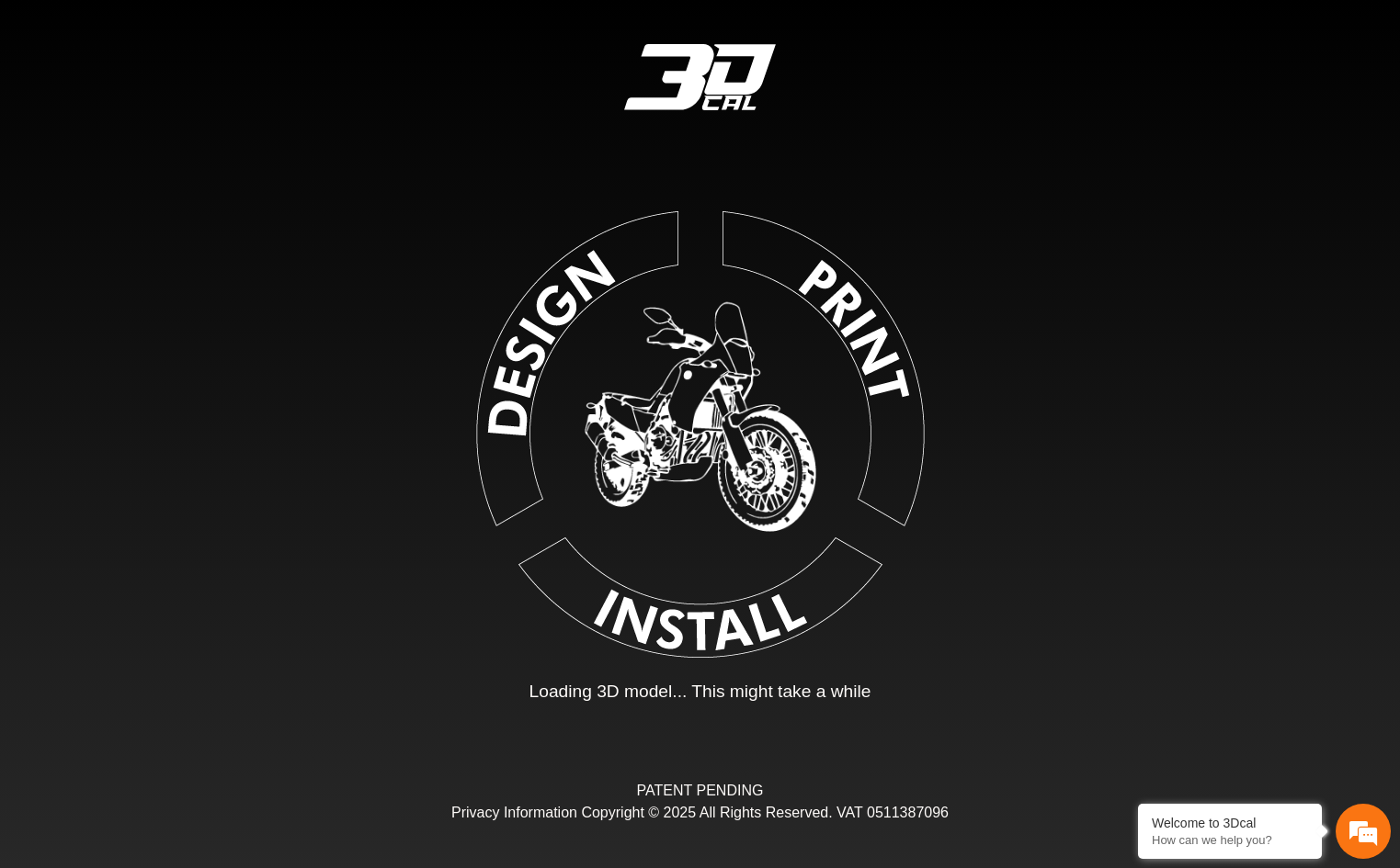
type input "*"
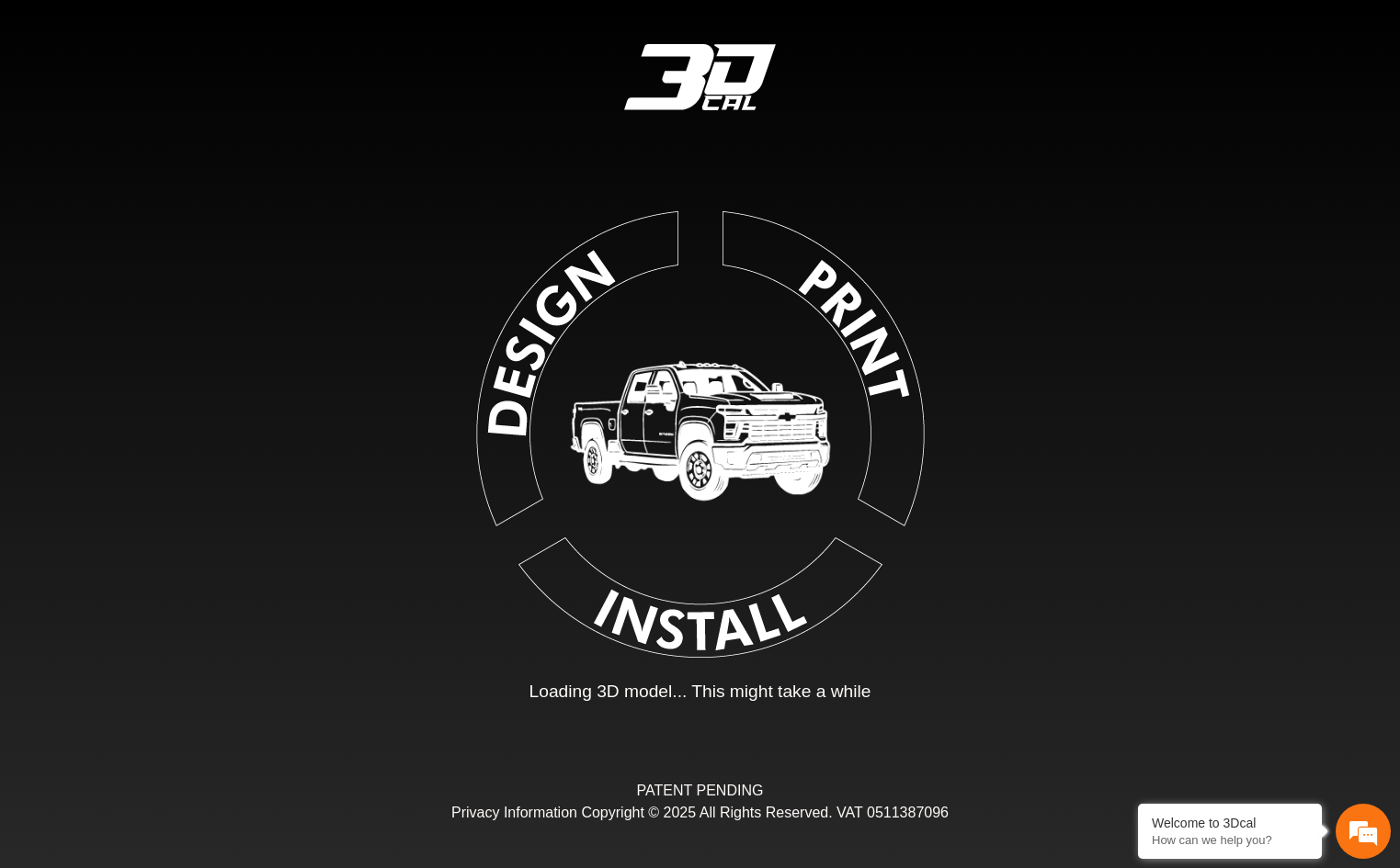
type input "*"
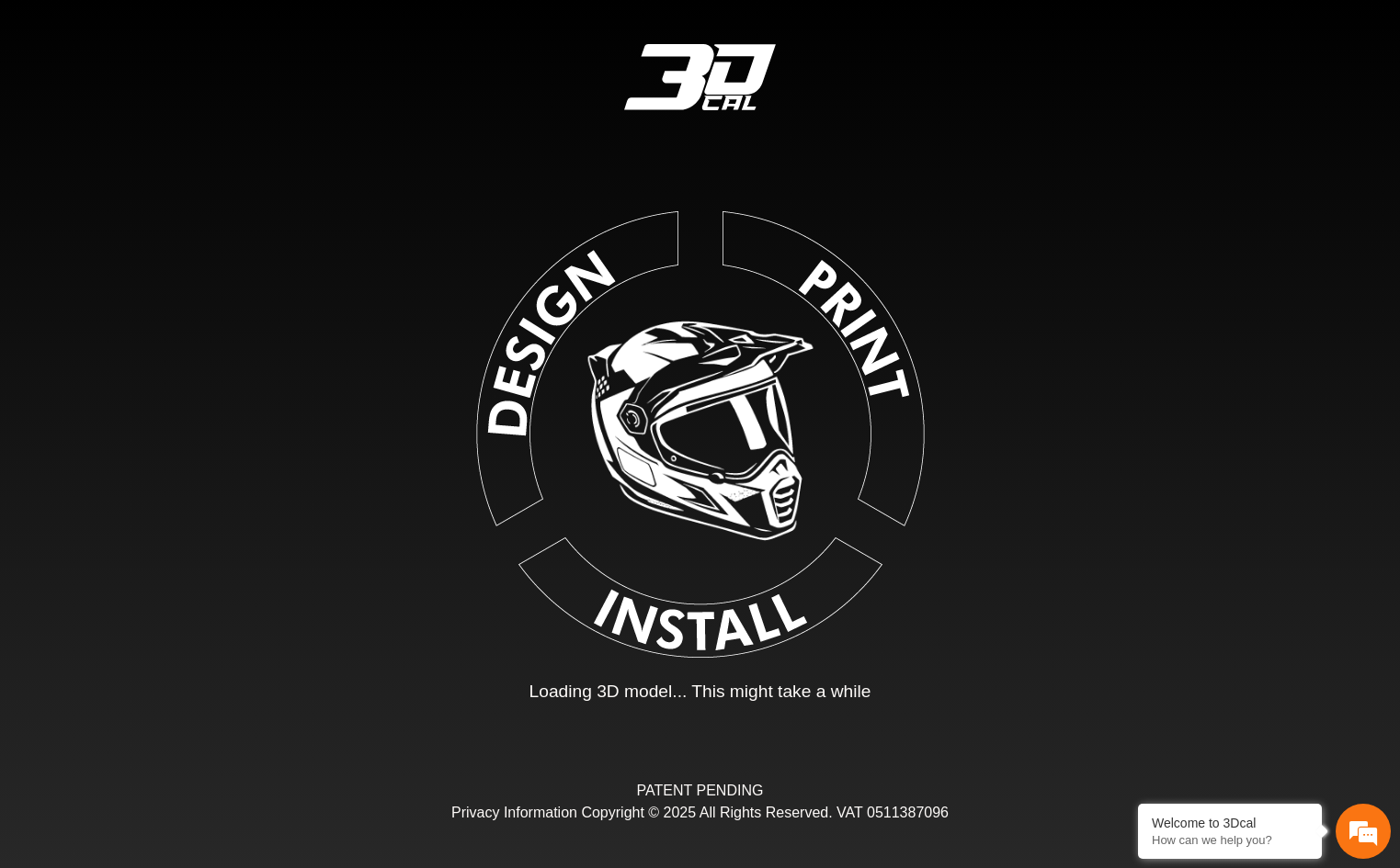
type input "*"
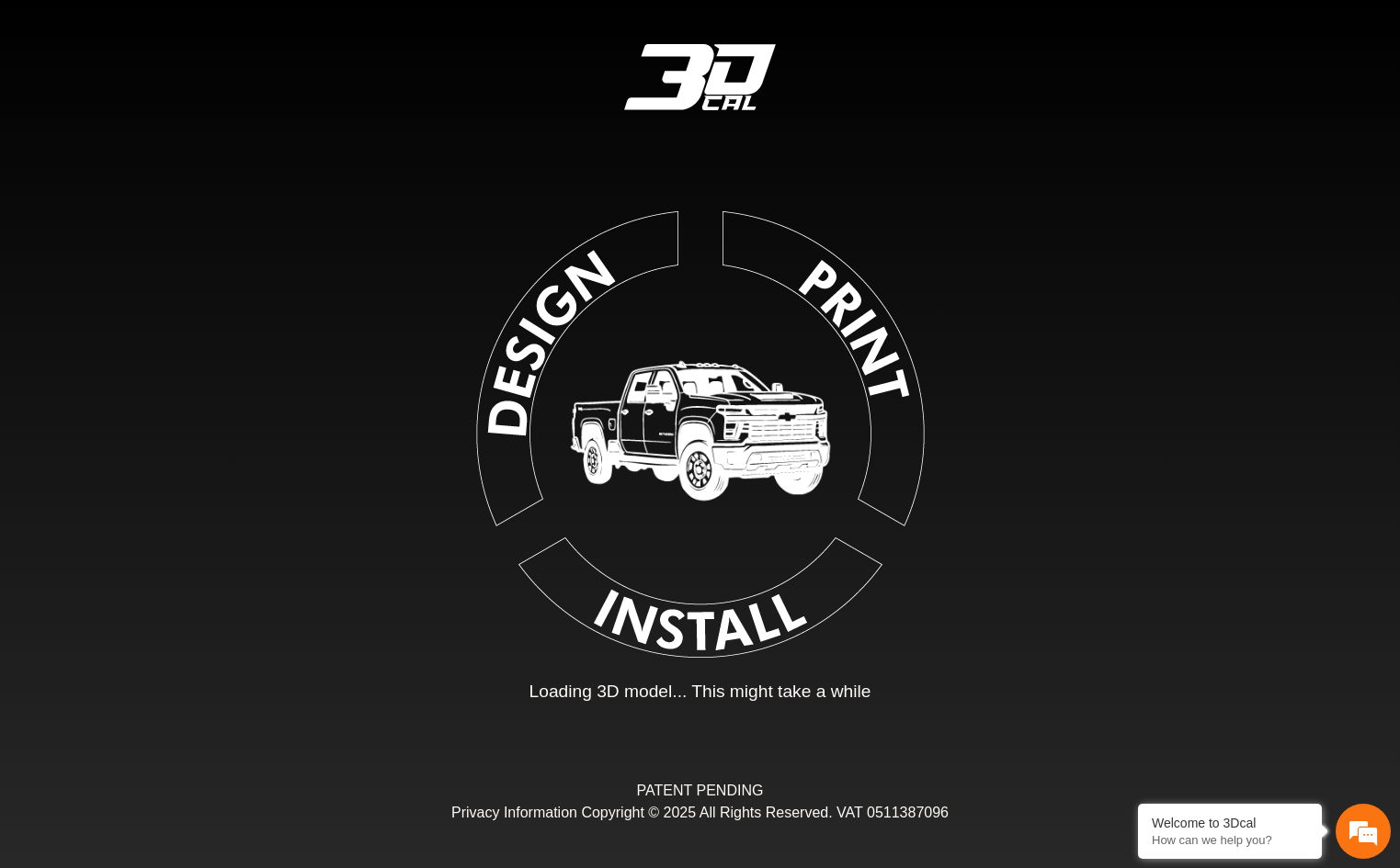
type input "*"
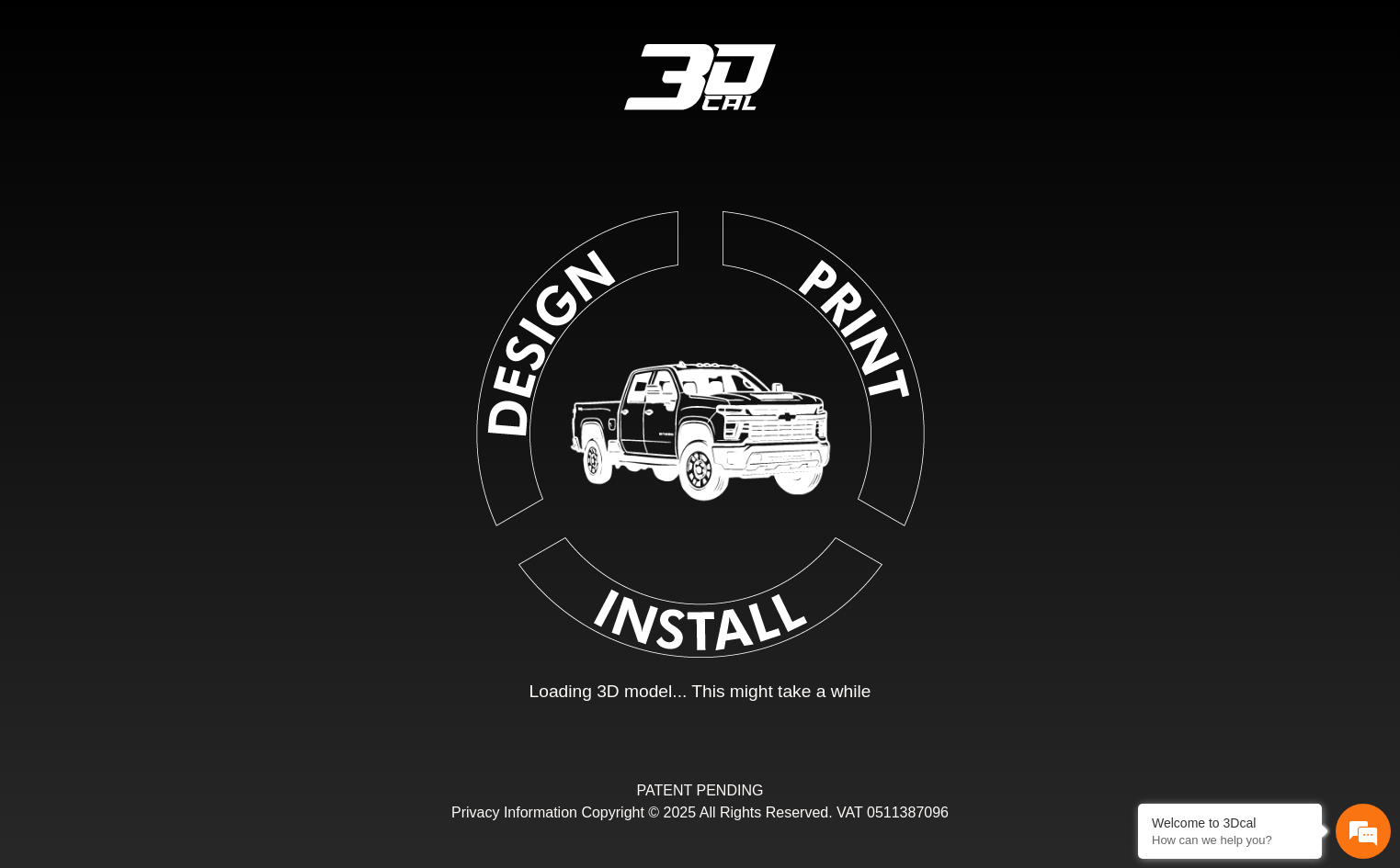
type input "*"
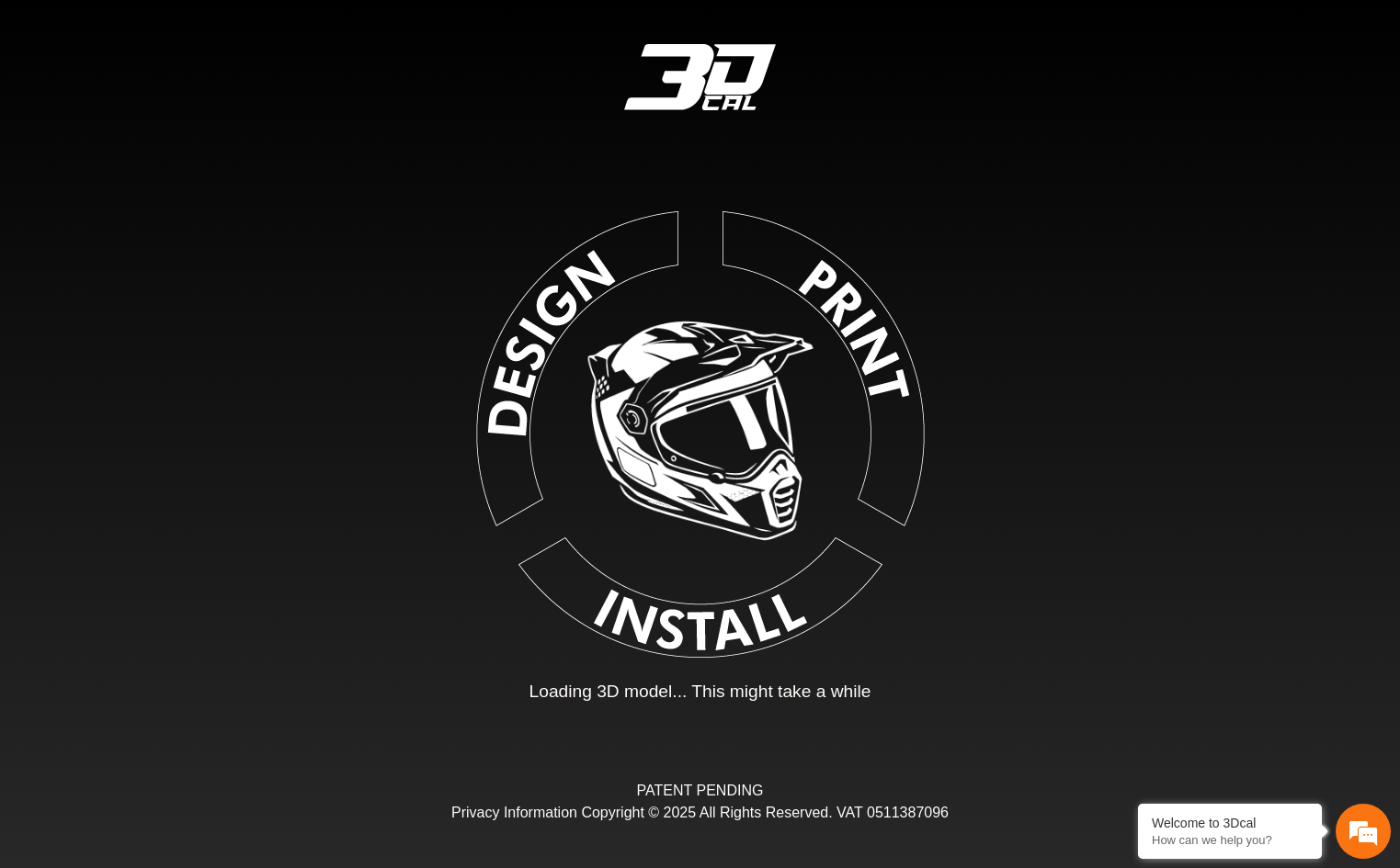
type input "*"
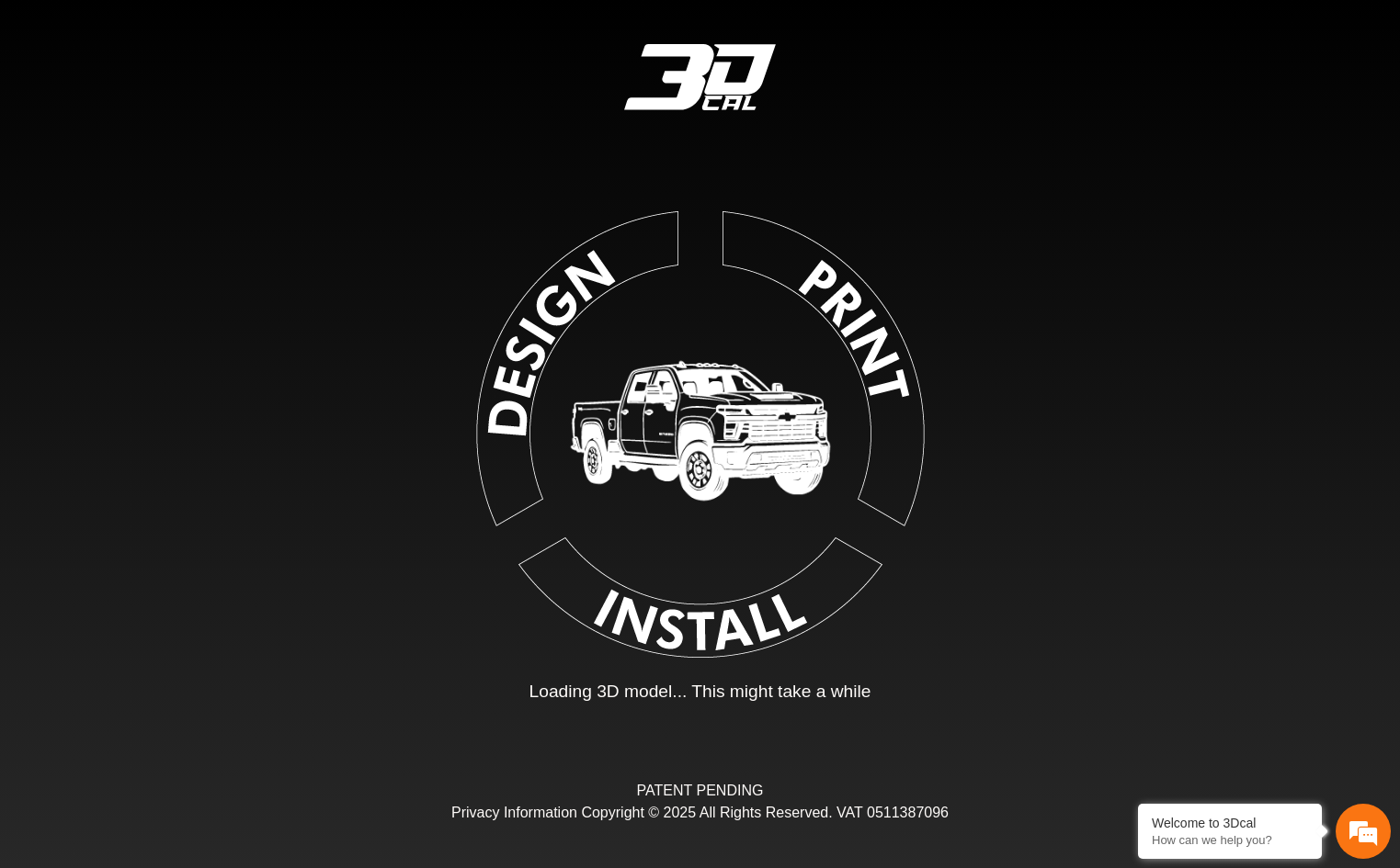
type input "*"
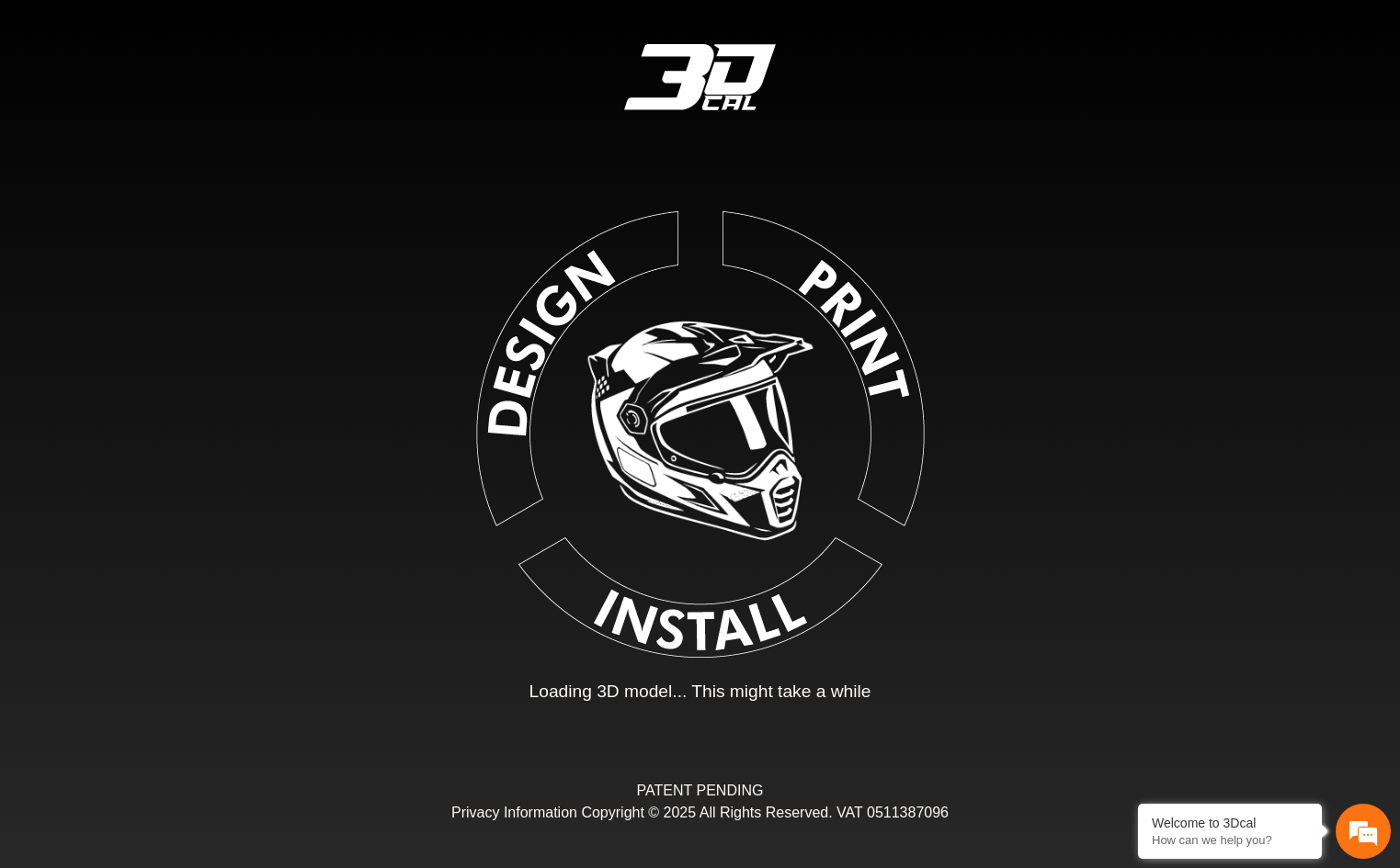
type input "*"
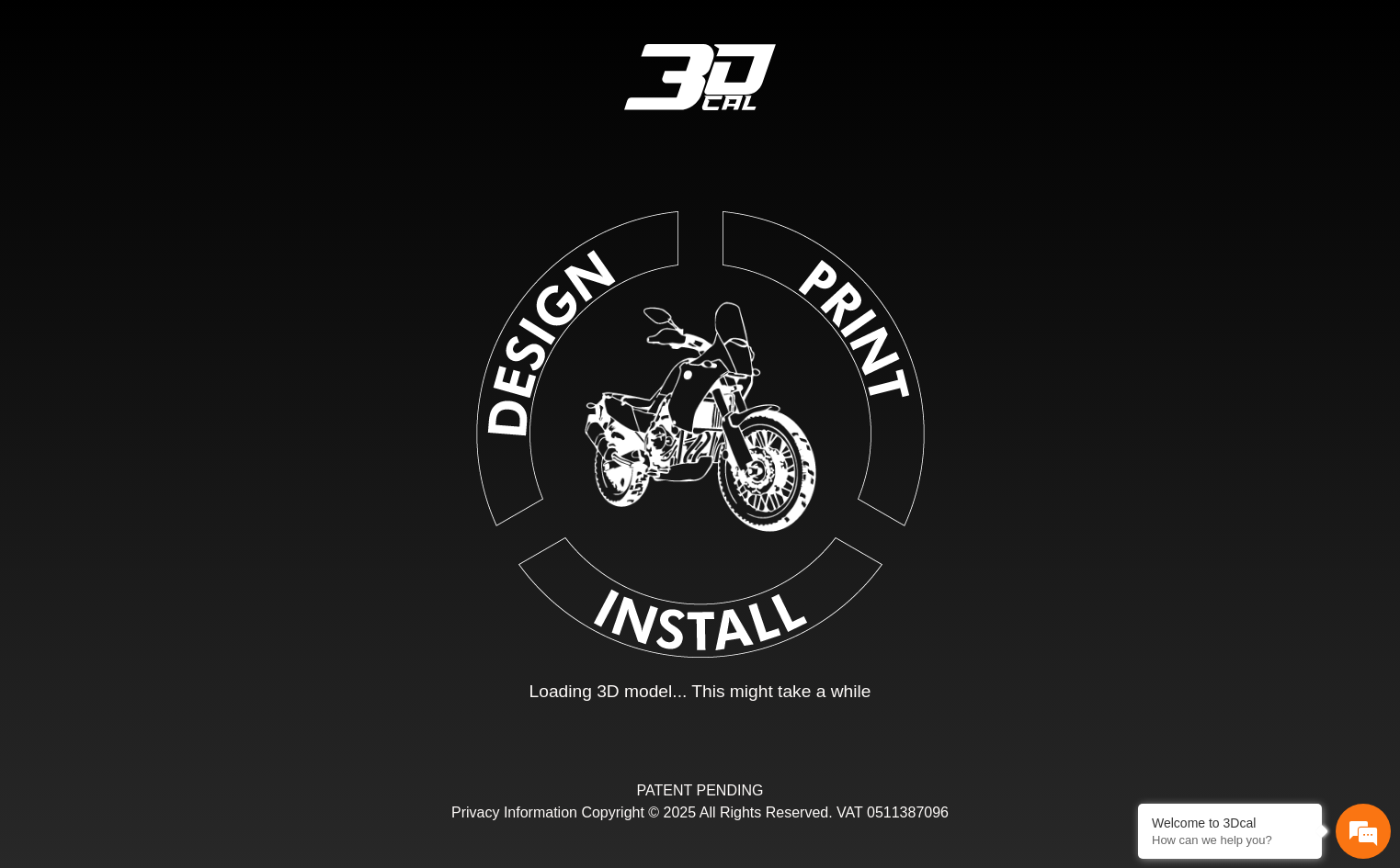
type input "*"
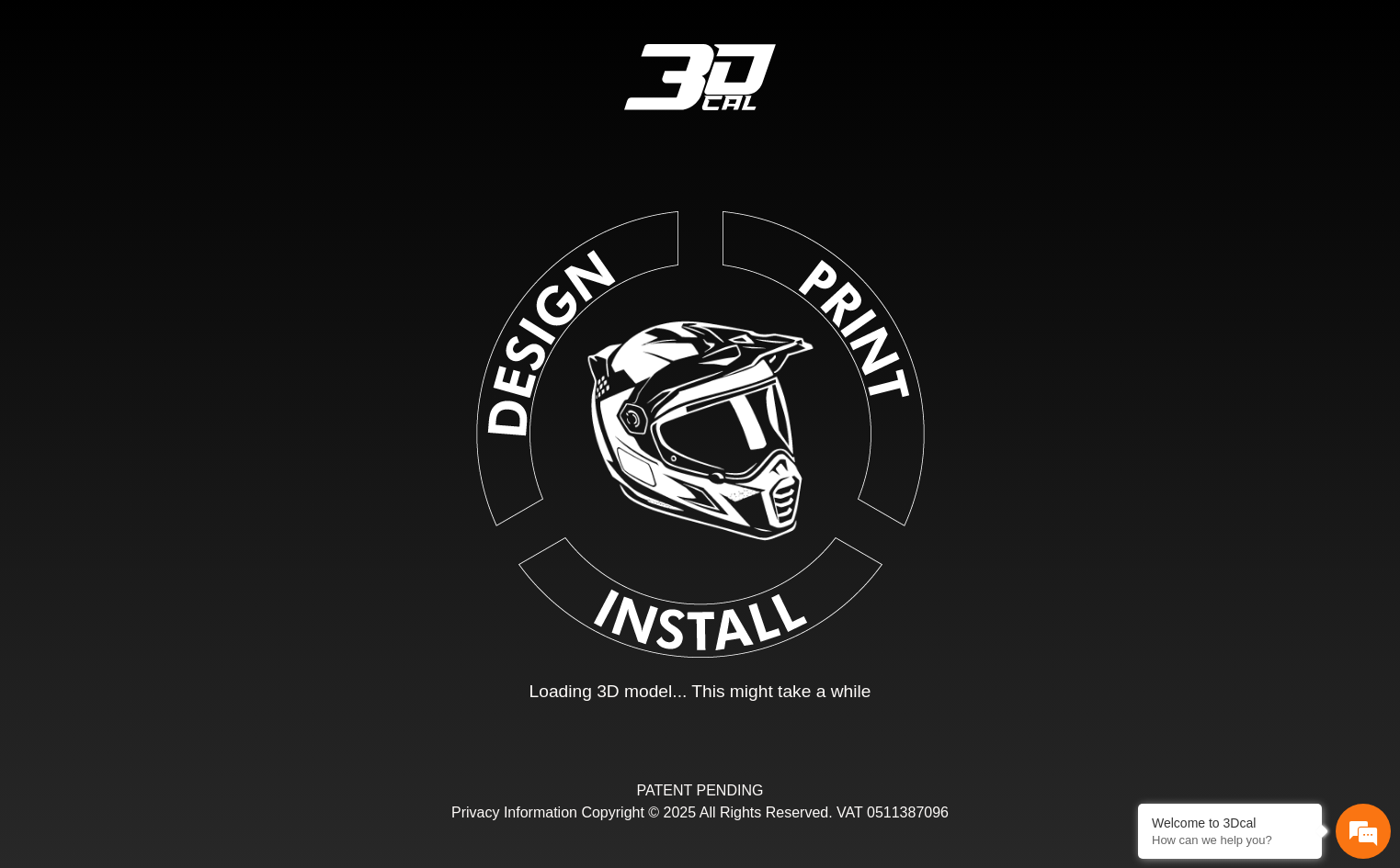
type input "*"
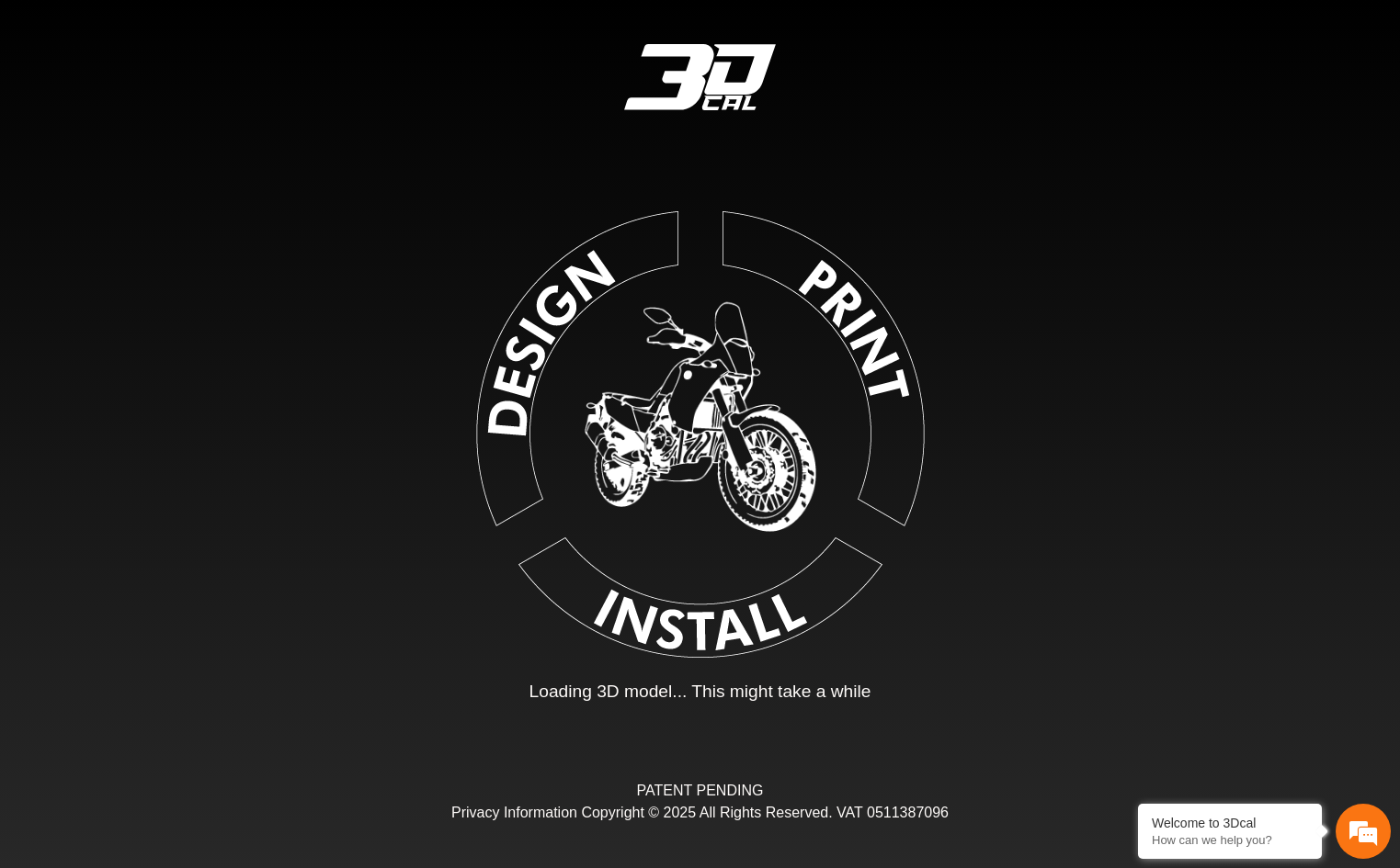
type input "*"
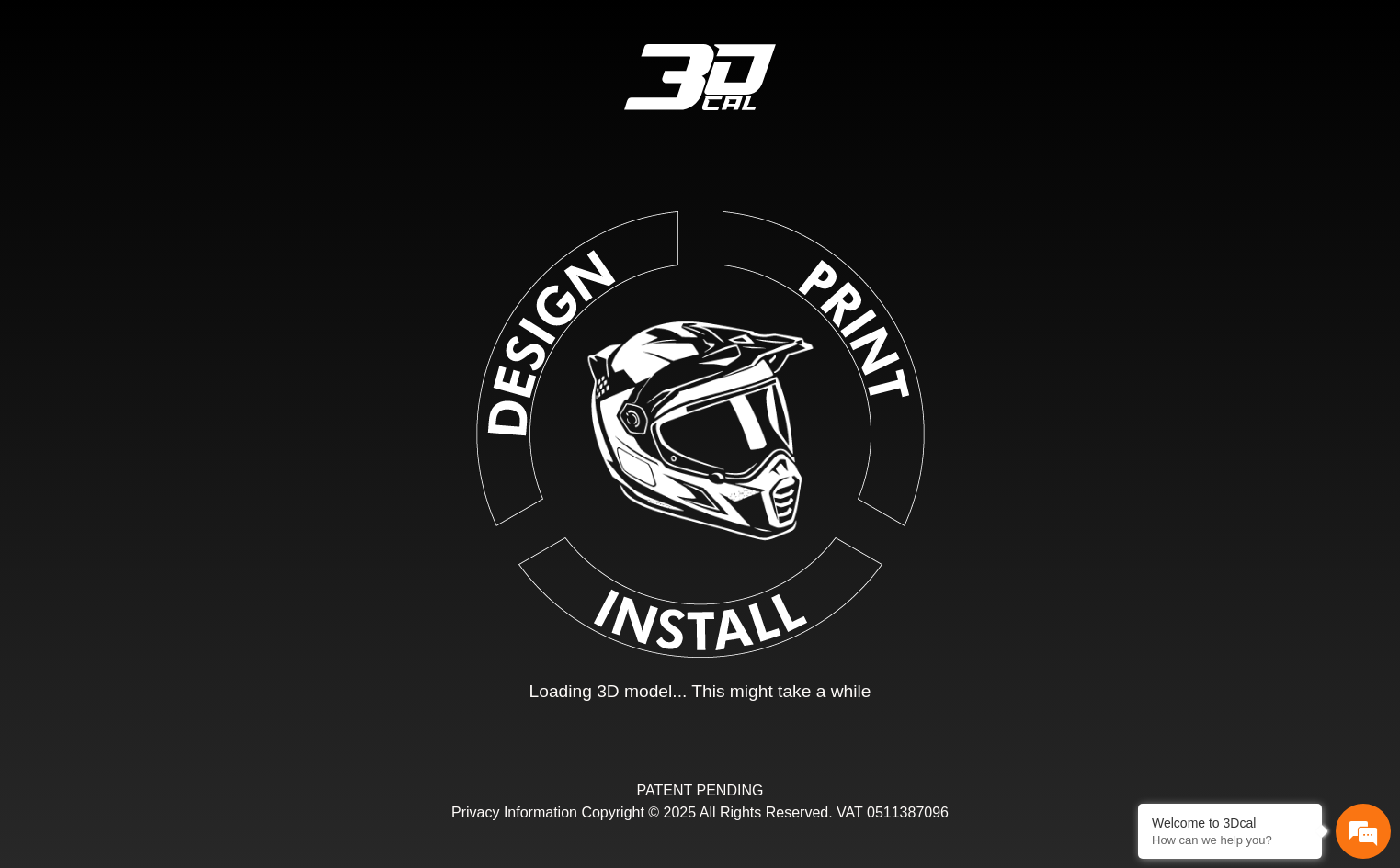
type input "*"
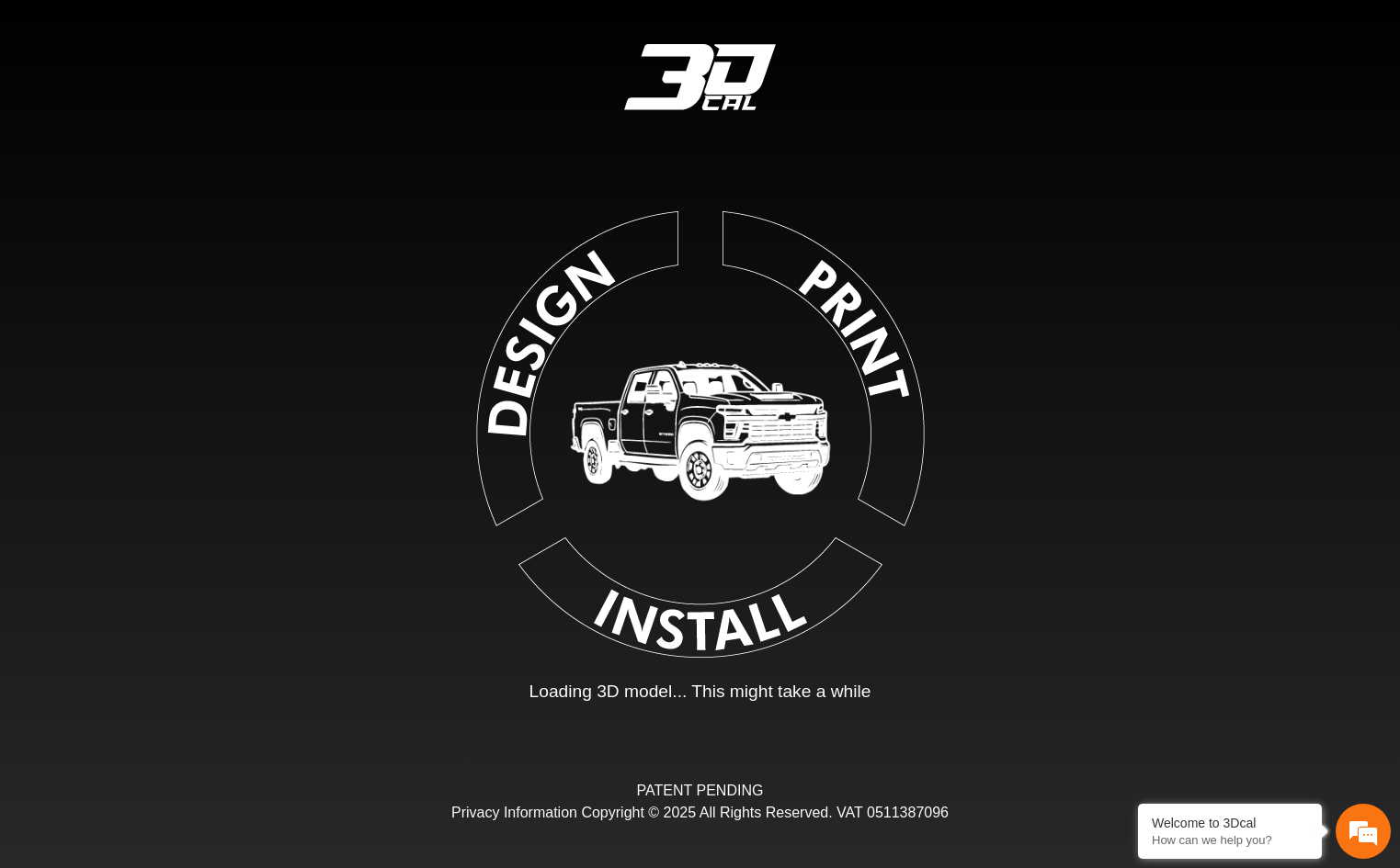
type input "*"
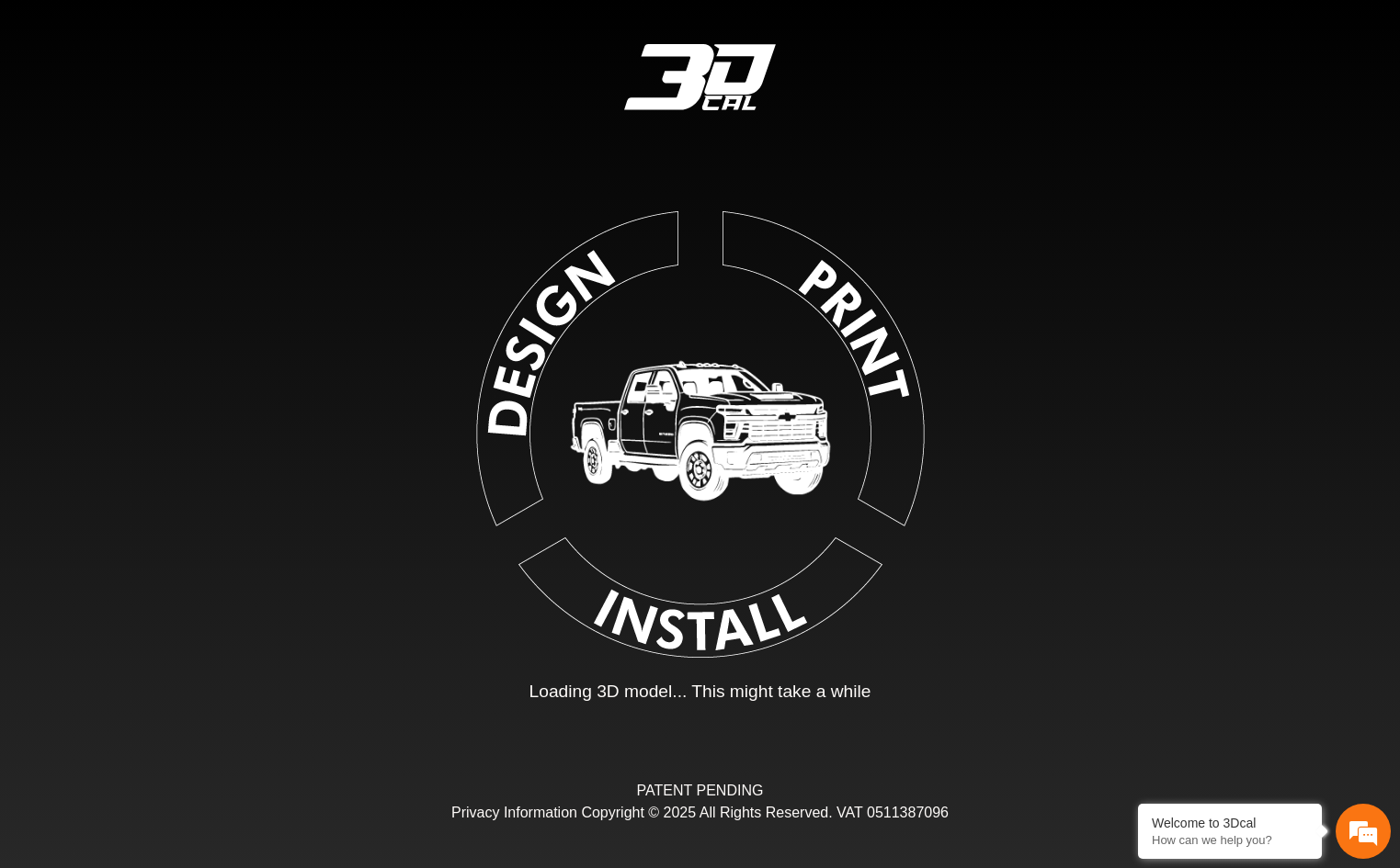
type input "*"
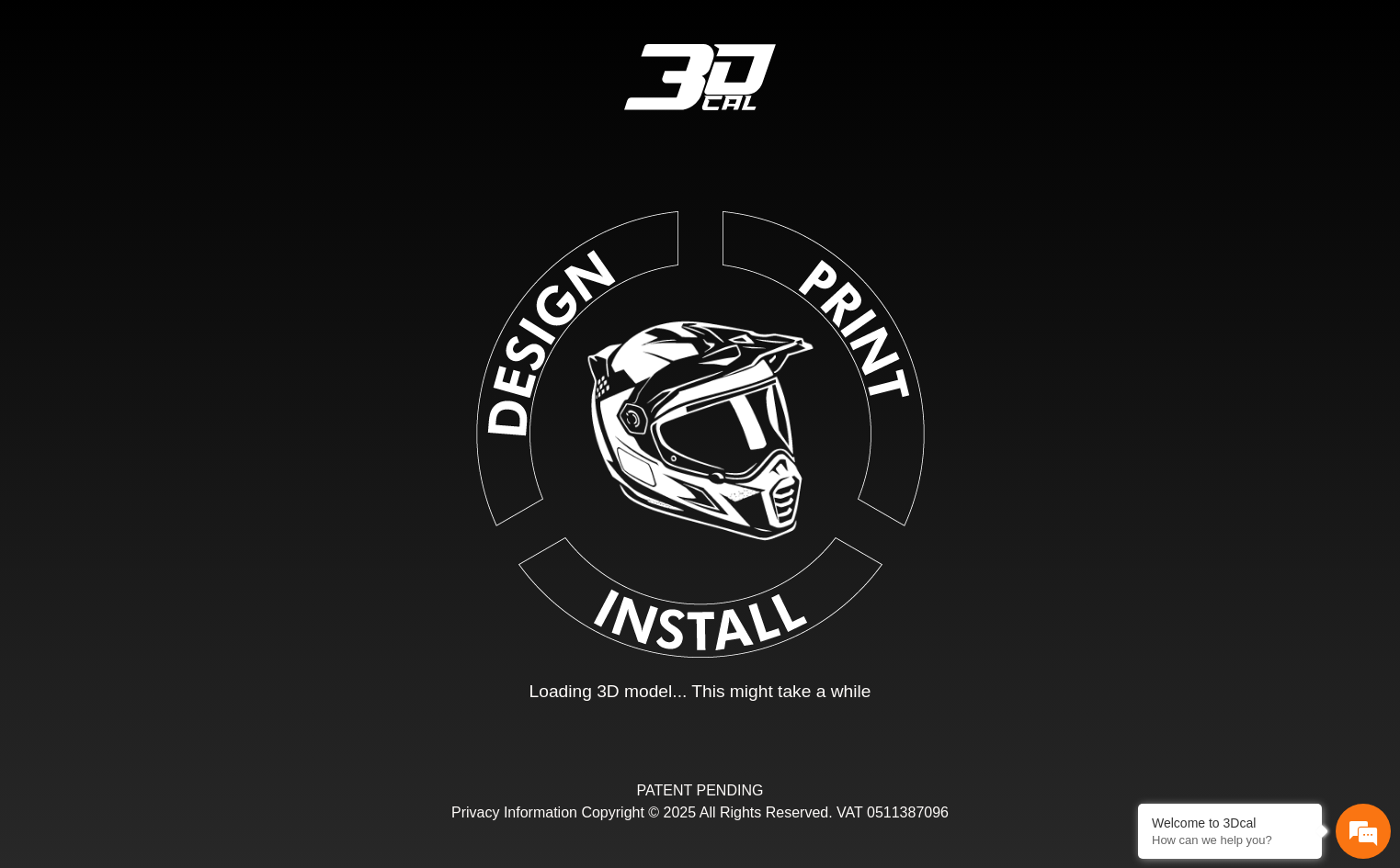
type input "*"
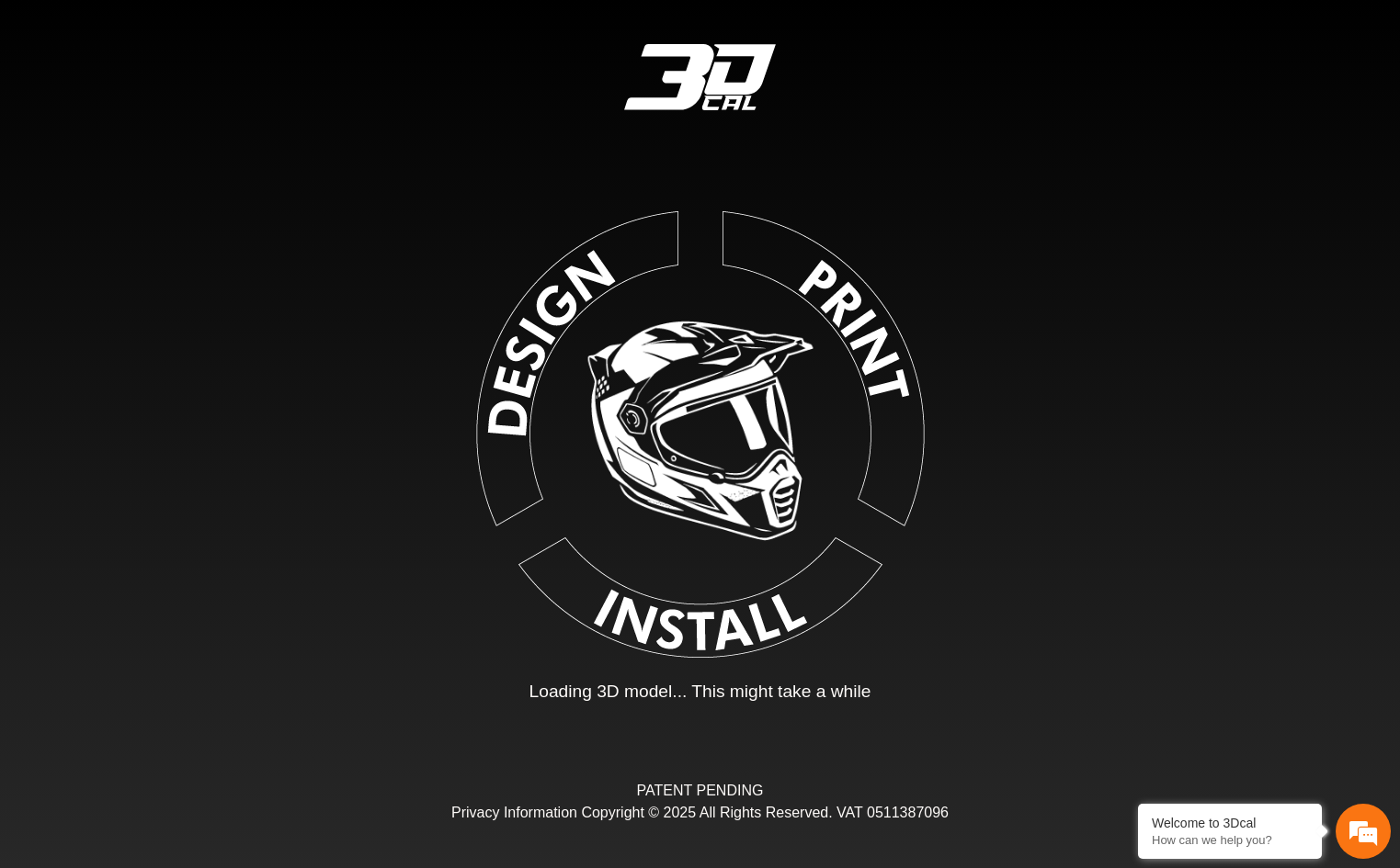
type input "*"
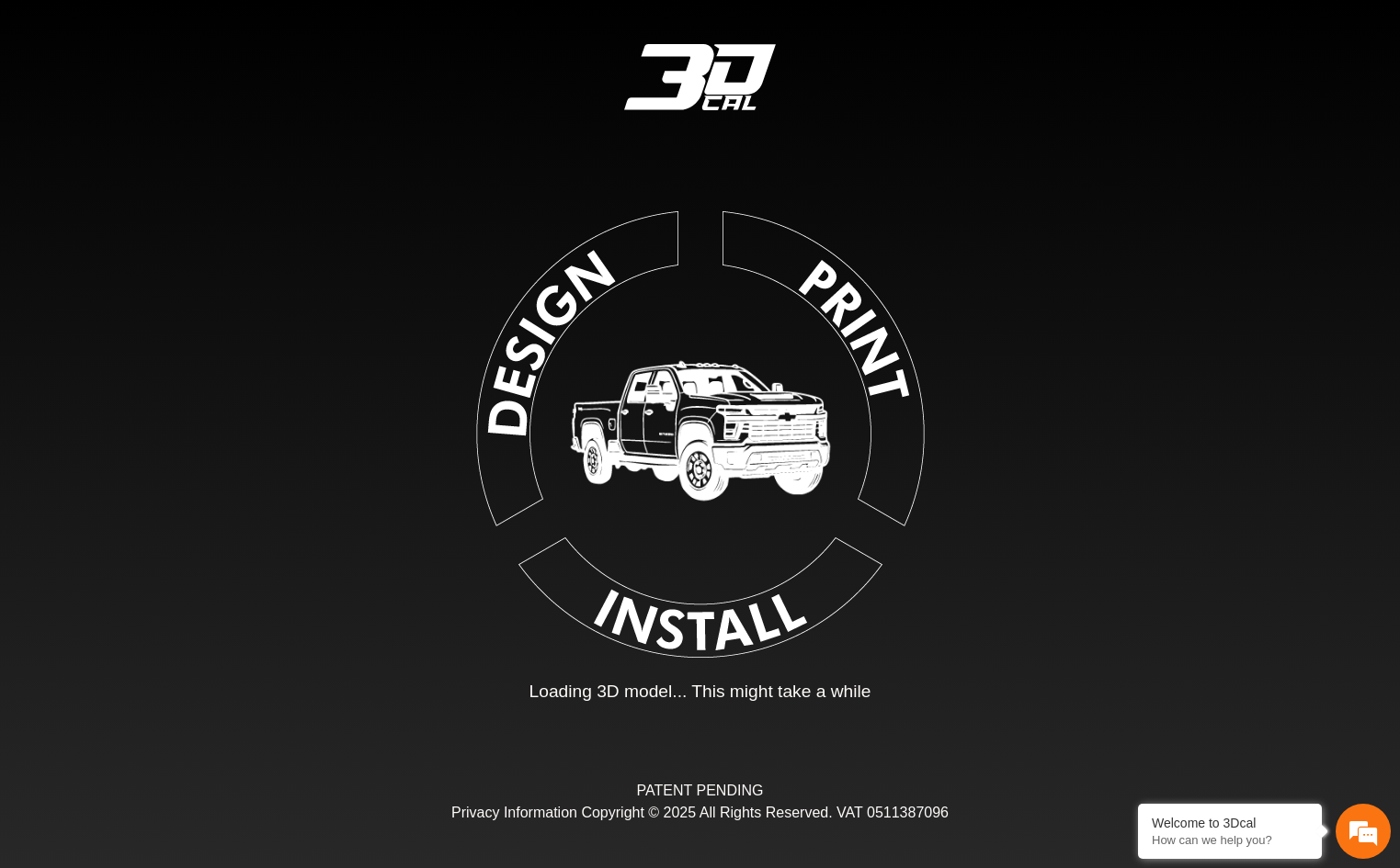
type input "*"
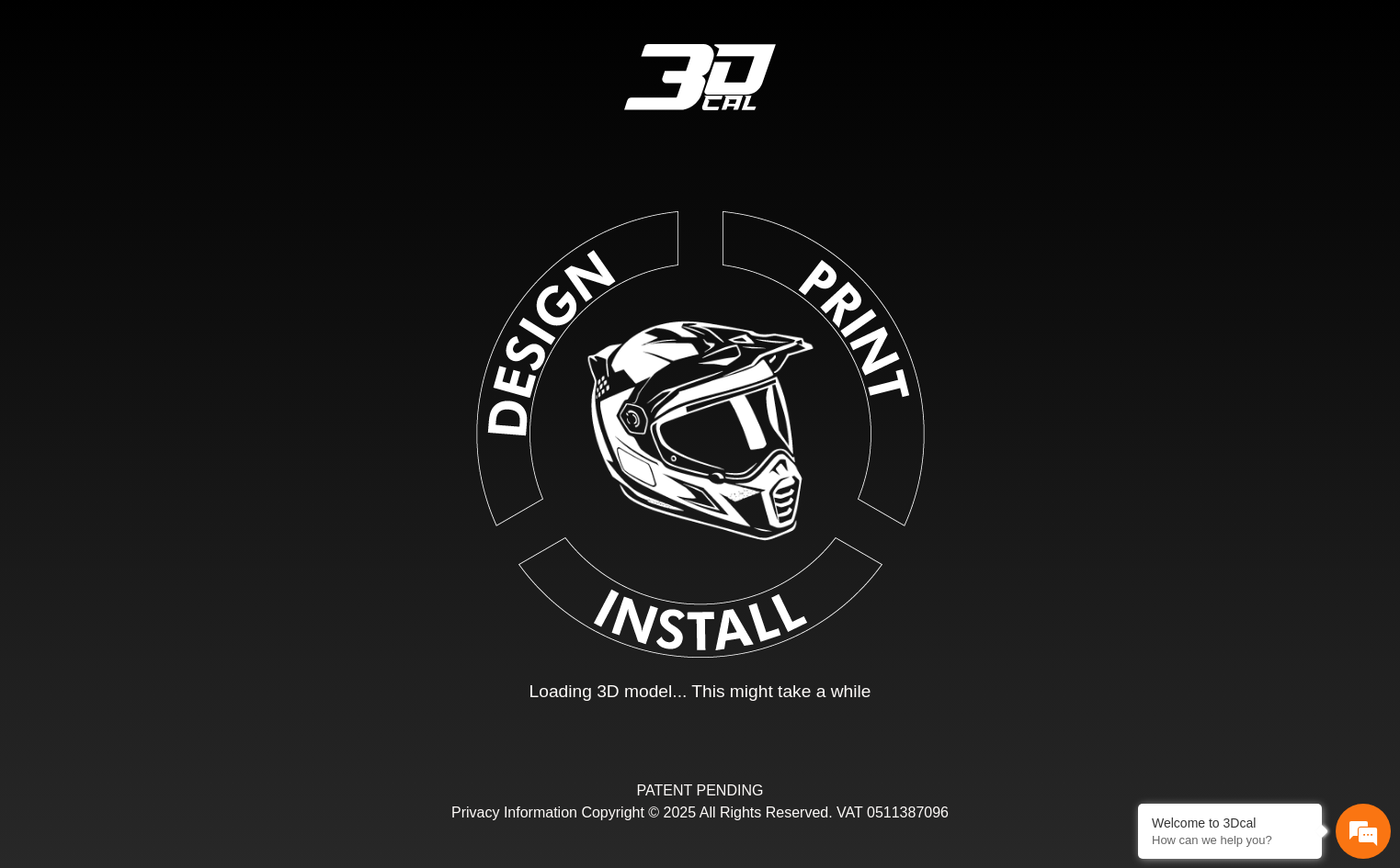
type input "*"
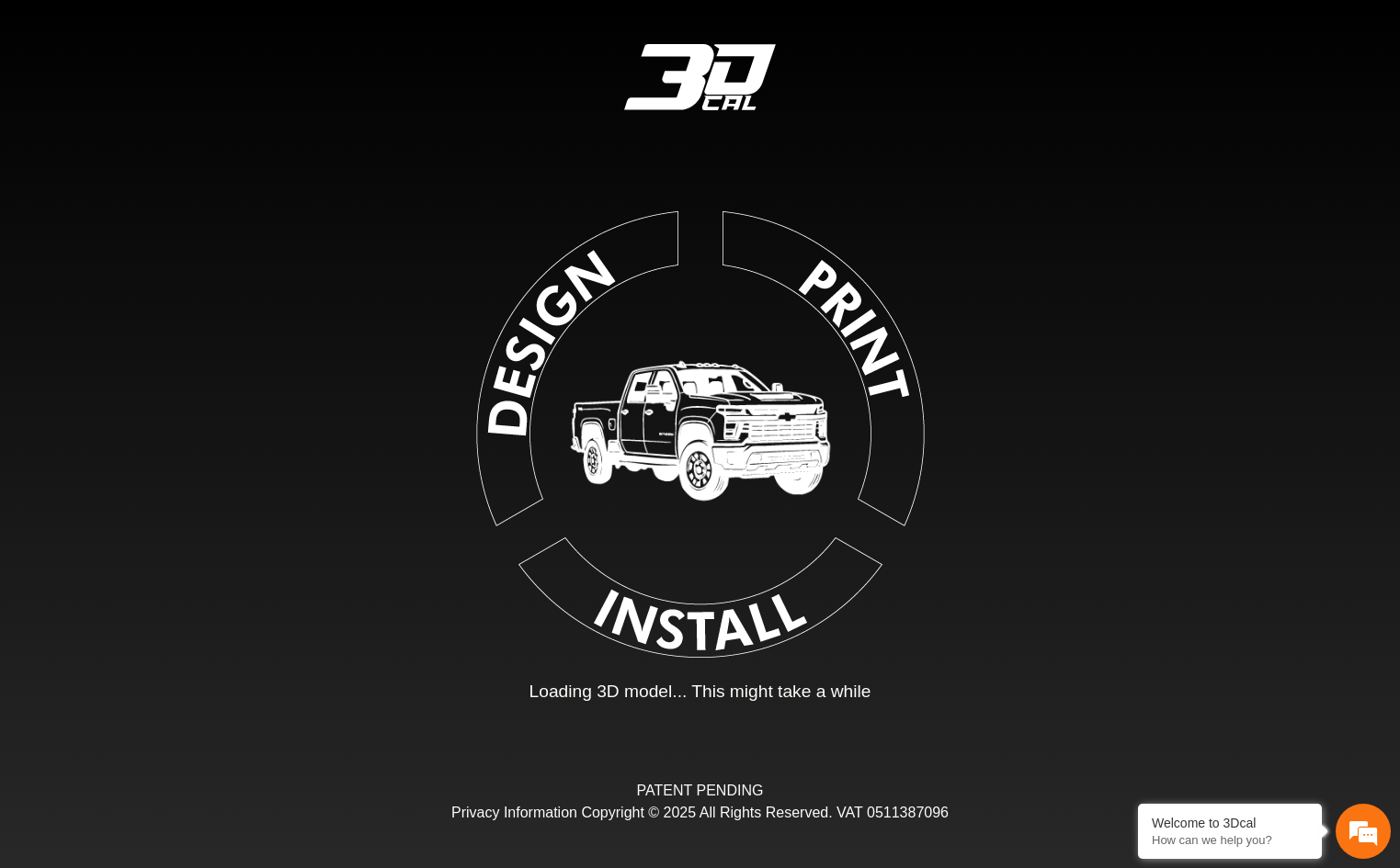
type input "*"
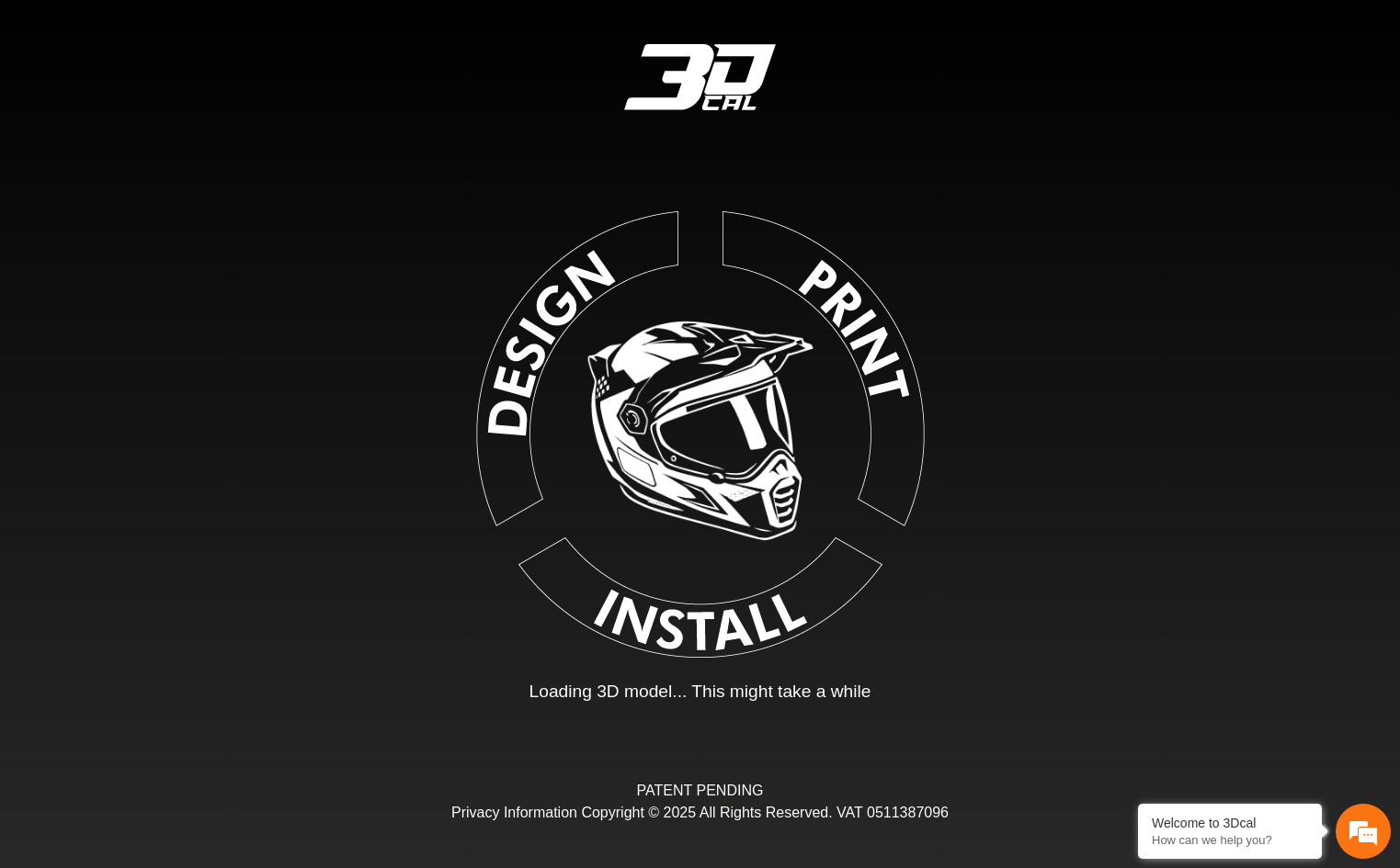
type input "*"
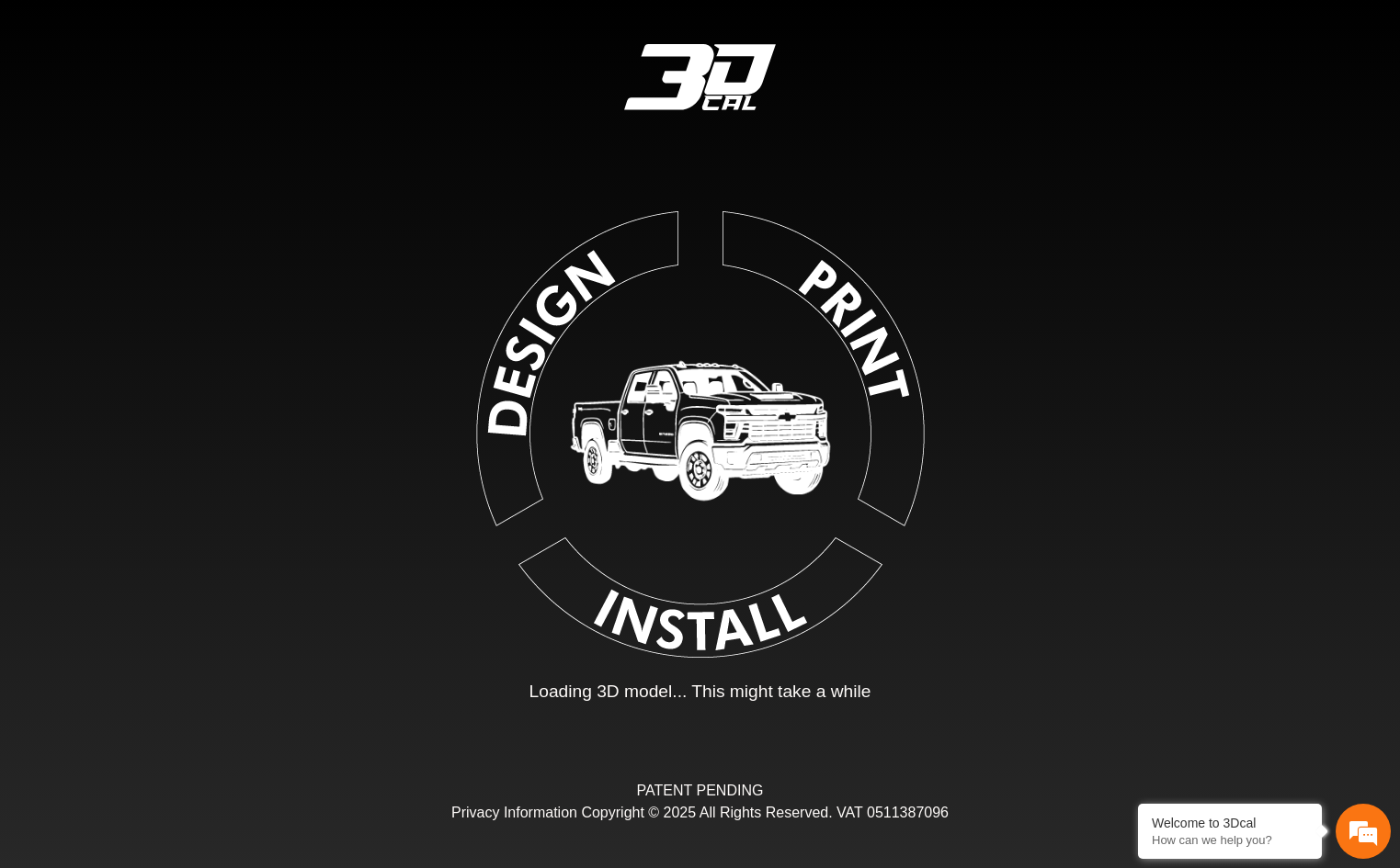
type input "*"
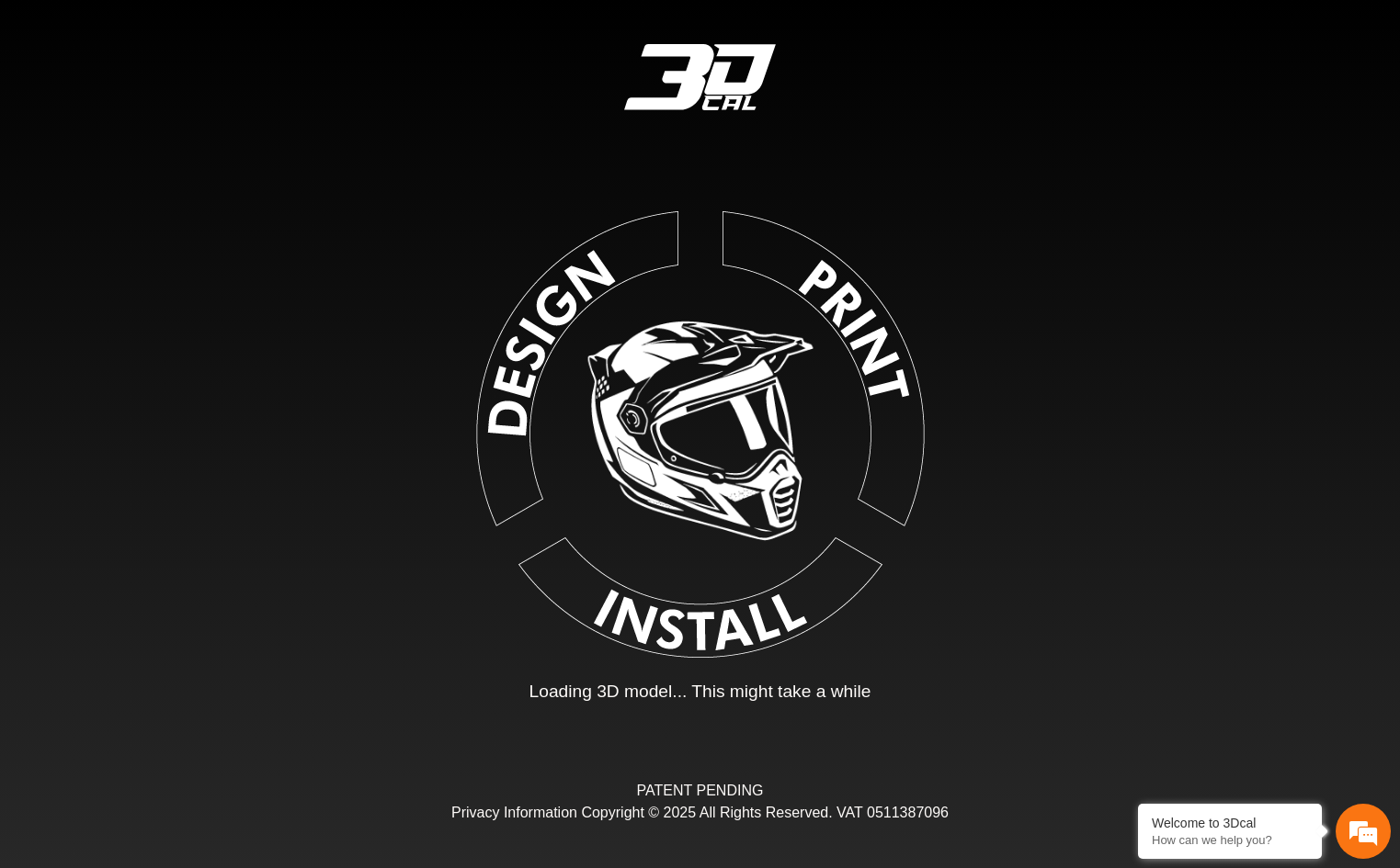
type input "*"
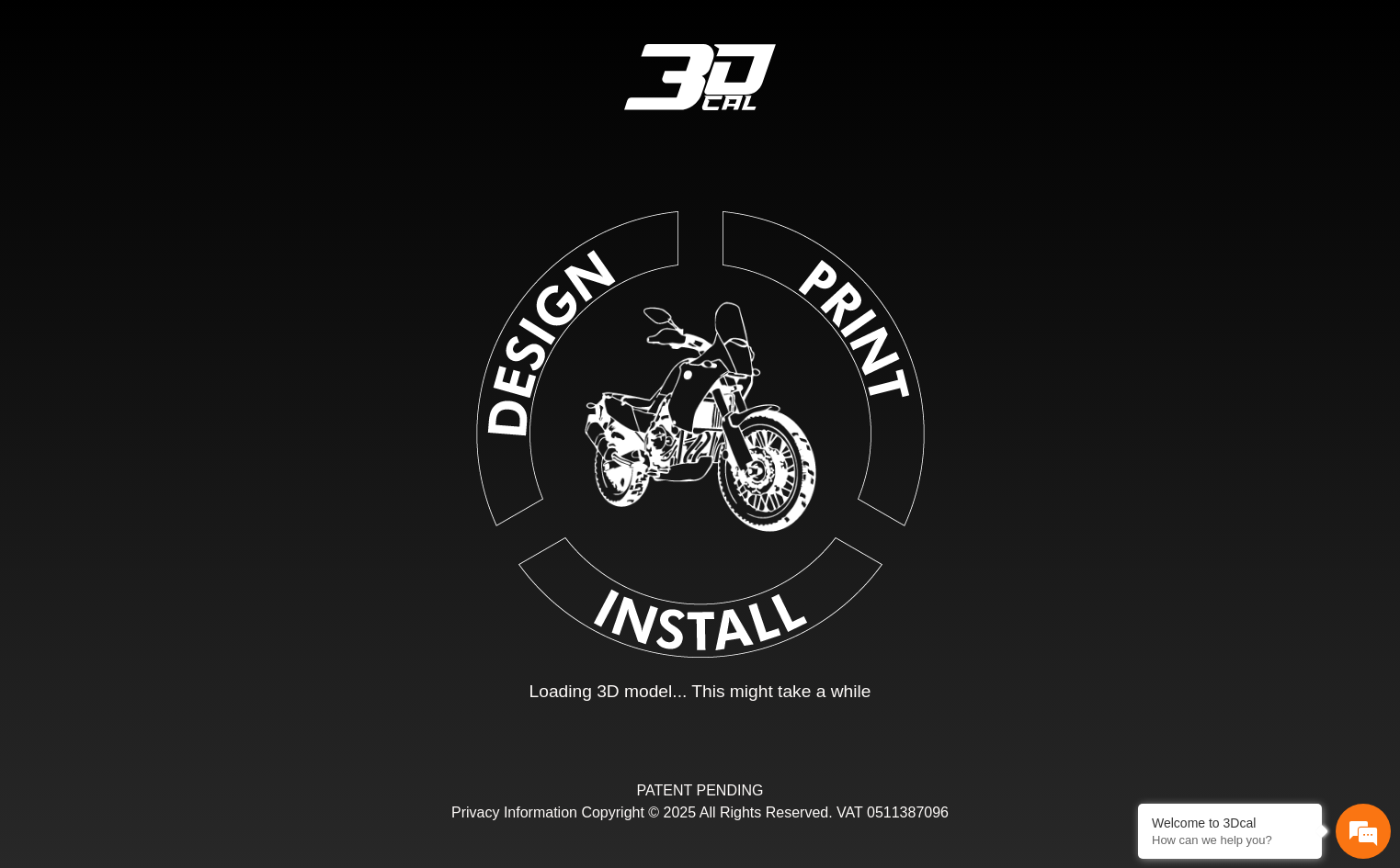
type input "*"
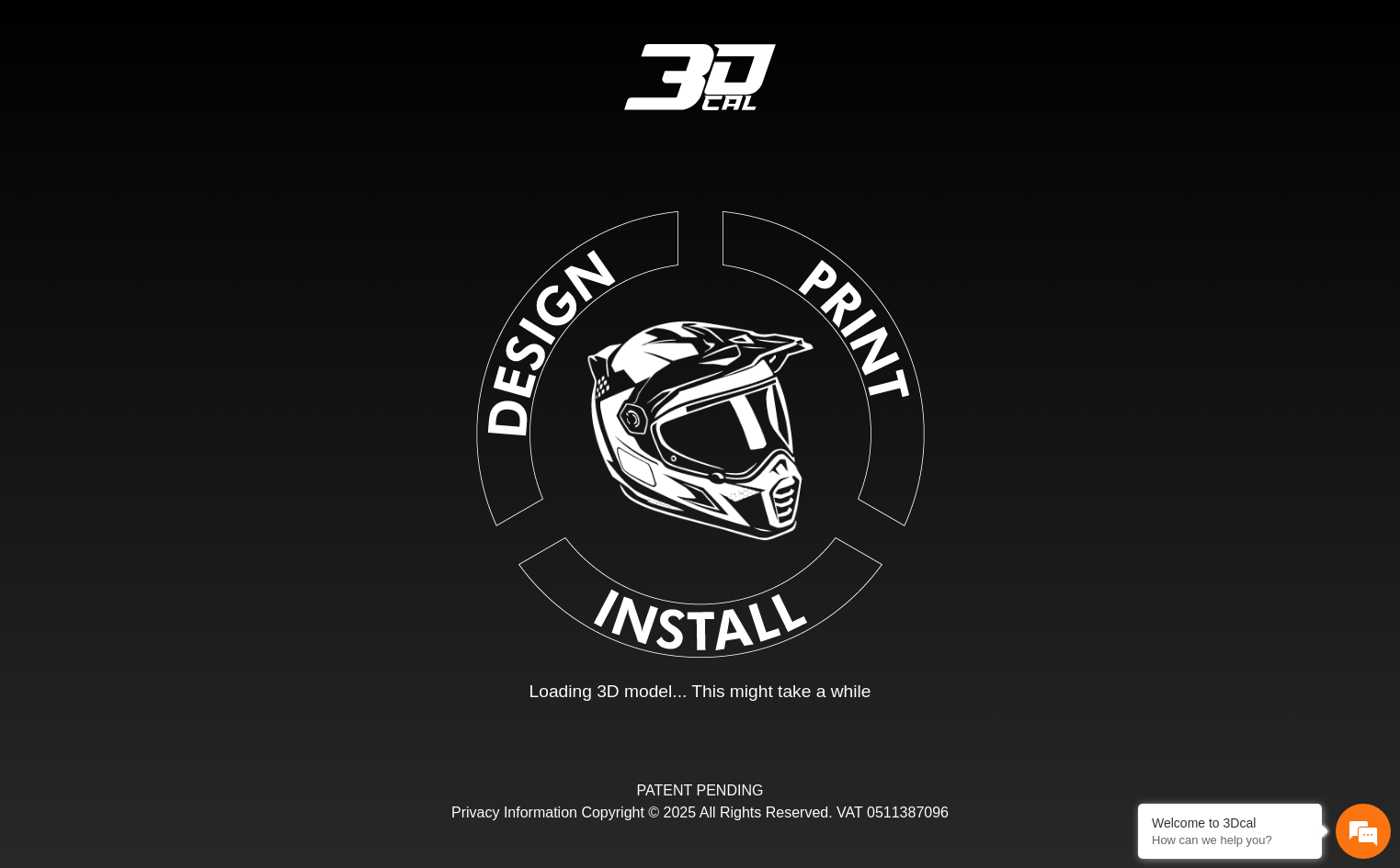
type input "*"
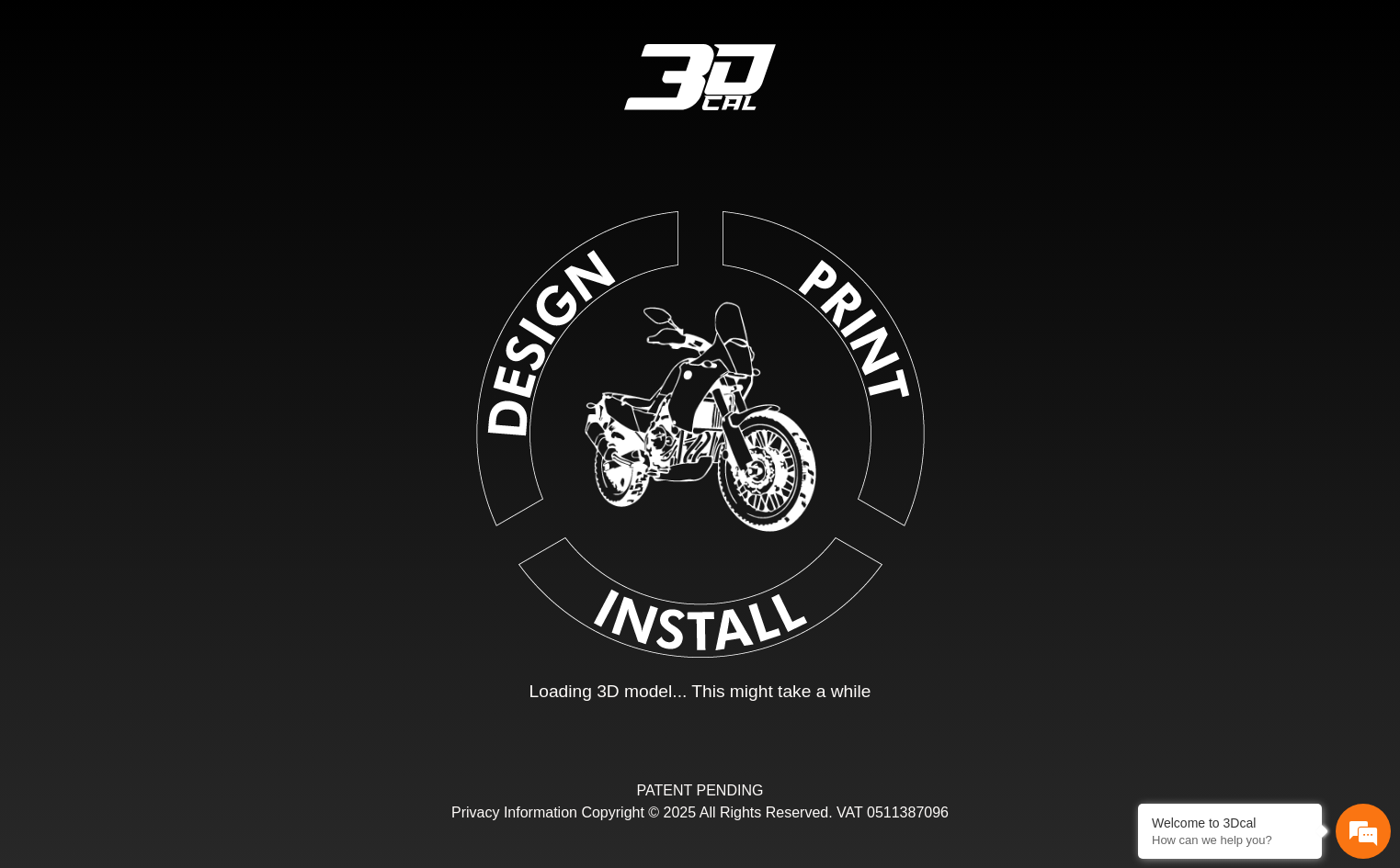
type input "*"
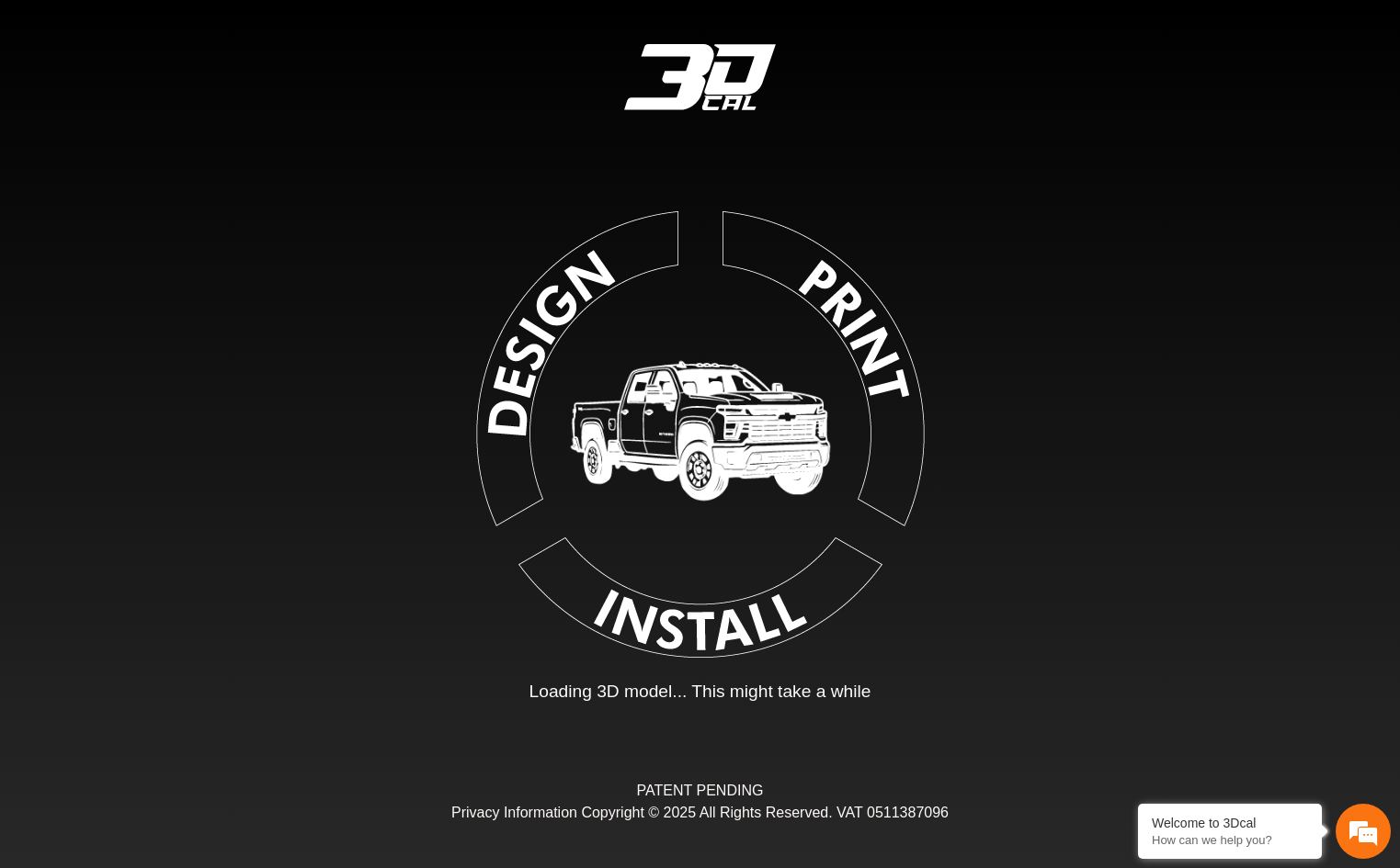
type input "*"
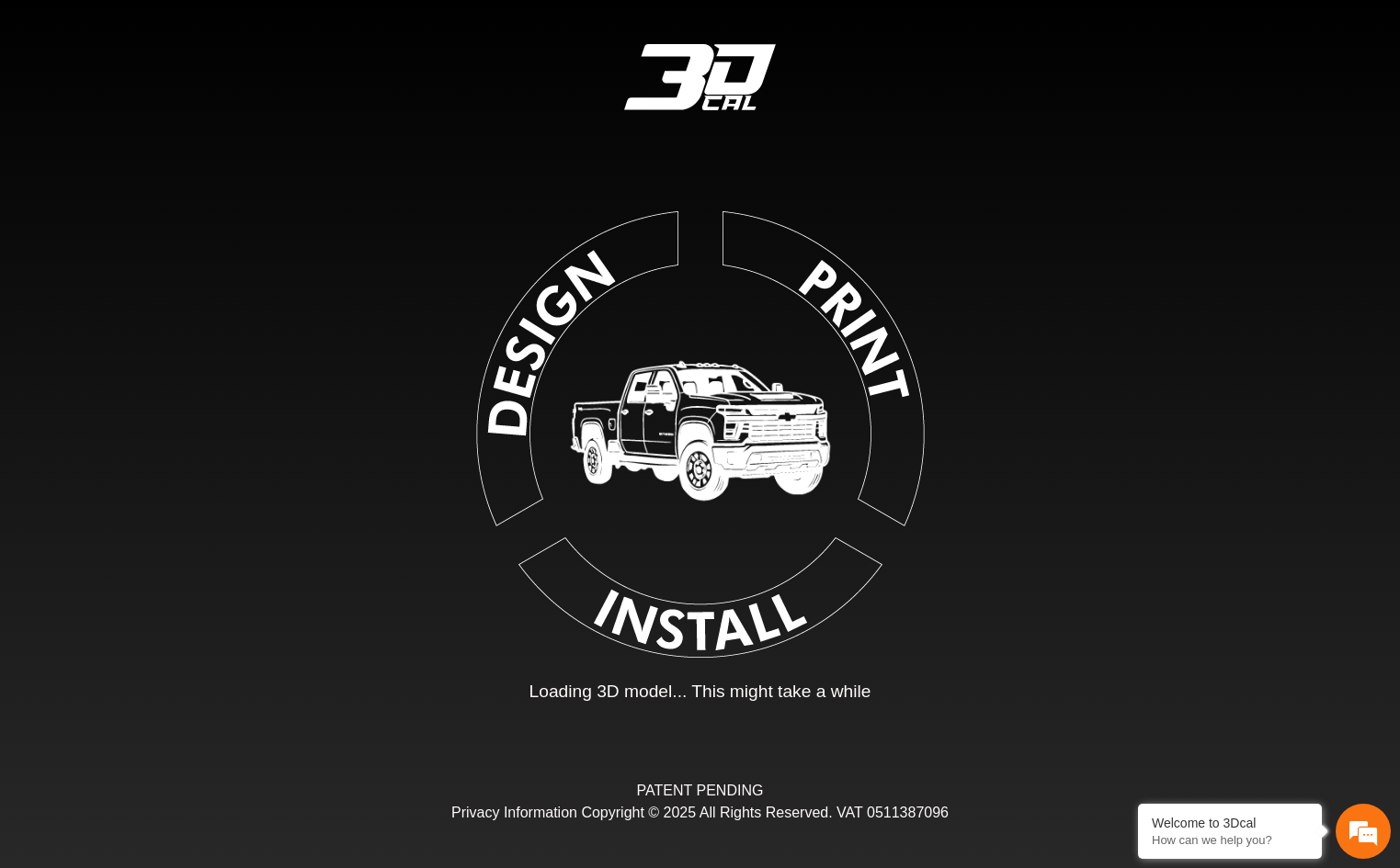
type input "*"
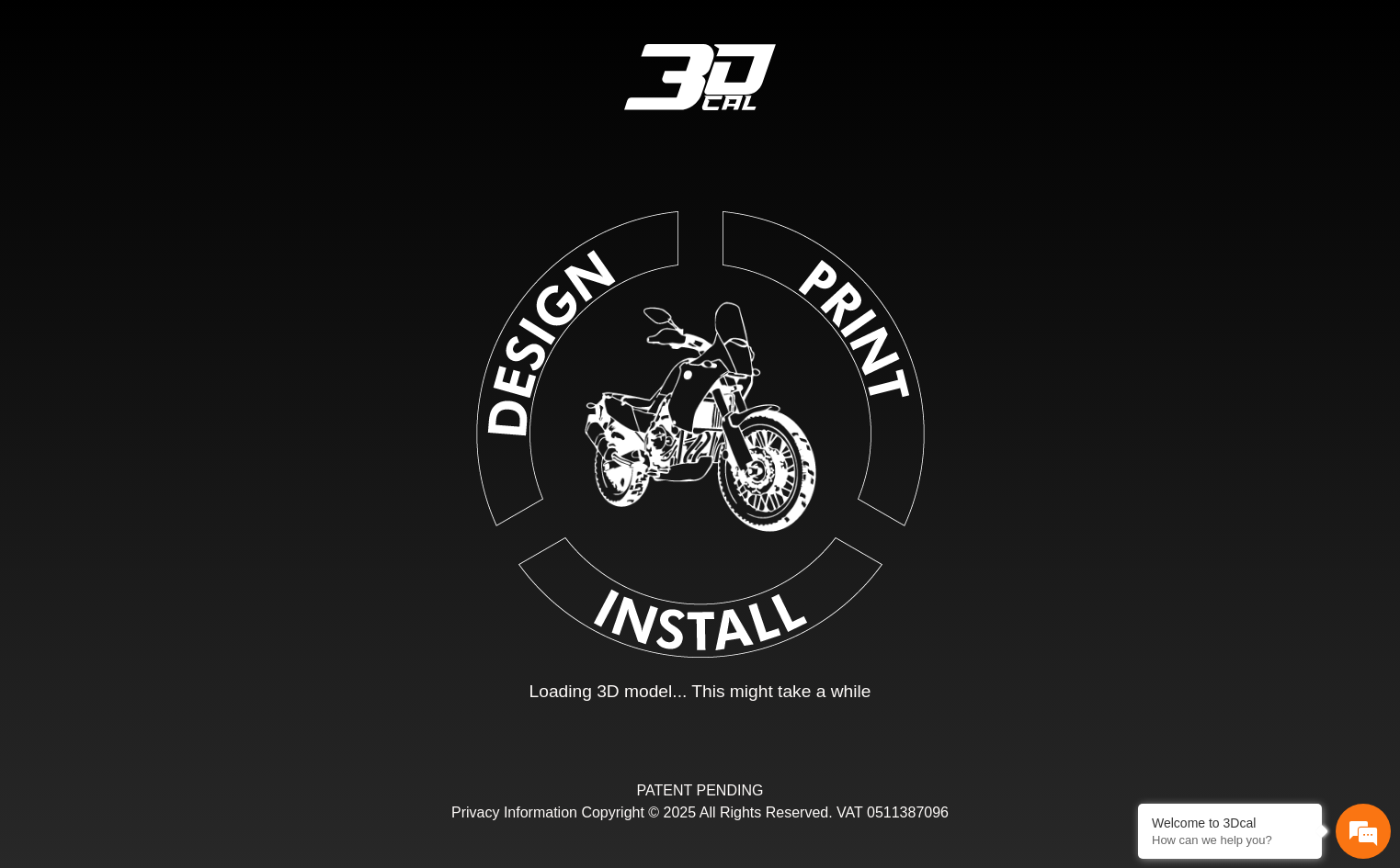
type input "*"
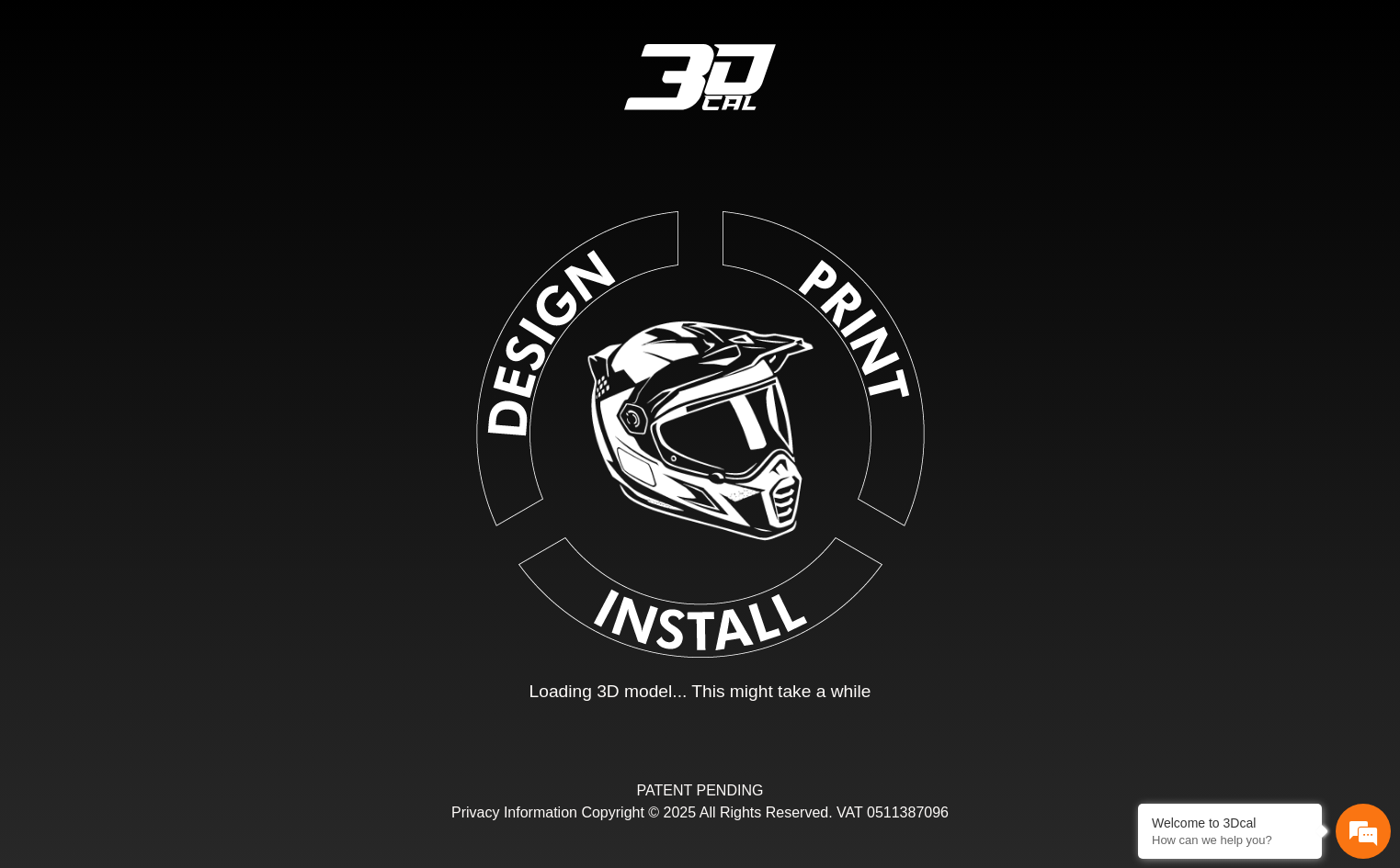
type input "*"
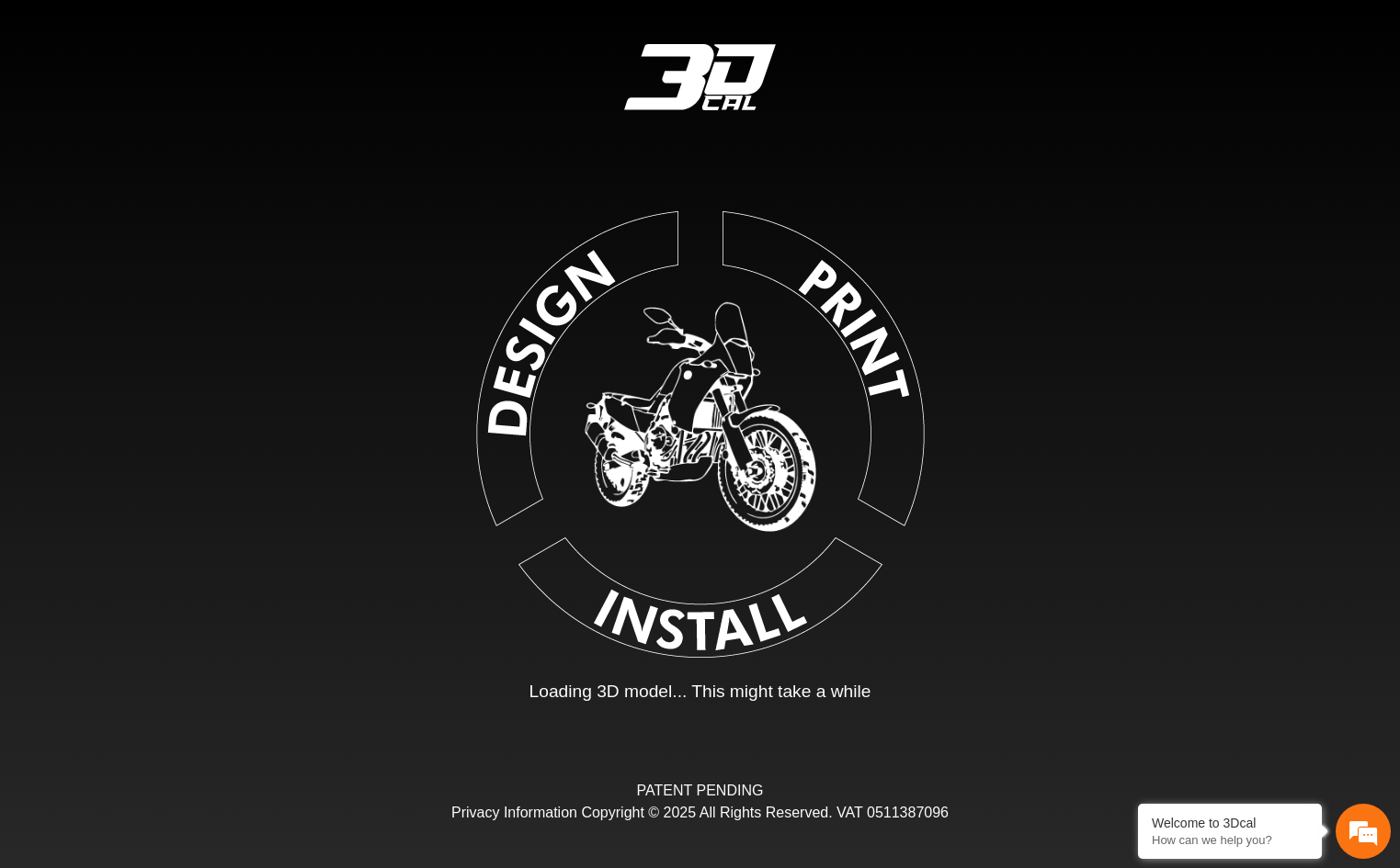
type input "*"
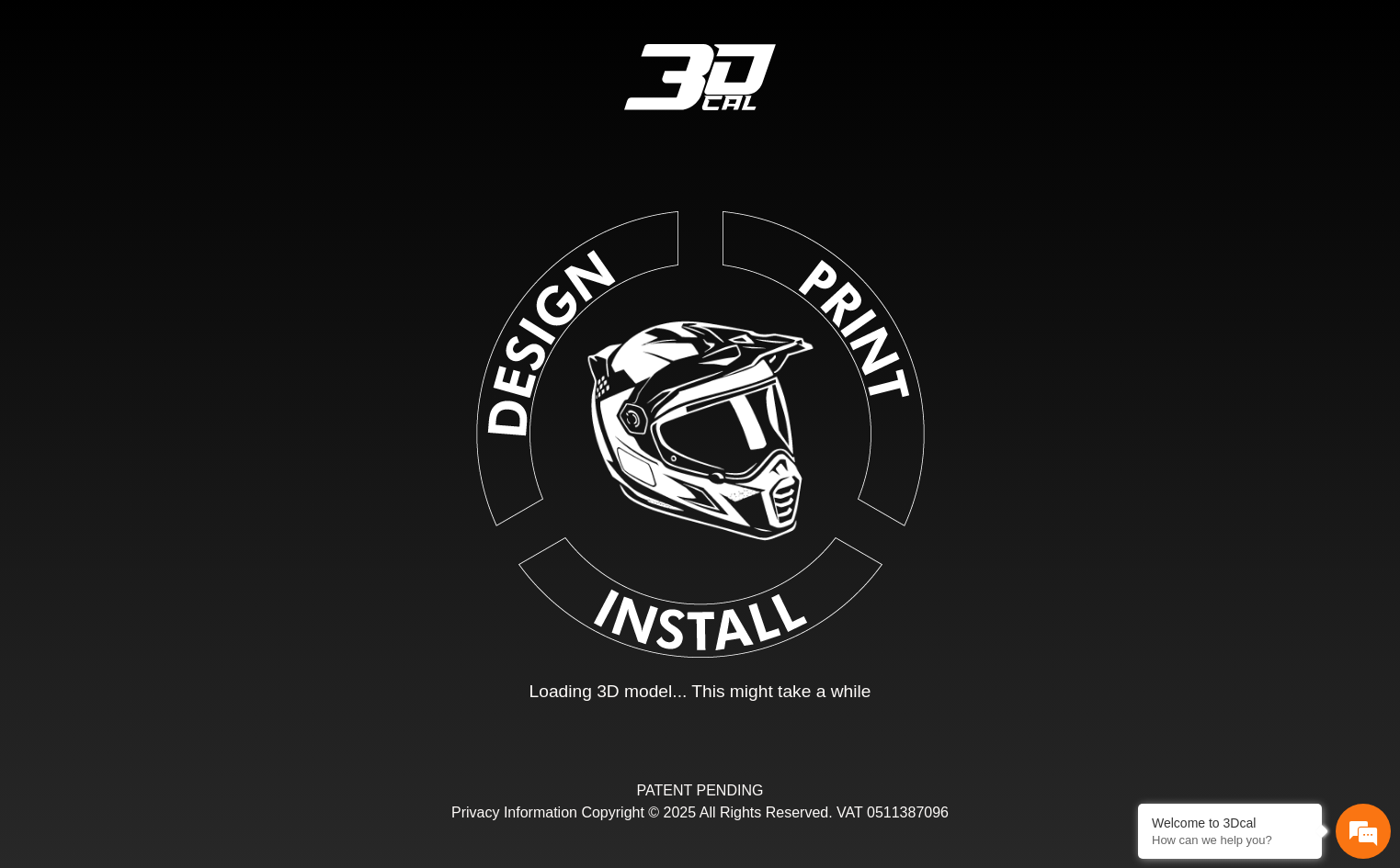
type input "*"
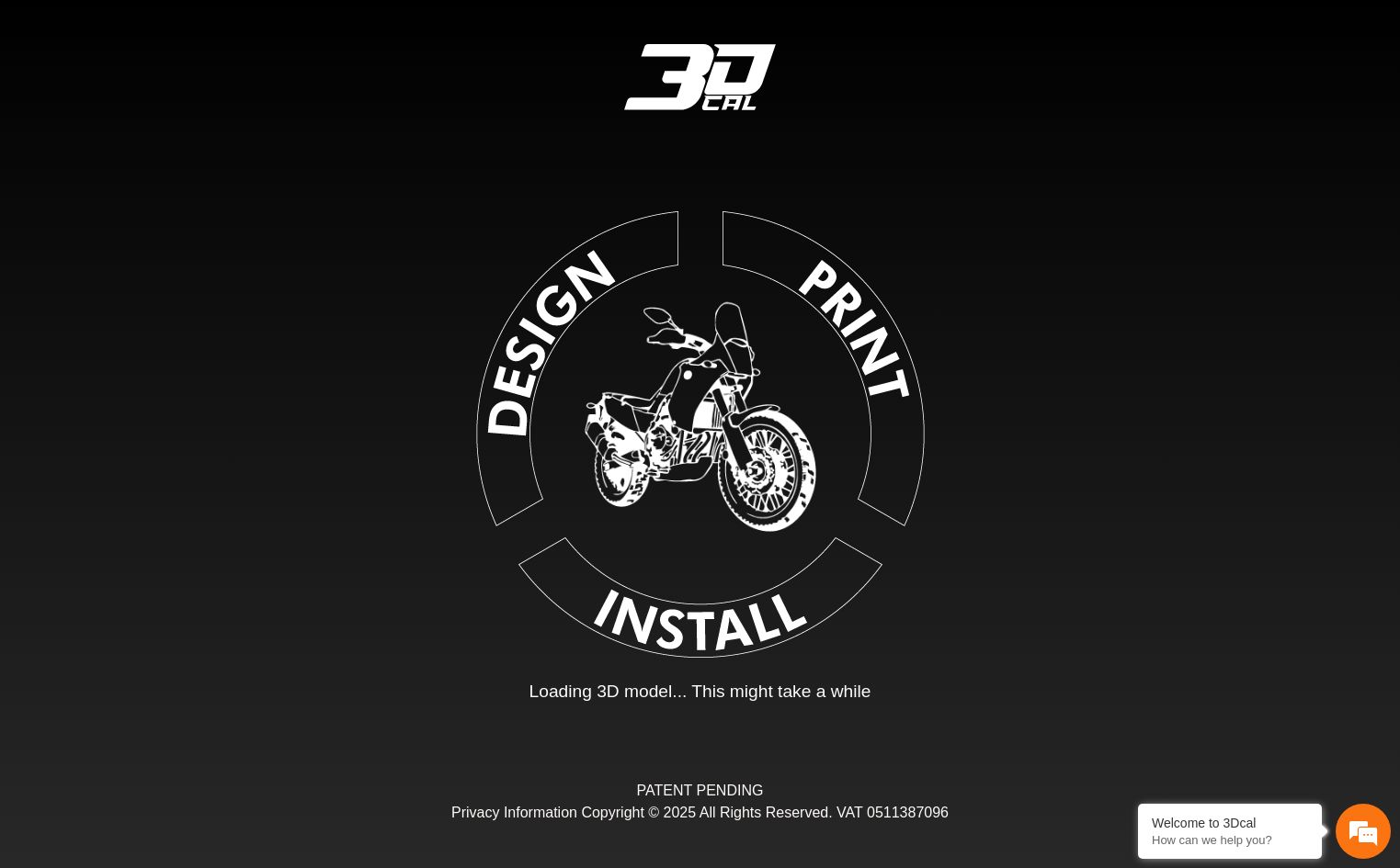
type input "*"
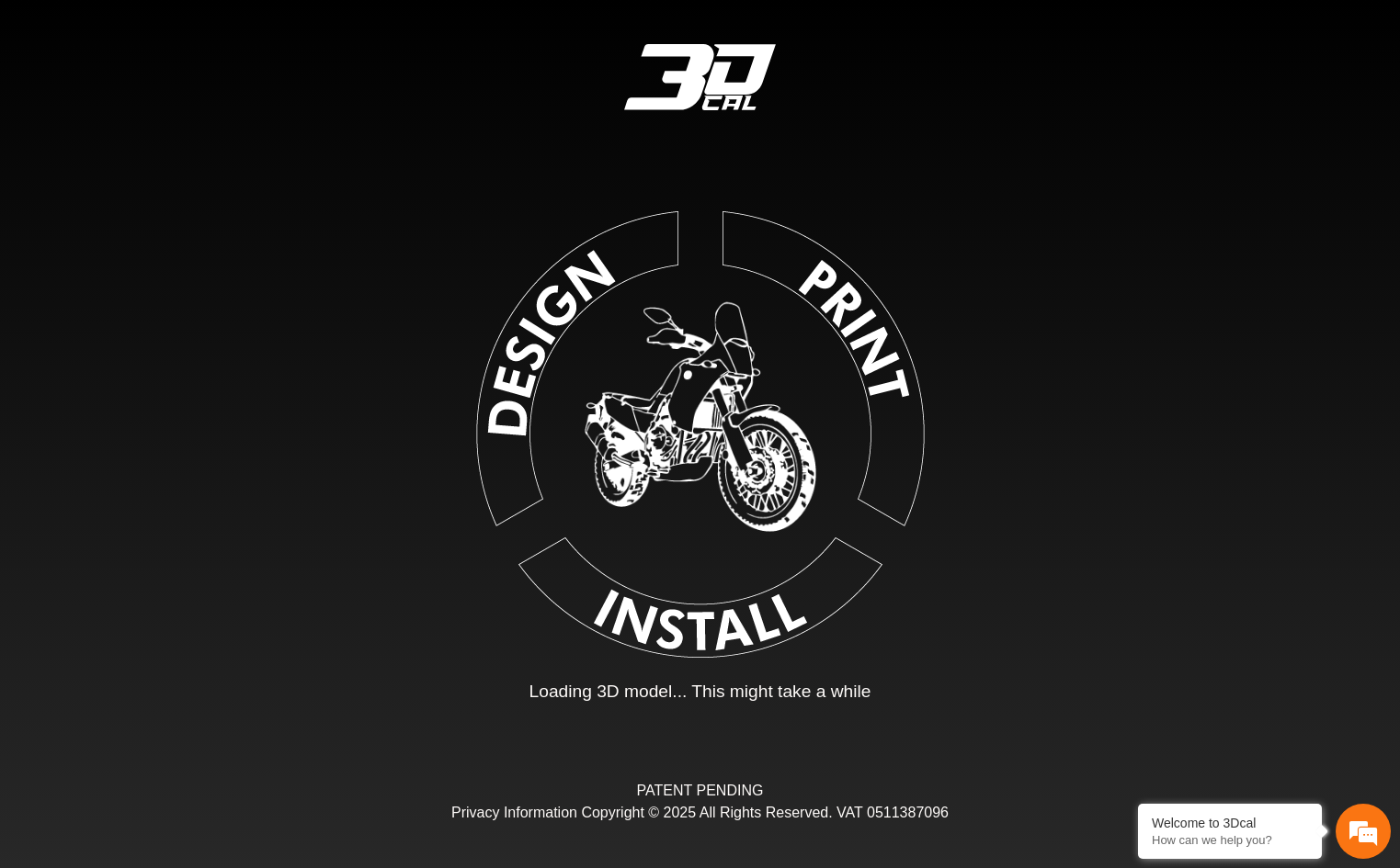
type input "*"
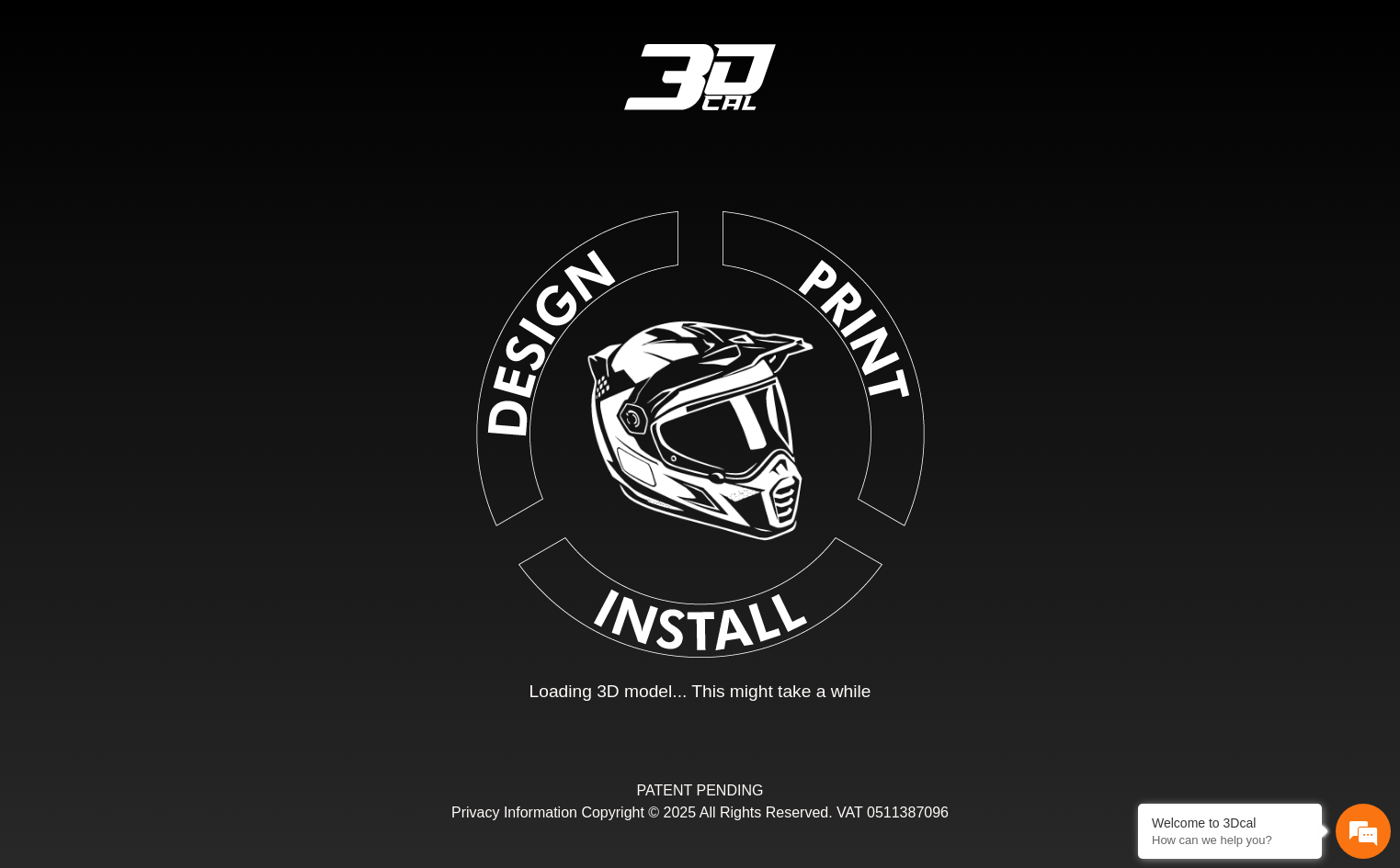
type input "*"
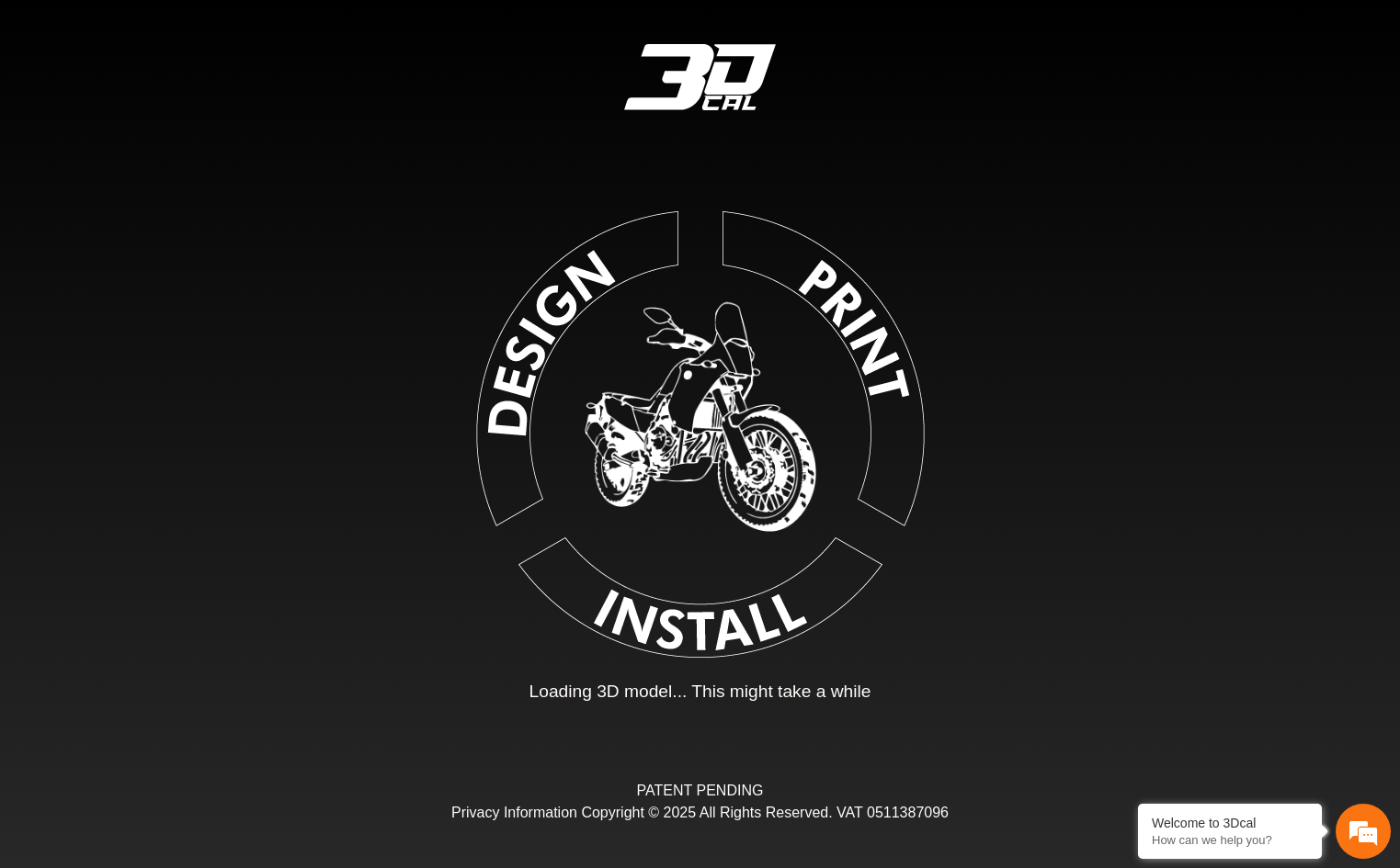
type input "*"
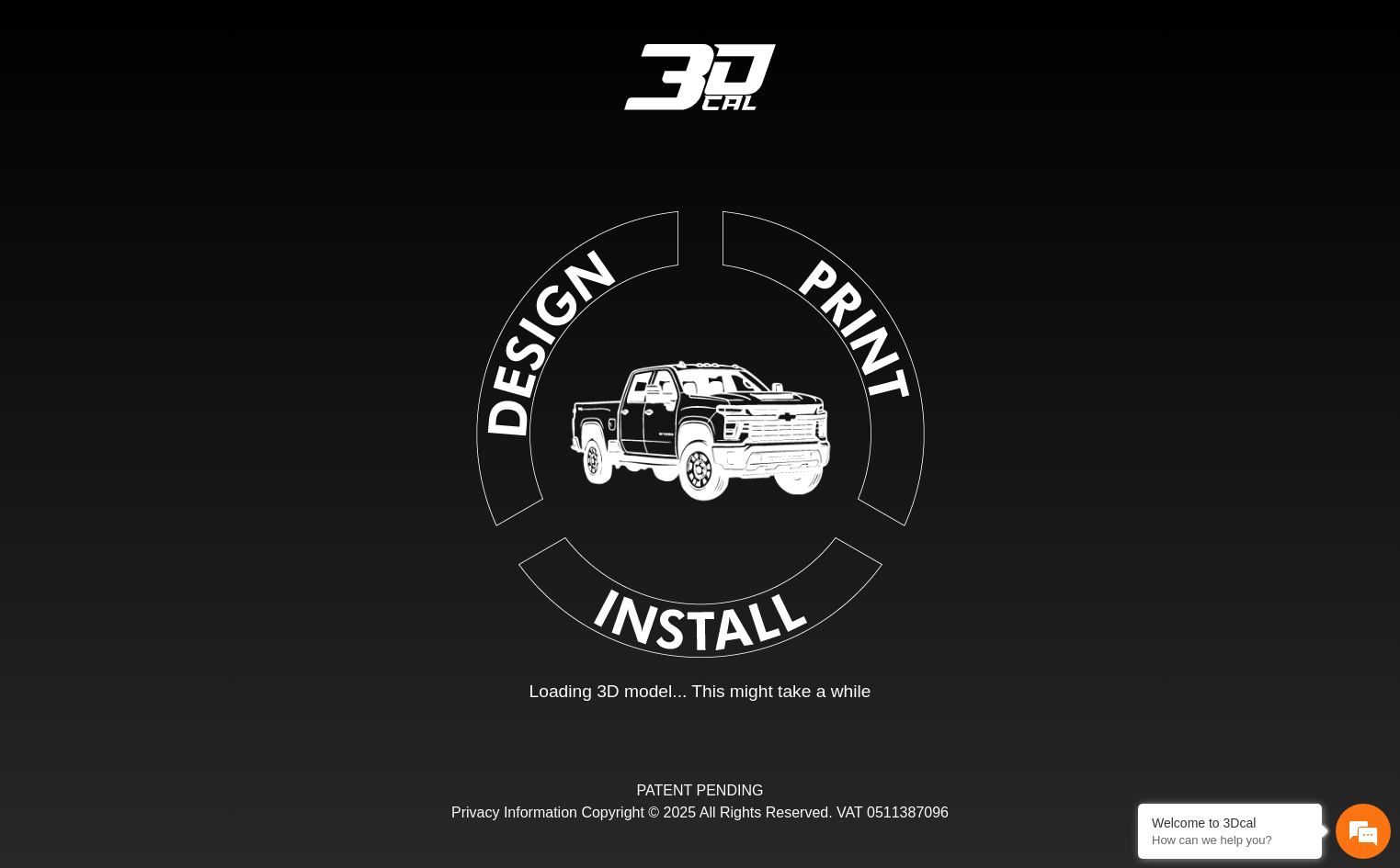
type input "*"
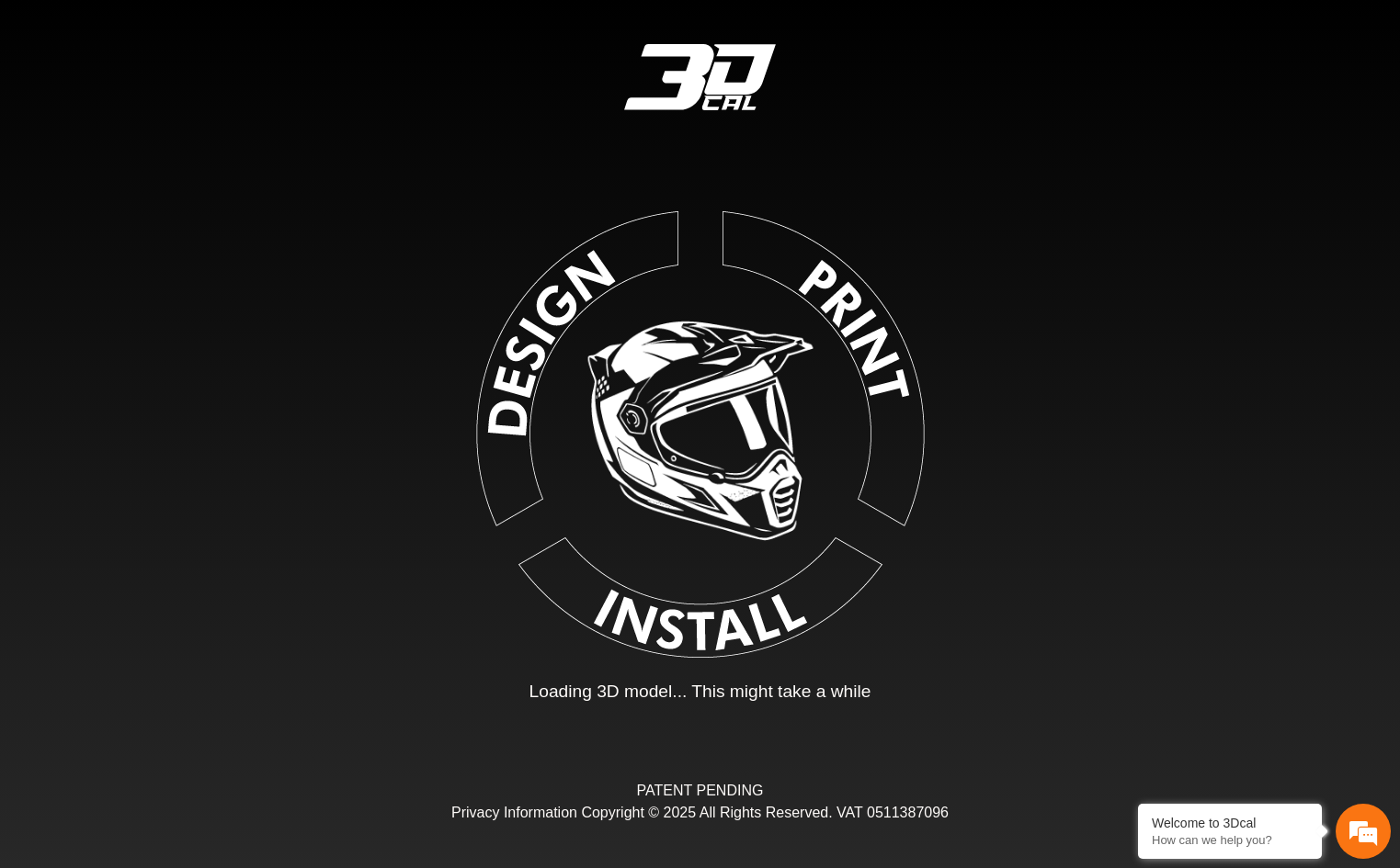
type input "*"
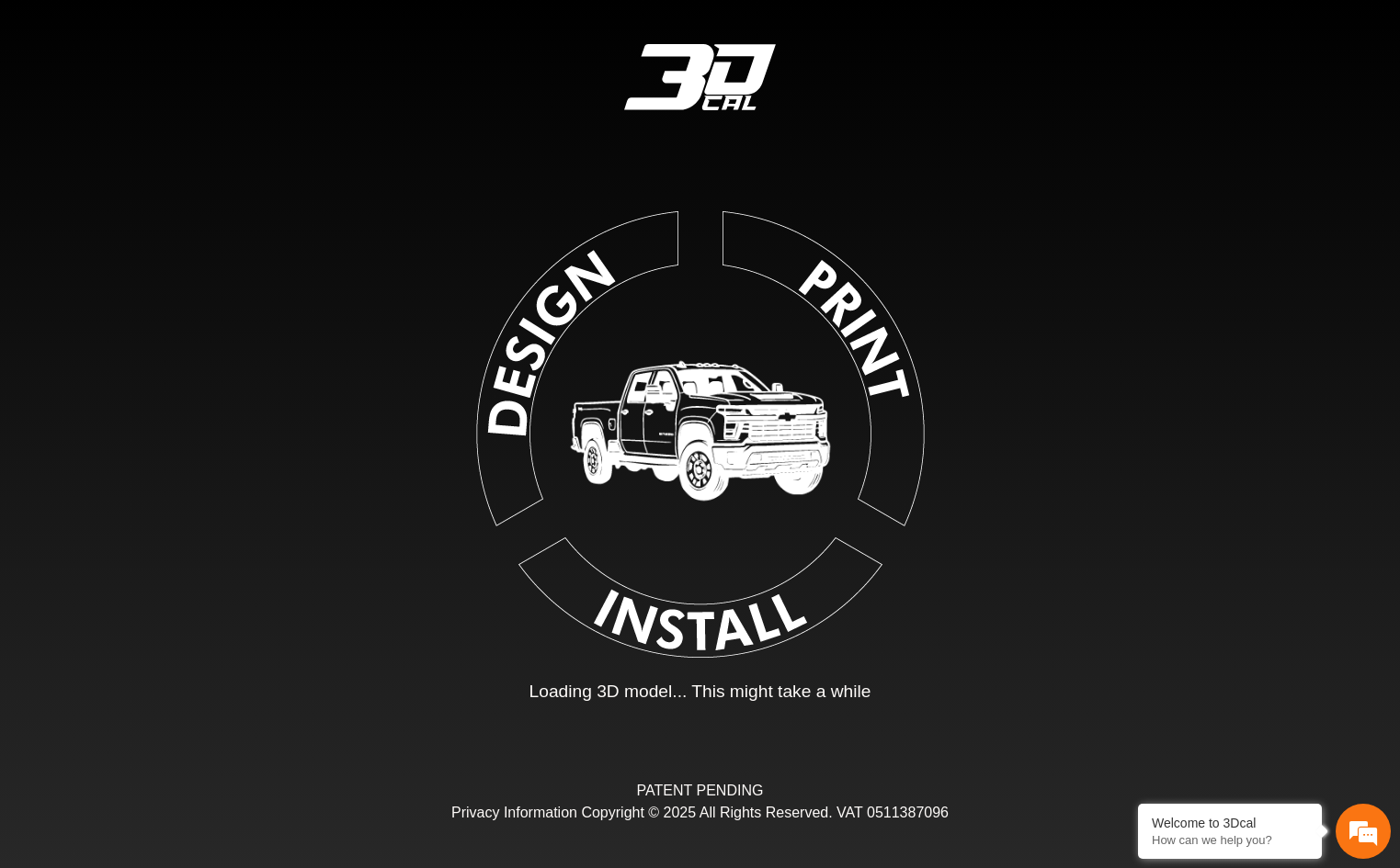
type input "*"
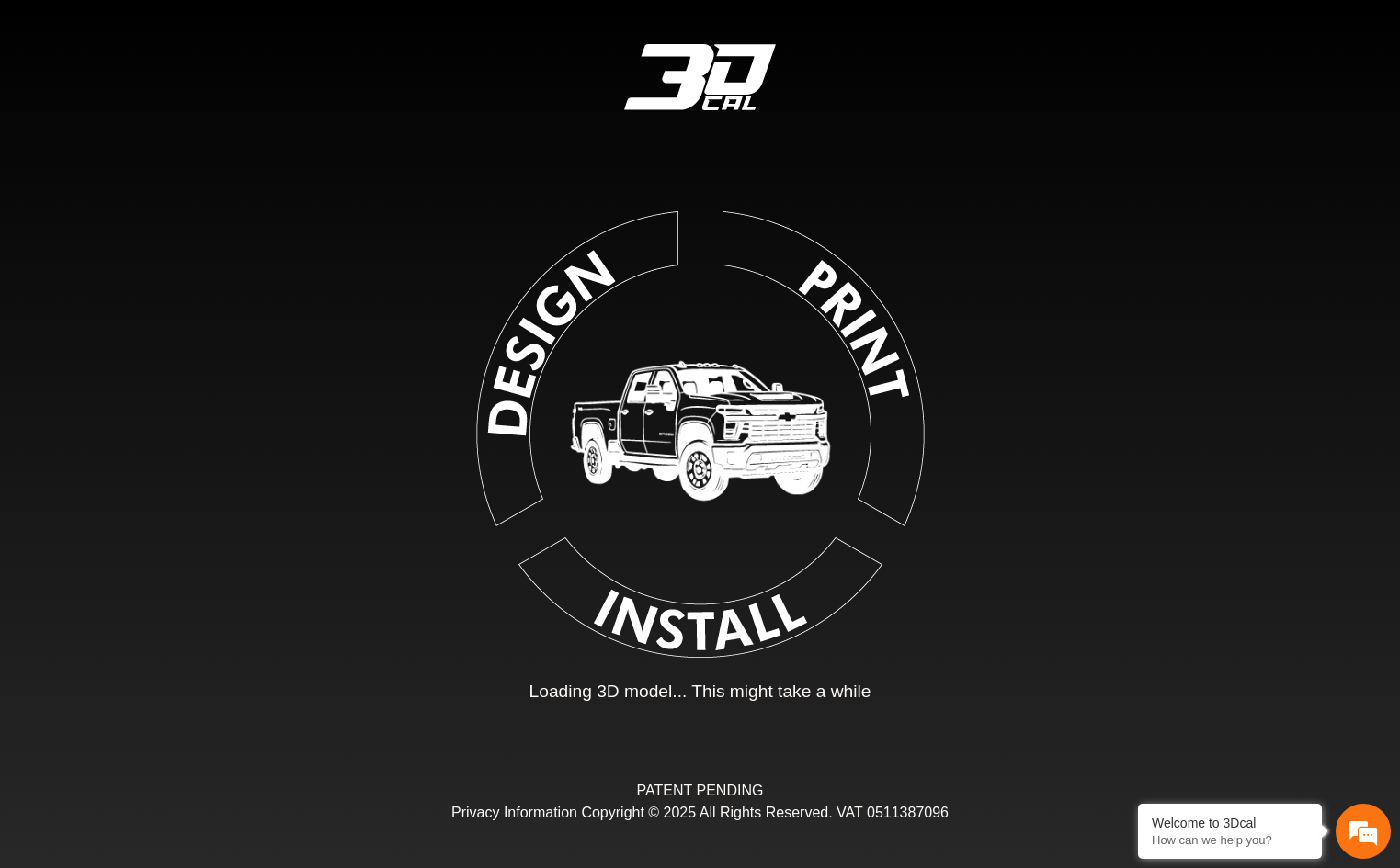
type input "*"
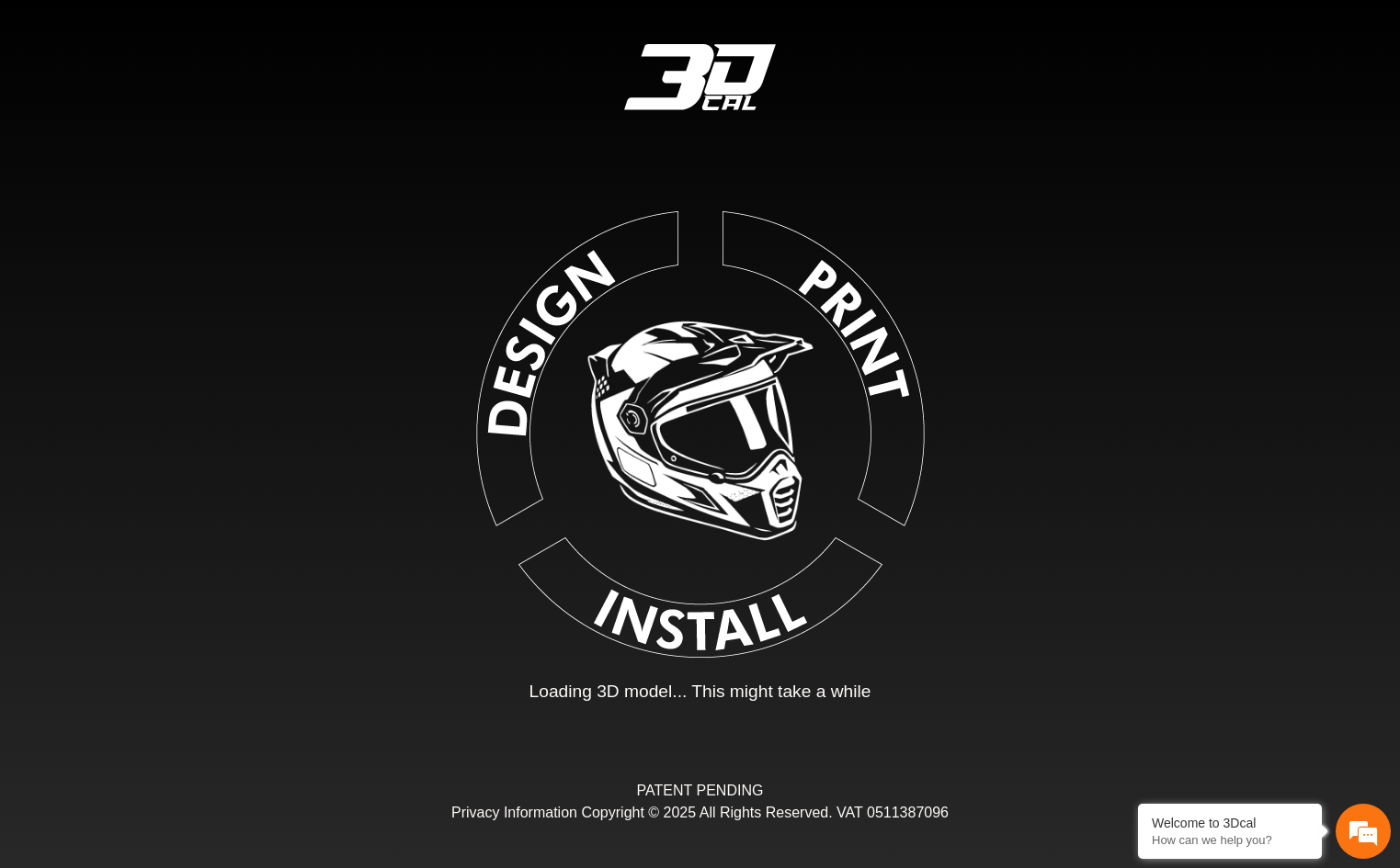
type input "*"
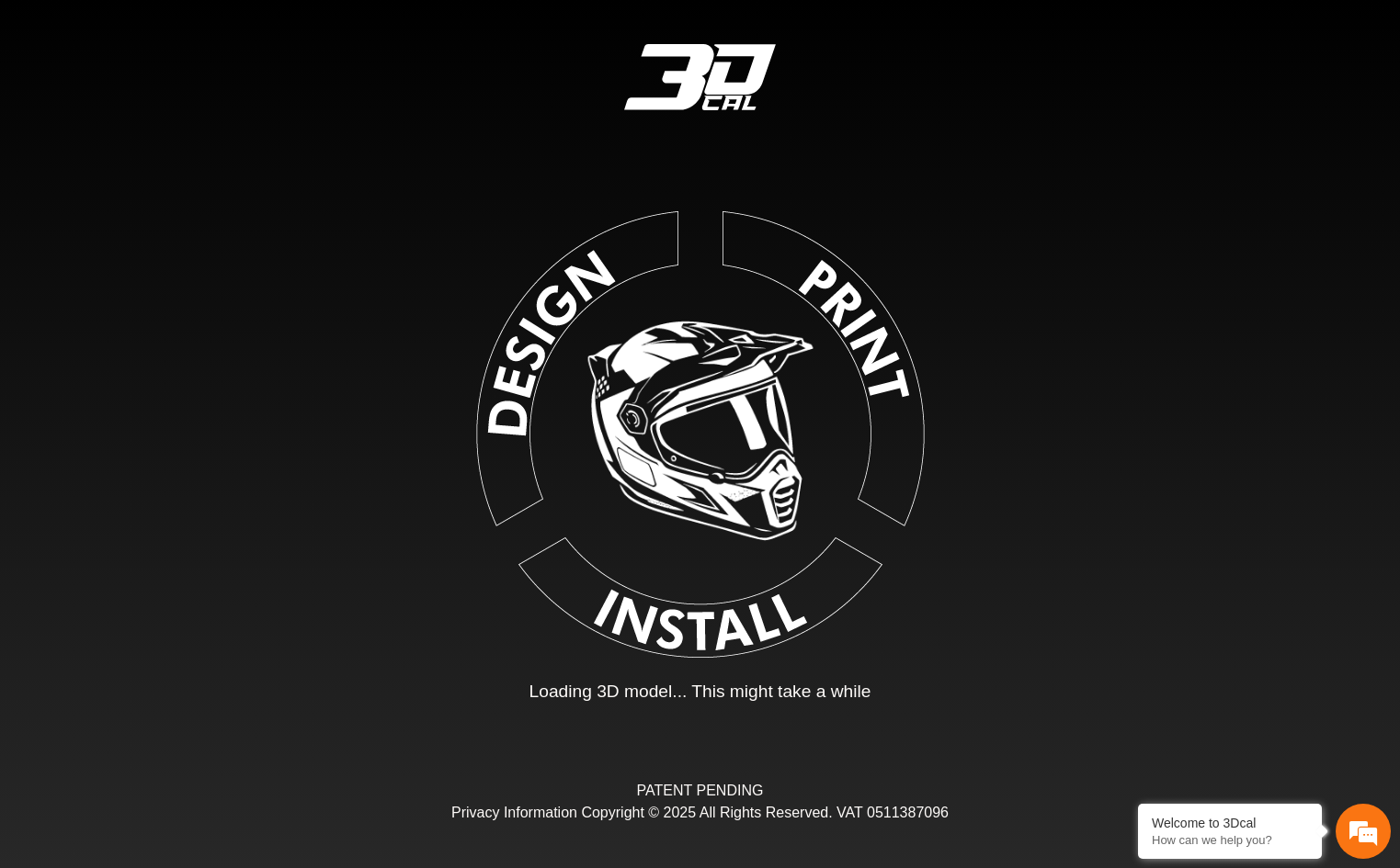
type input "*"
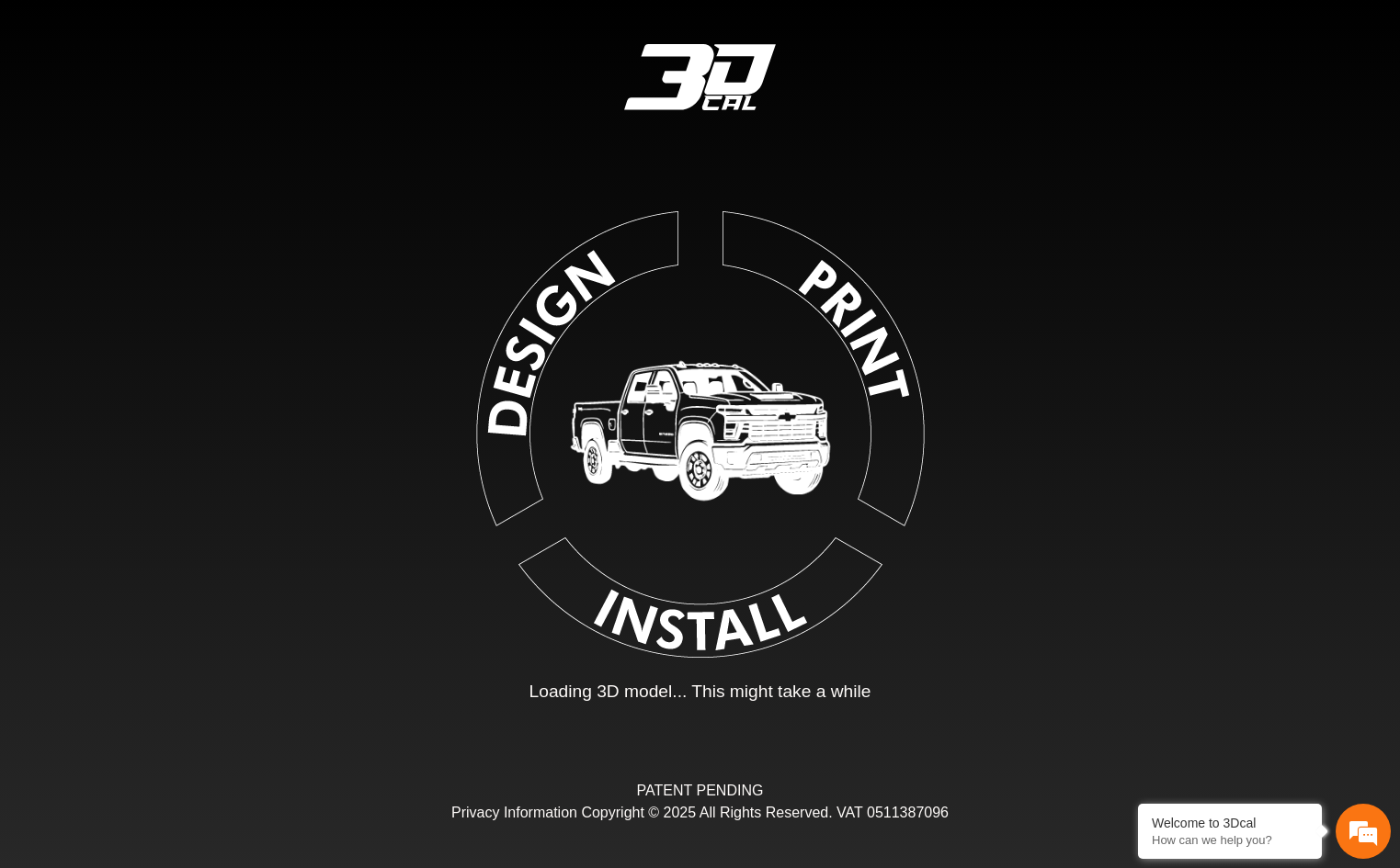
type input "*"
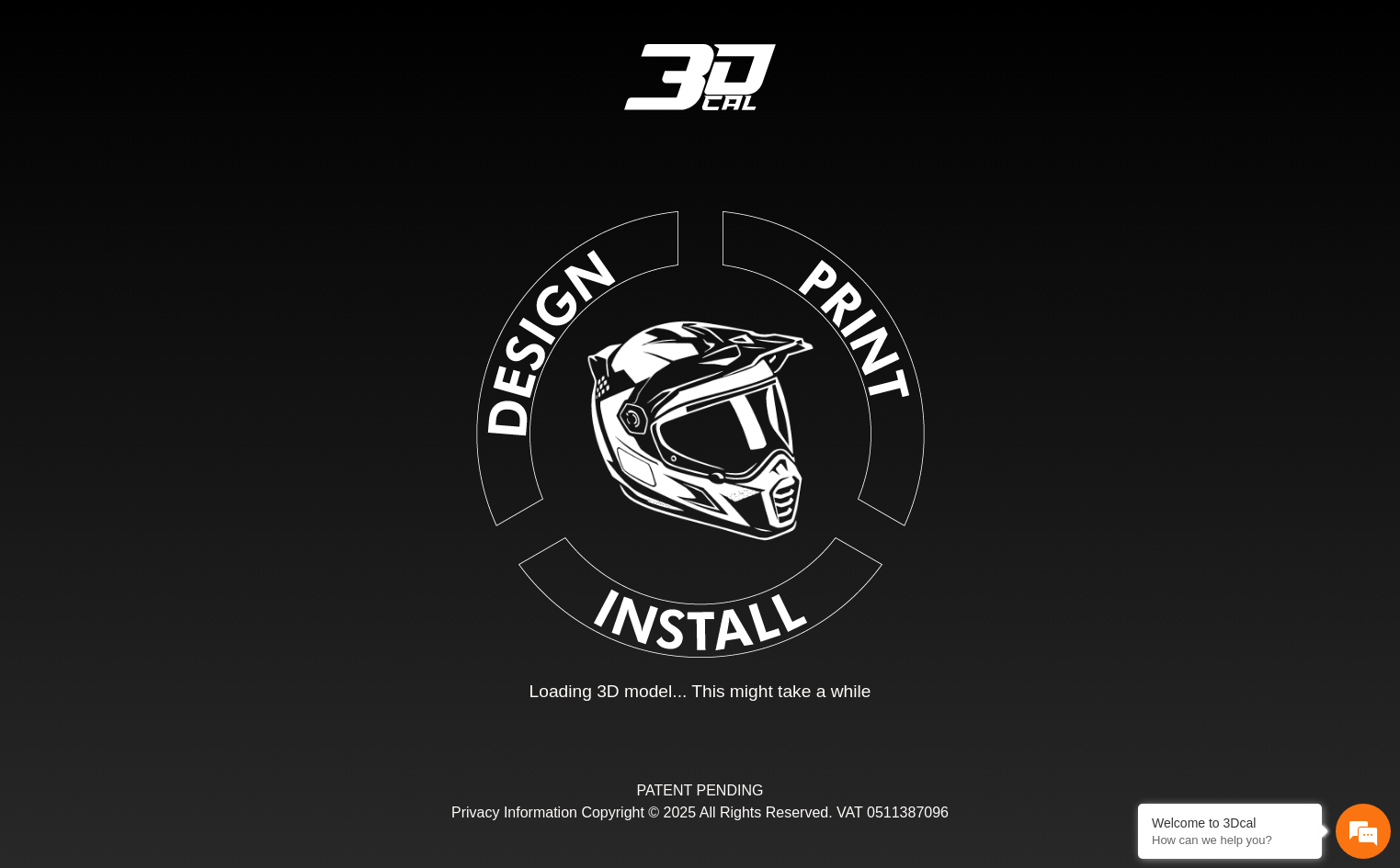
type input "*"
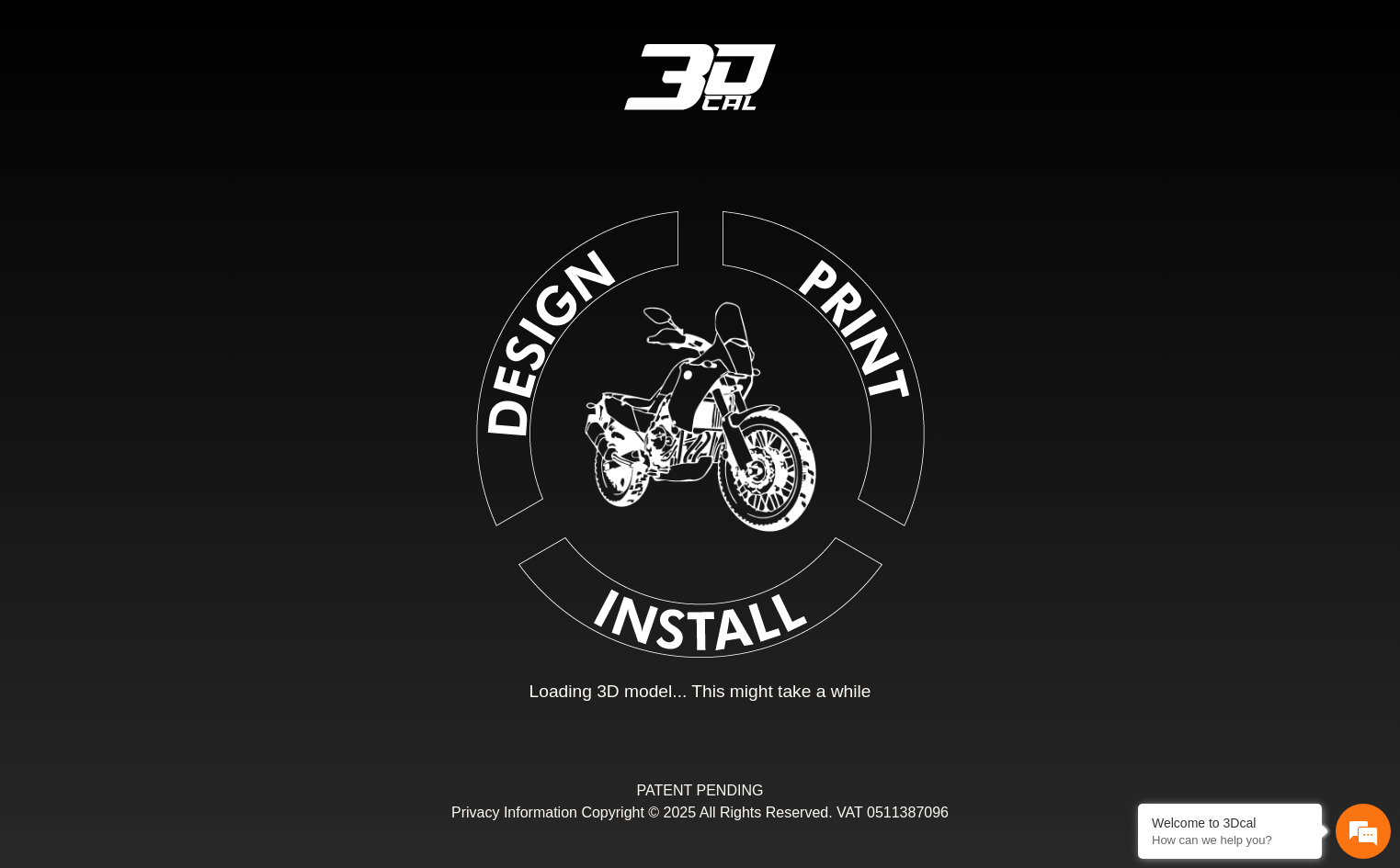
type input "*"
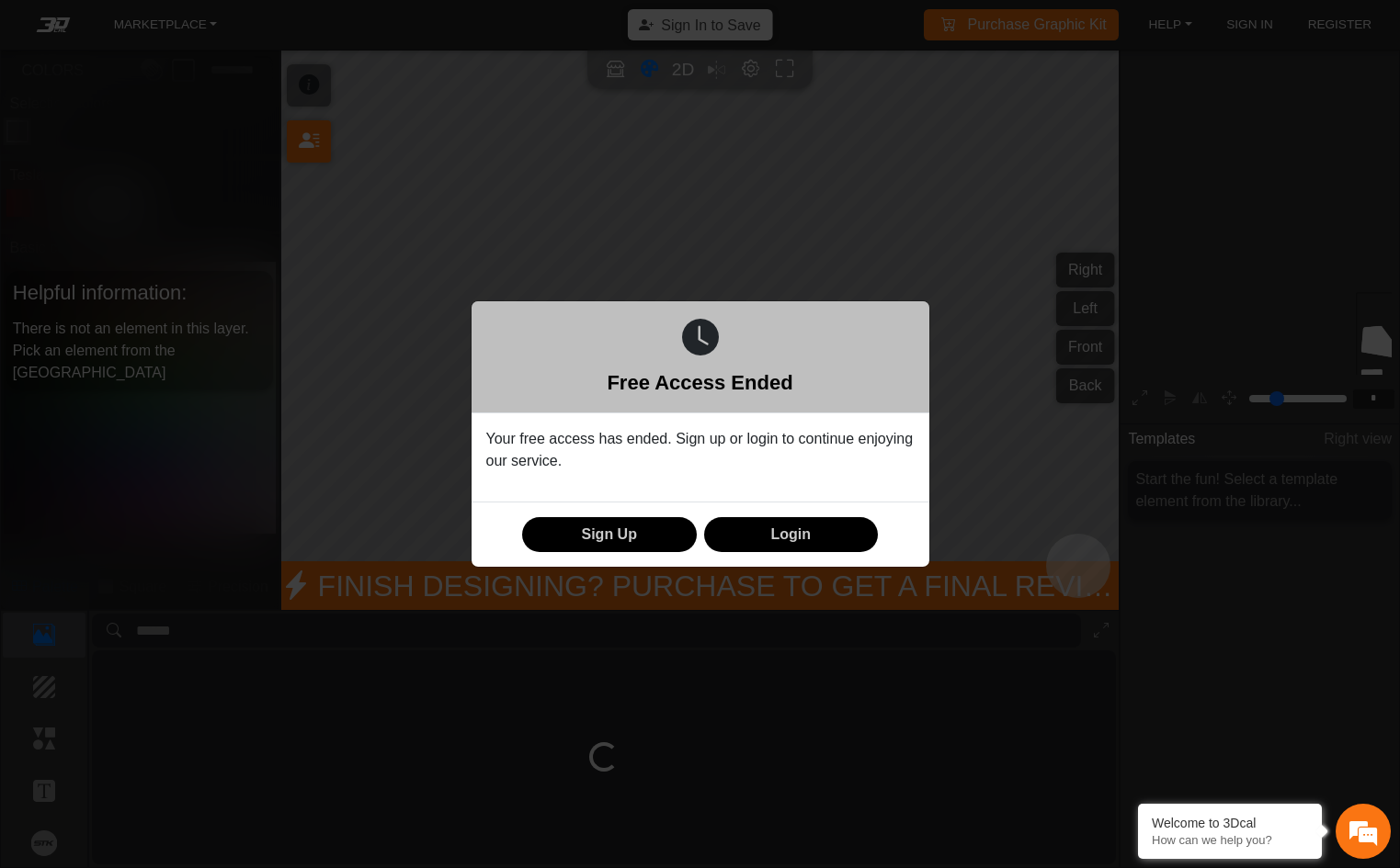
scroll to position [184, 206]
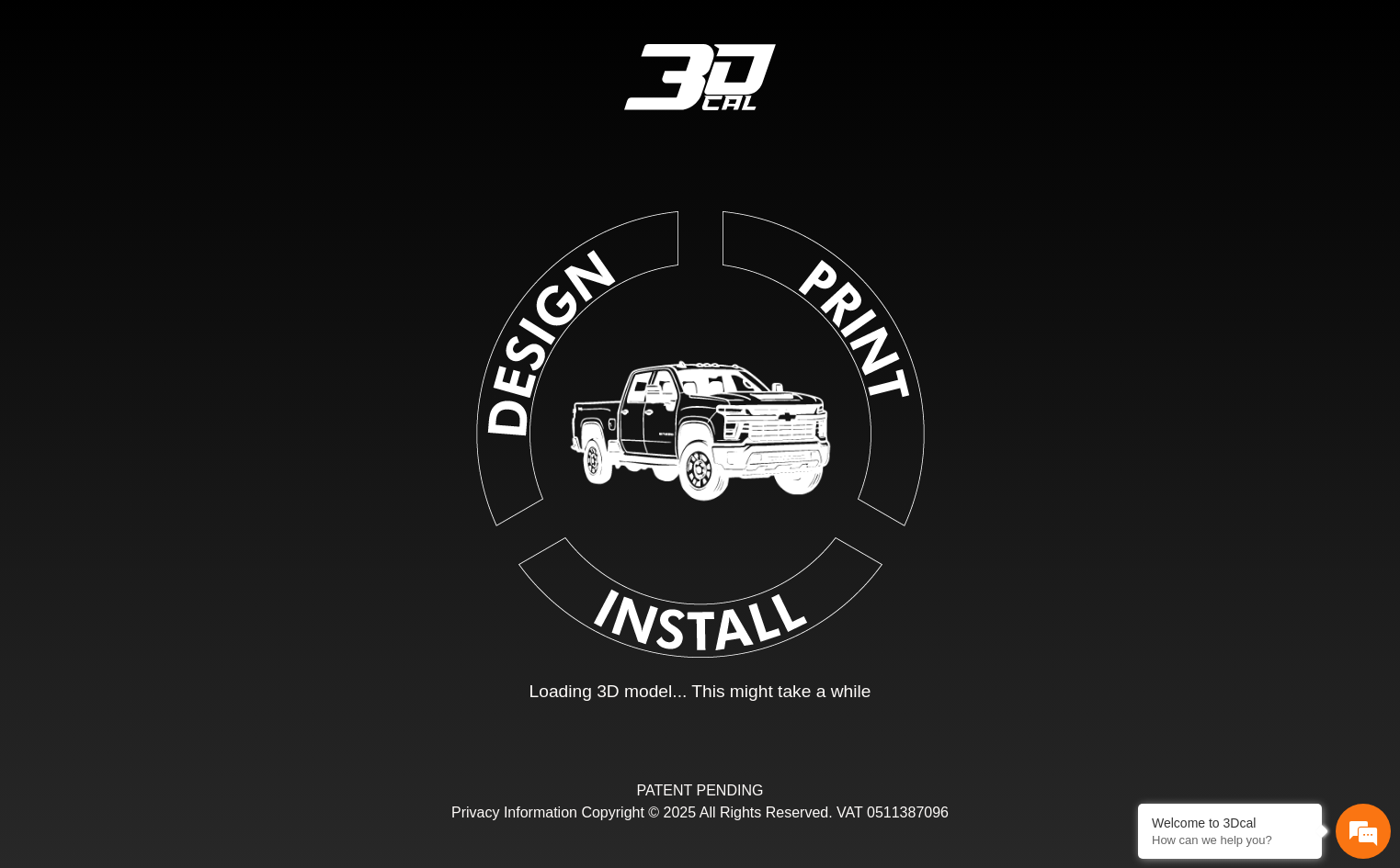
type input "*"
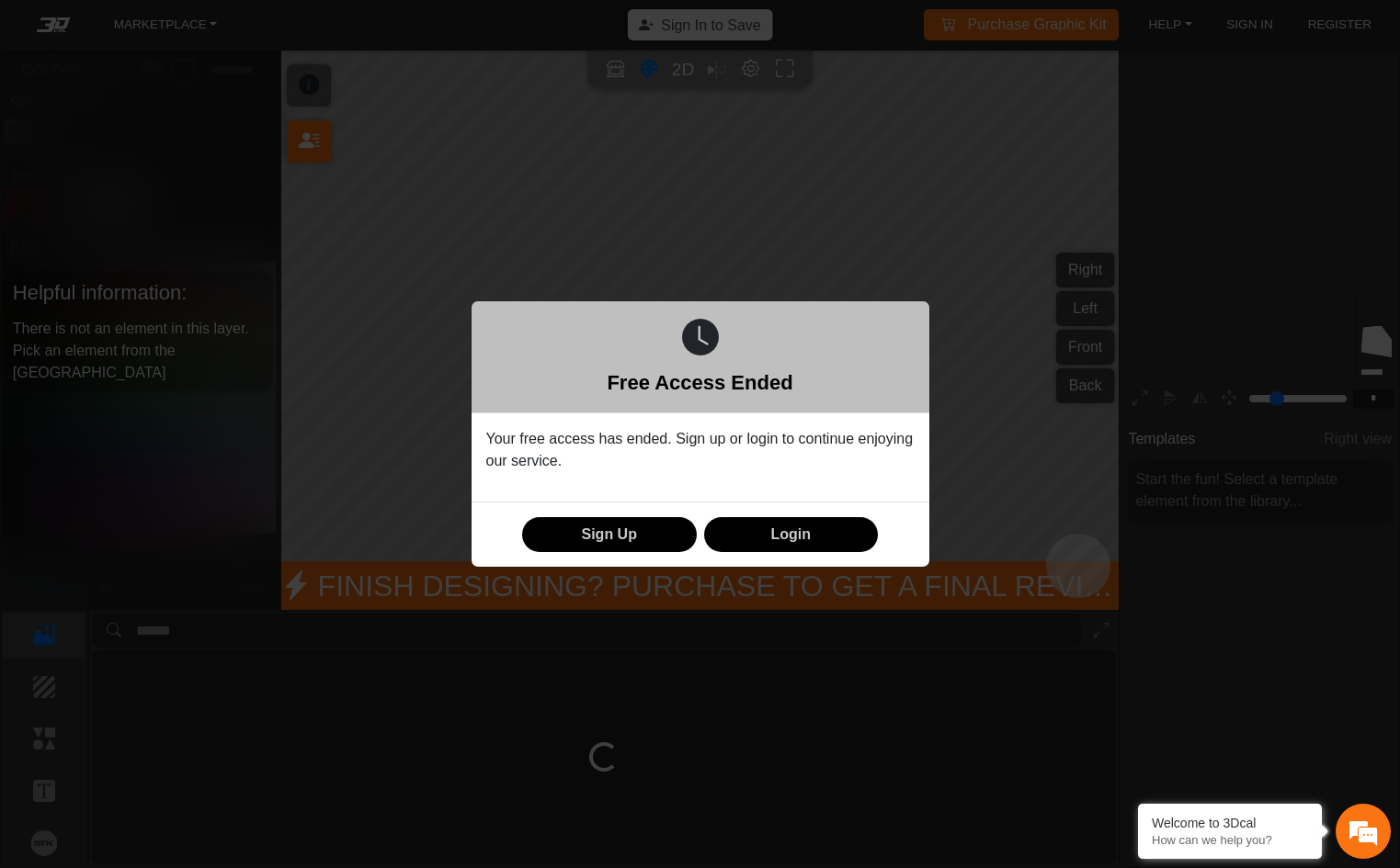
scroll to position [184, 206]
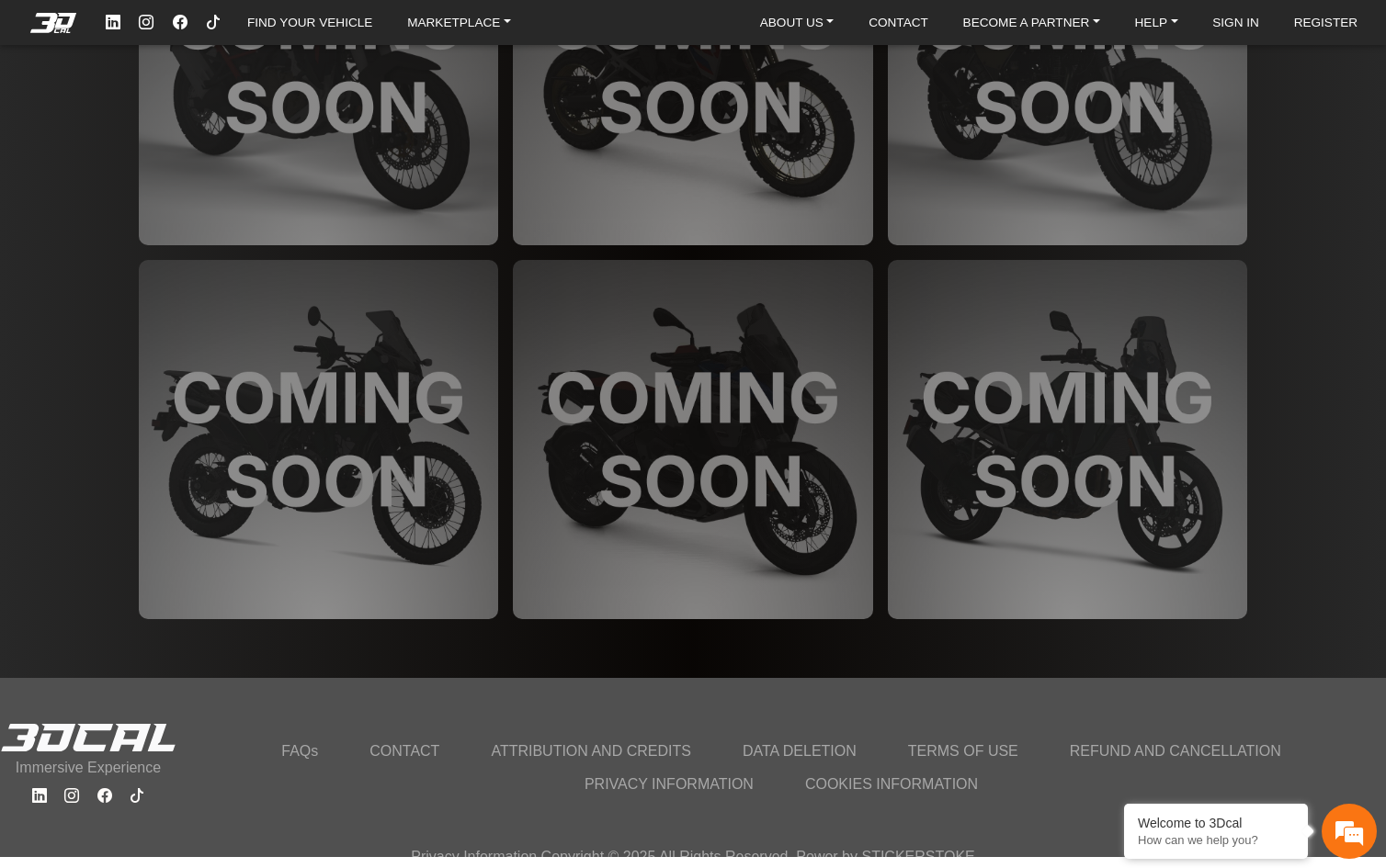
scroll to position [17, 0]
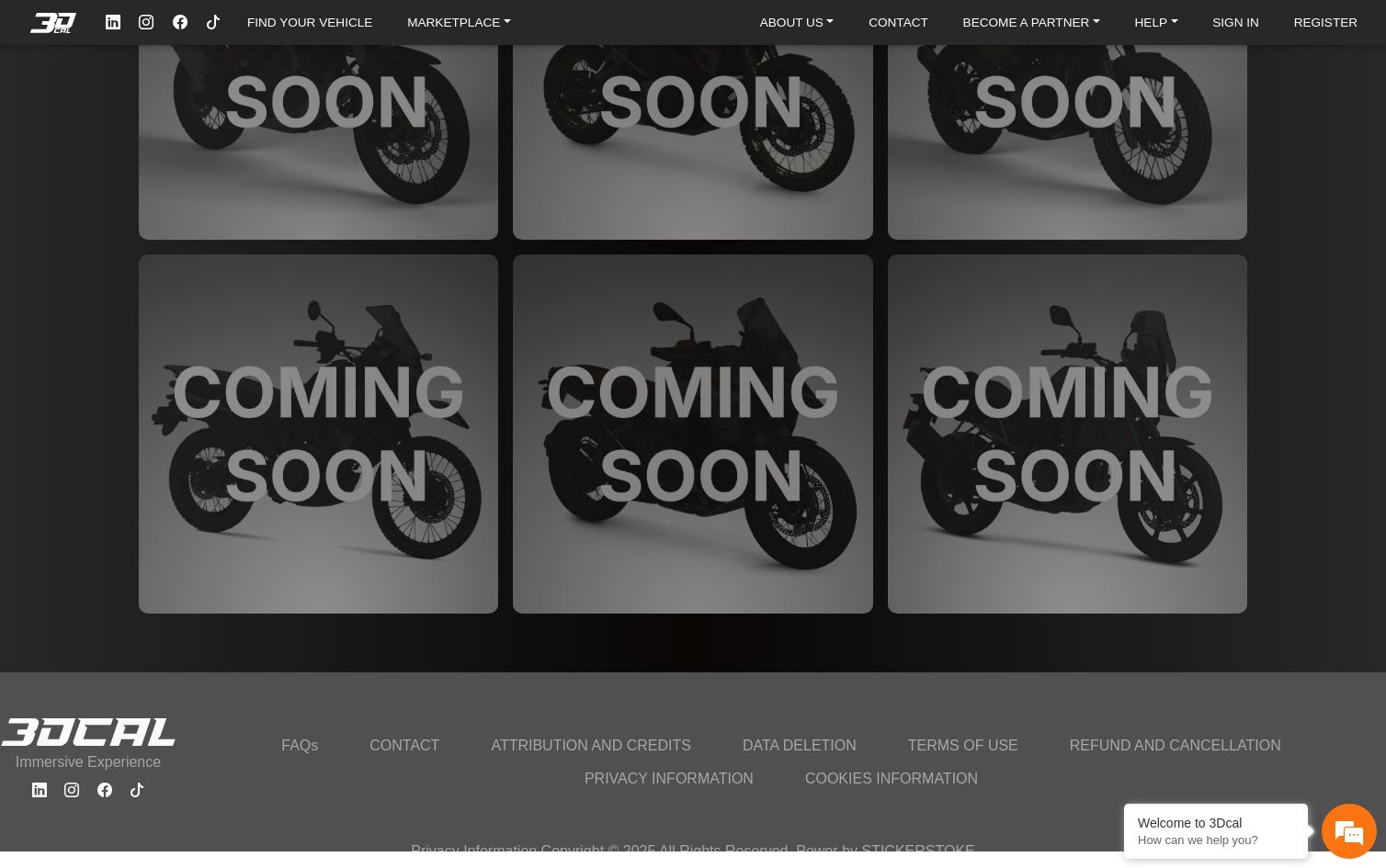
click at [390, 735] on link "CONTACT" at bounding box center [404, 746] width 91 height 33
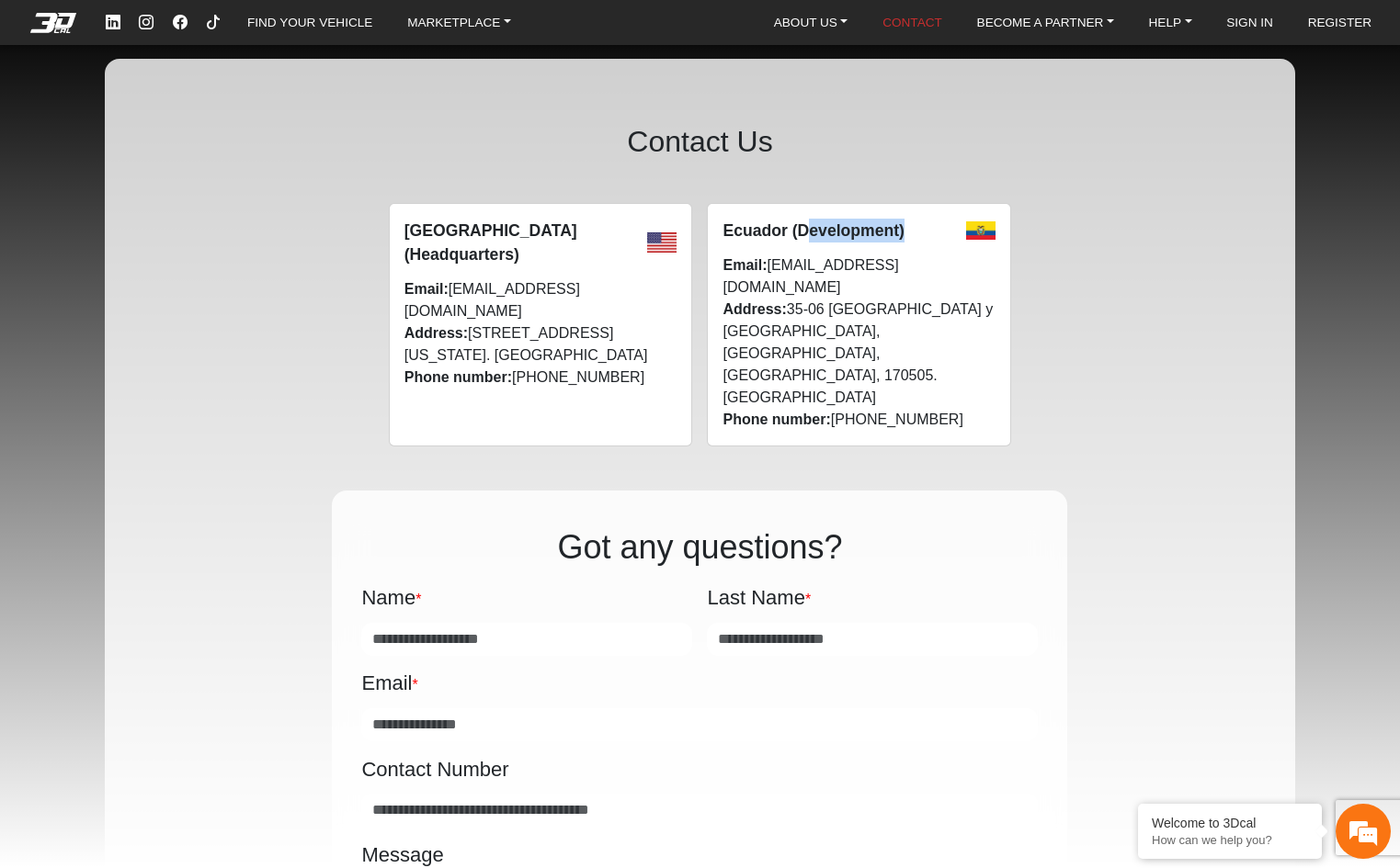
drag, startPoint x: 802, startPoint y: 228, endPoint x: 927, endPoint y: 226, distance: 125.0
click at [927, 226] on div "Ecuador (Development)" at bounding box center [859, 230] width 273 height 24
drag, startPoint x: 837, startPoint y: 290, endPoint x: 957, endPoint y: 284, distance: 120.1
click at [957, 299] on span "Address: [STREET_ADDRESS]. [GEOGRAPHIC_DATA]" at bounding box center [859, 354] width 273 height 110
click at [1131, 292] on div "[GEOGRAPHIC_DATA] (Headquarters) Email: [EMAIL_ADDRESS][DOMAIN_NAME] Address: […" at bounding box center [699, 325] width 1014 height 244
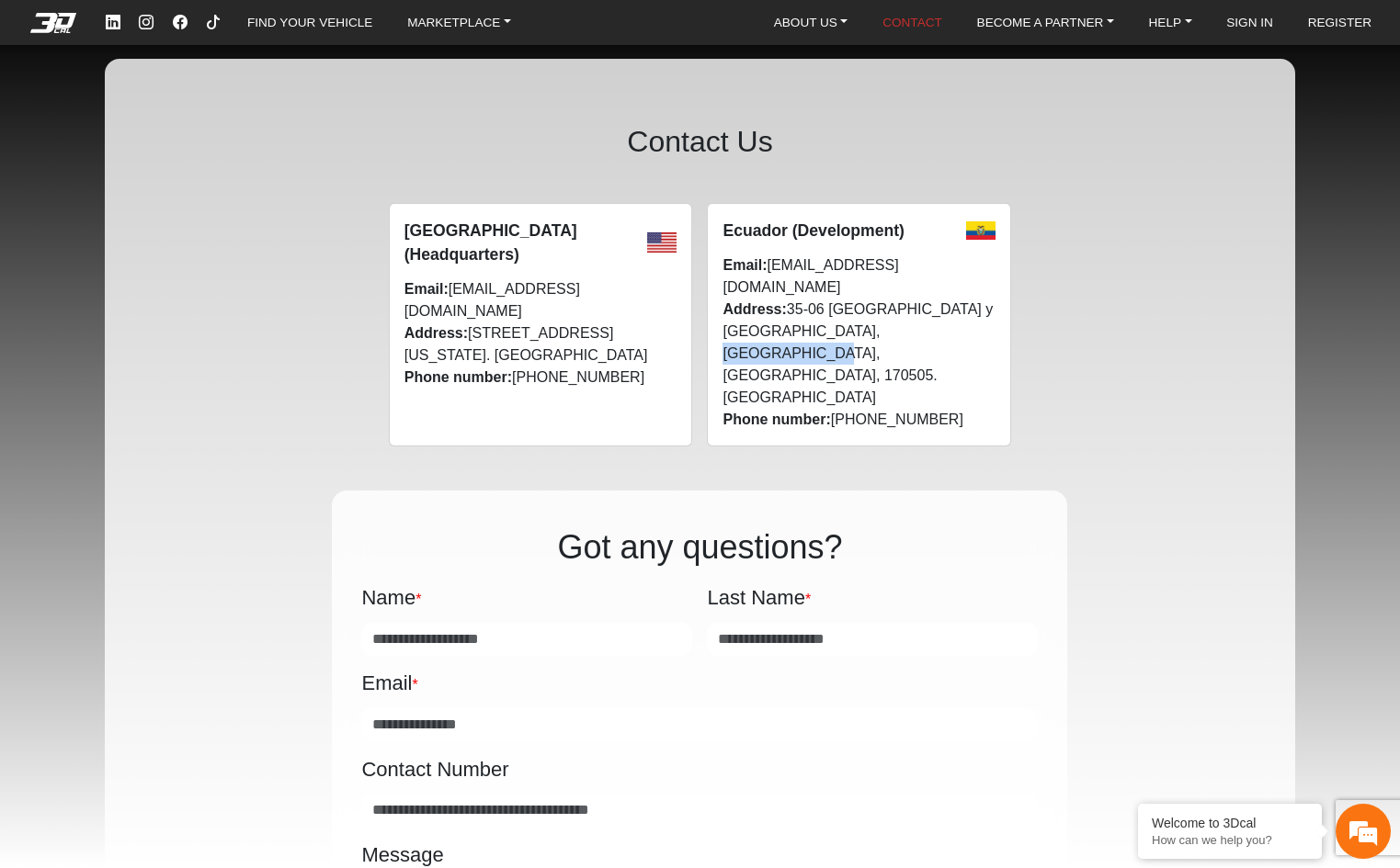
drag, startPoint x: 835, startPoint y: 303, endPoint x: 965, endPoint y: 302, distance: 130.0
click at [960, 303] on span "Address: [STREET_ADDRESS]. [GEOGRAPHIC_DATA]" at bounding box center [859, 354] width 273 height 110
click at [1095, 316] on div "[GEOGRAPHIC_DATA] (Headquarters) Email: [EMAIL_ADDRESS][DOMAIN_NAME] Address: […" at bounding box center [699, 325] width 1014 height 244
drag, startPoint x: 730, startPoint y: 228, endPoint x: 952, endPoint y: 226, distance: 222.0
click at [949, 226] on div "Ecuador (Development)" at bounding box center [859, 230] width 273 height 24
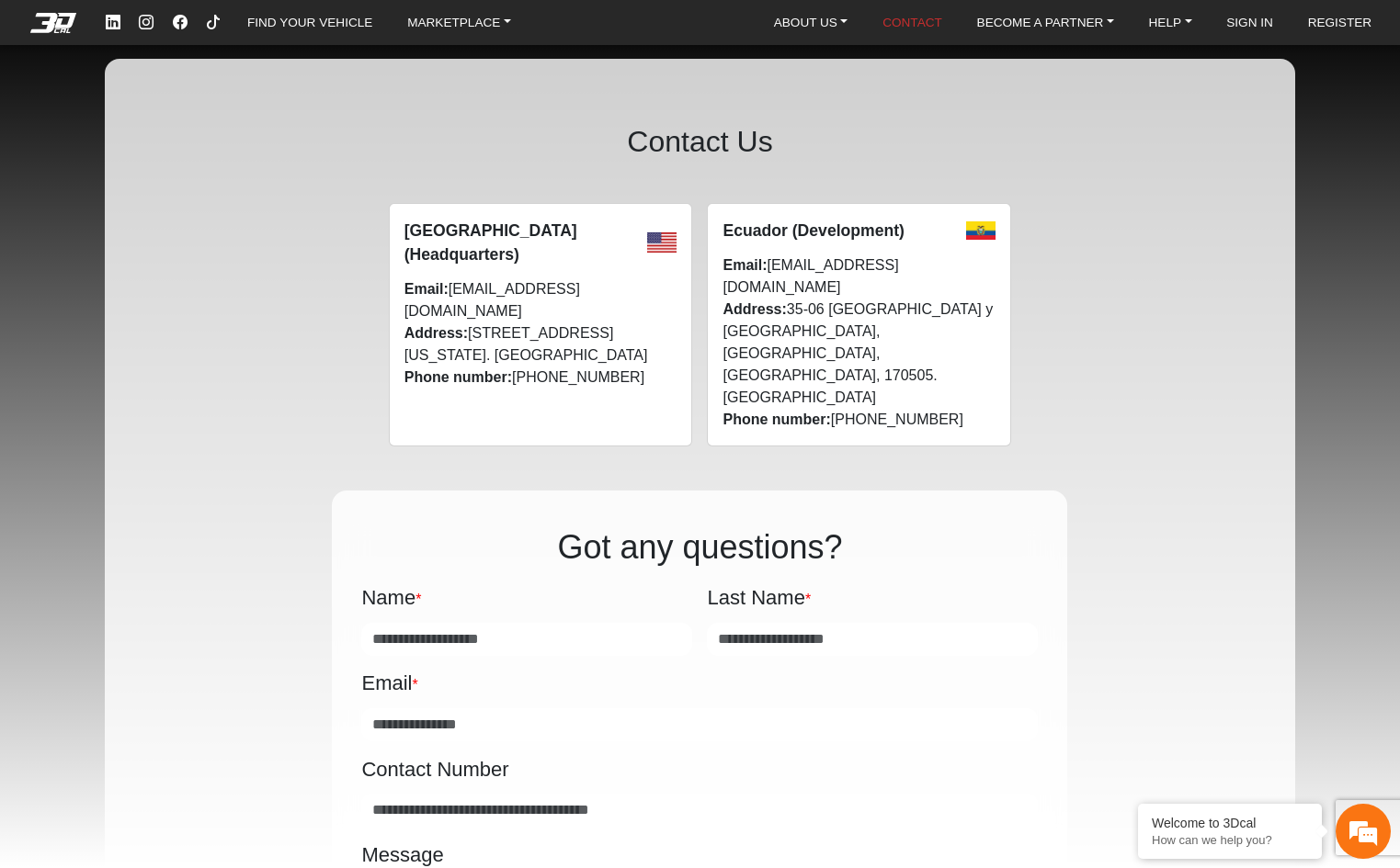
click at [1162, 340] on div "United States of America (Headquarters) Email: info@stickerstoke.com Address: 1…" at bounding box center [699, 325] width 1014 height 244
click at [1133, 399] on div "United States of America (Headquarters) Email: info@stickerstoke.com Address: 1…" at bounding box center [699, 325] width 1014 height 244
click at [1085, 247] on div "United States of America (Headquarters) Email: info@stickerstoke.com Address: 1…" at bounding box center [699, 325] width 1014 height 244
click at [54, 107] on div "**********" at bounding box center [700, 434] width 1400 height 868
click at [1328, 154] on div "**********" at bounding box center [700, 434] width 1400 height 868
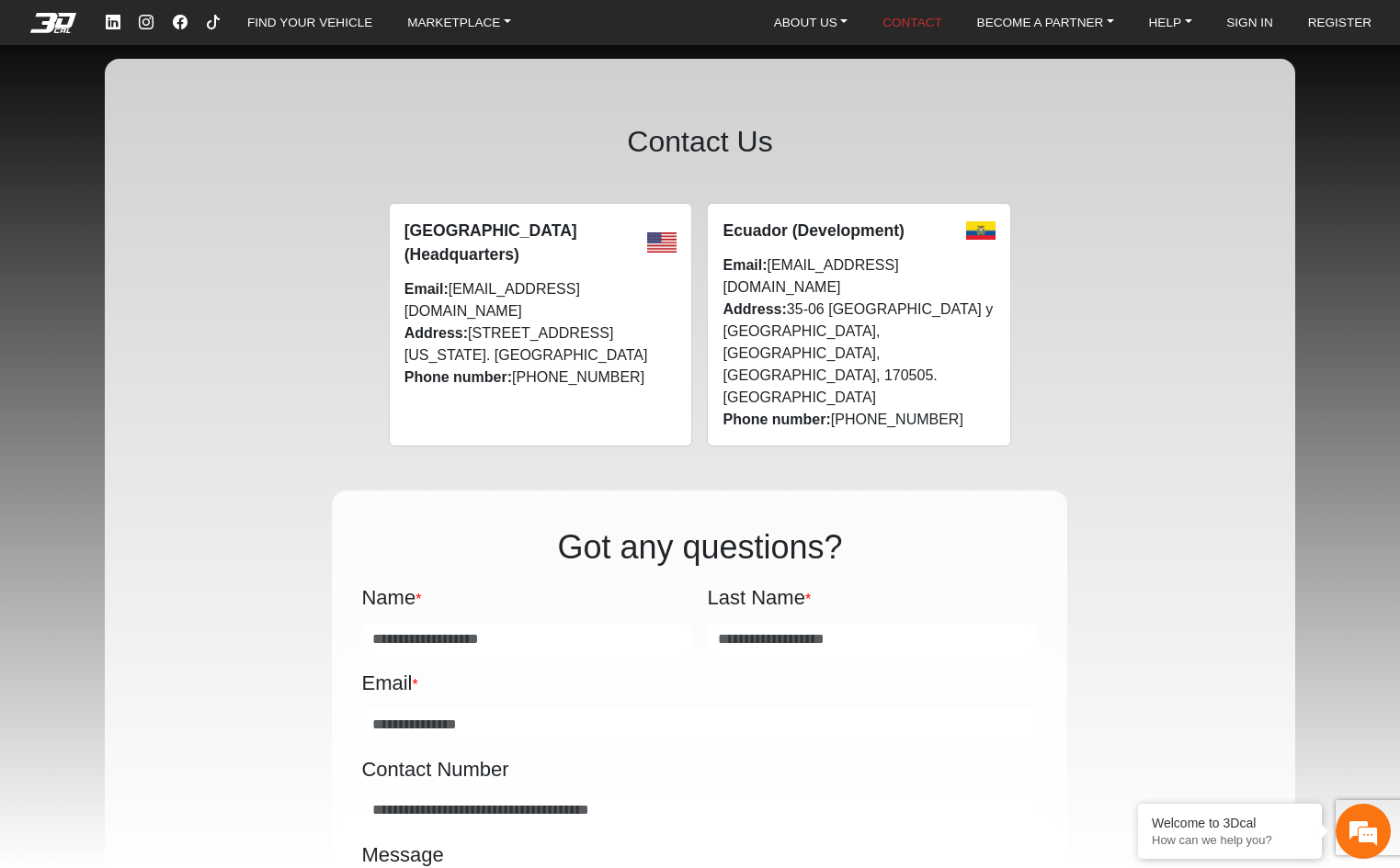
click at [51, 13] on em at bounding box center [53, 23] width 74 height 21
